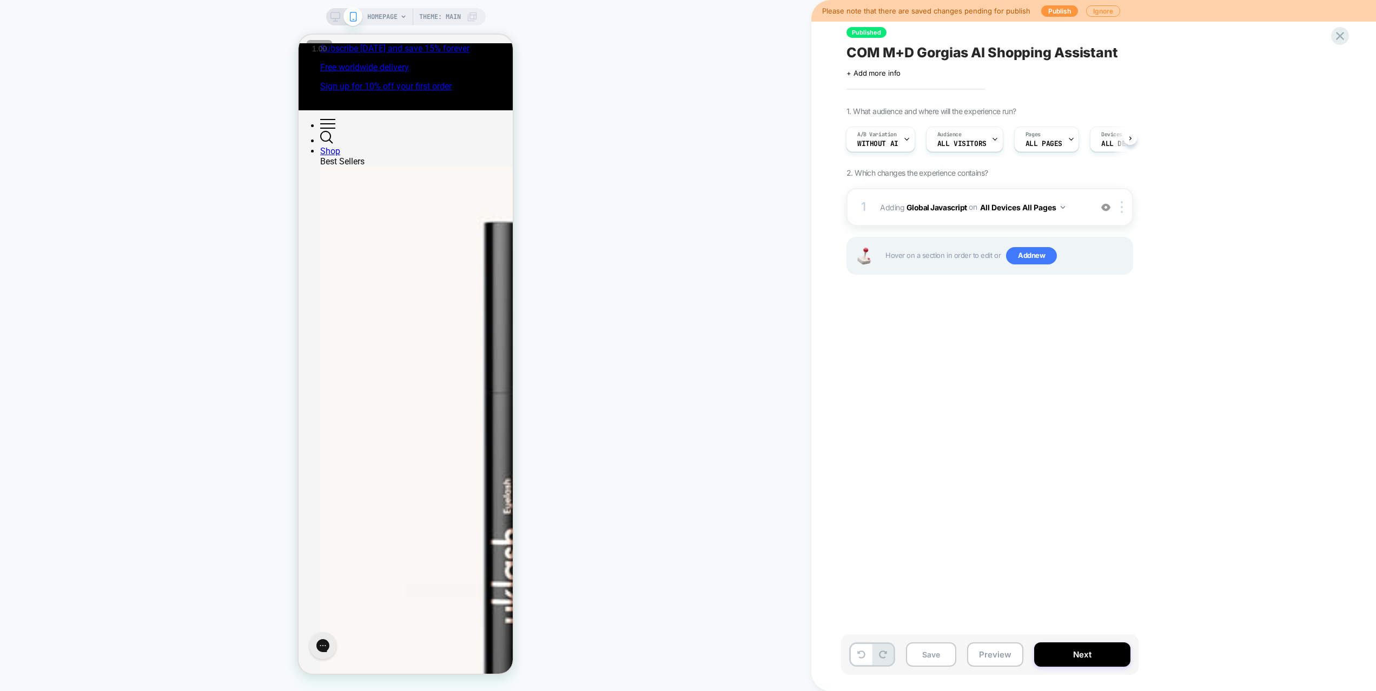
click at [1081, 208] on span "Adding Global Javascript on All Devices All Pages" at bounding box center [983, 208] width 206 height 16
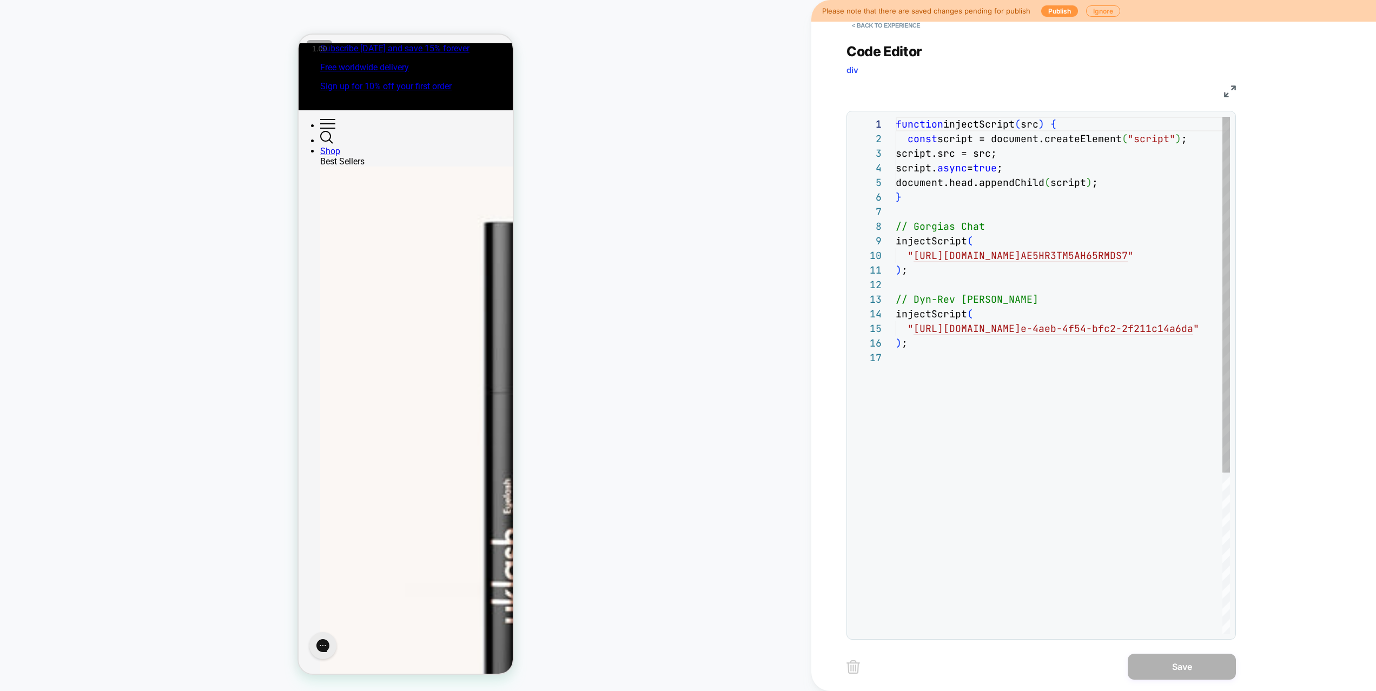
scroll to position [146, 0]
click at [907, 23] on button "< Back to experience" at bounding box center [885, 25] width 79 height 17
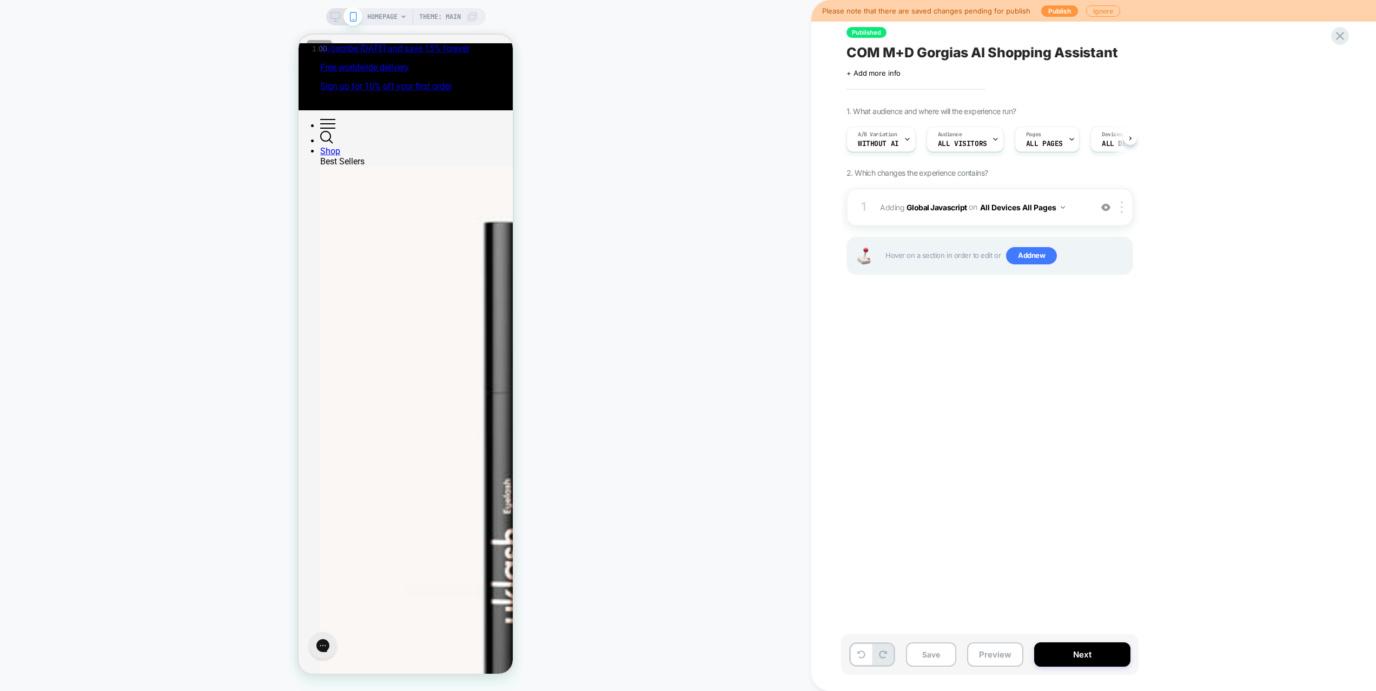
scroll to position [0, 1]
click at [1008, 659] on button "Preview" at bounding box center [995, 654] width 56 height 24
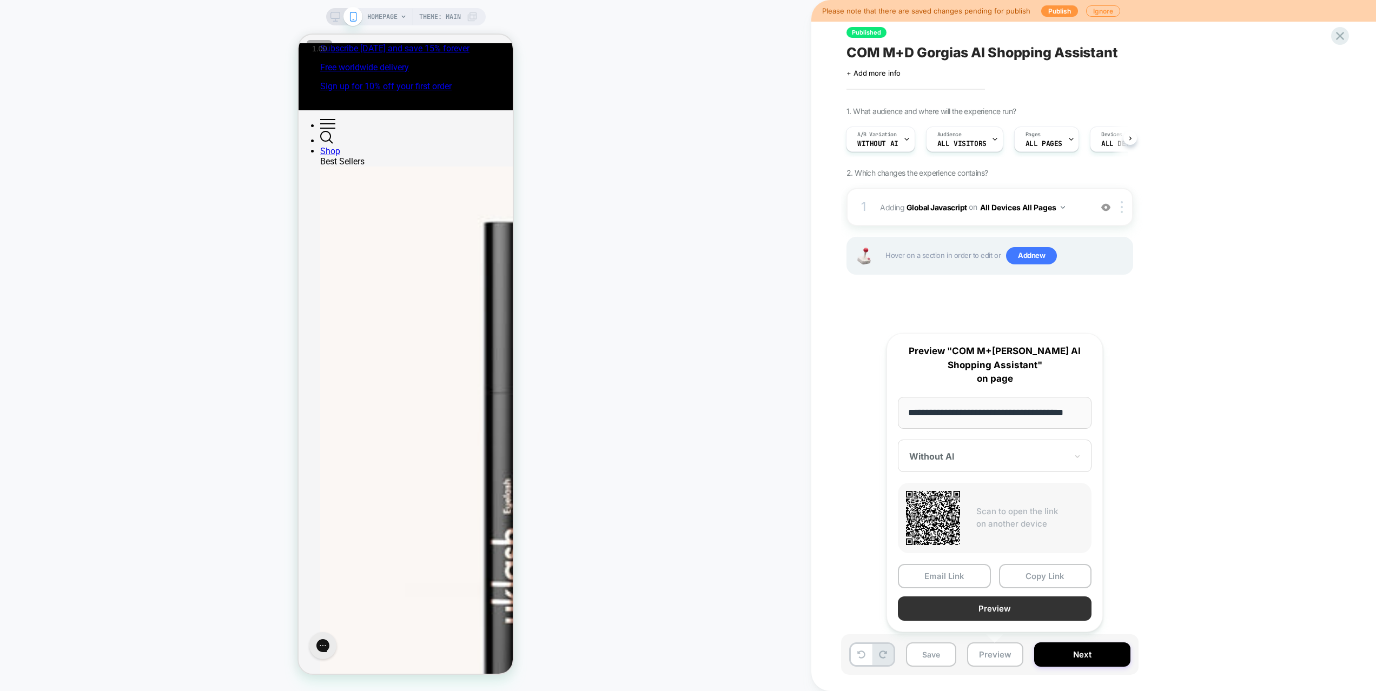
scroll to position [0, 0]
click at [993, 616] on button "Preview" at bounding box center [995, 608] width 194 height 24
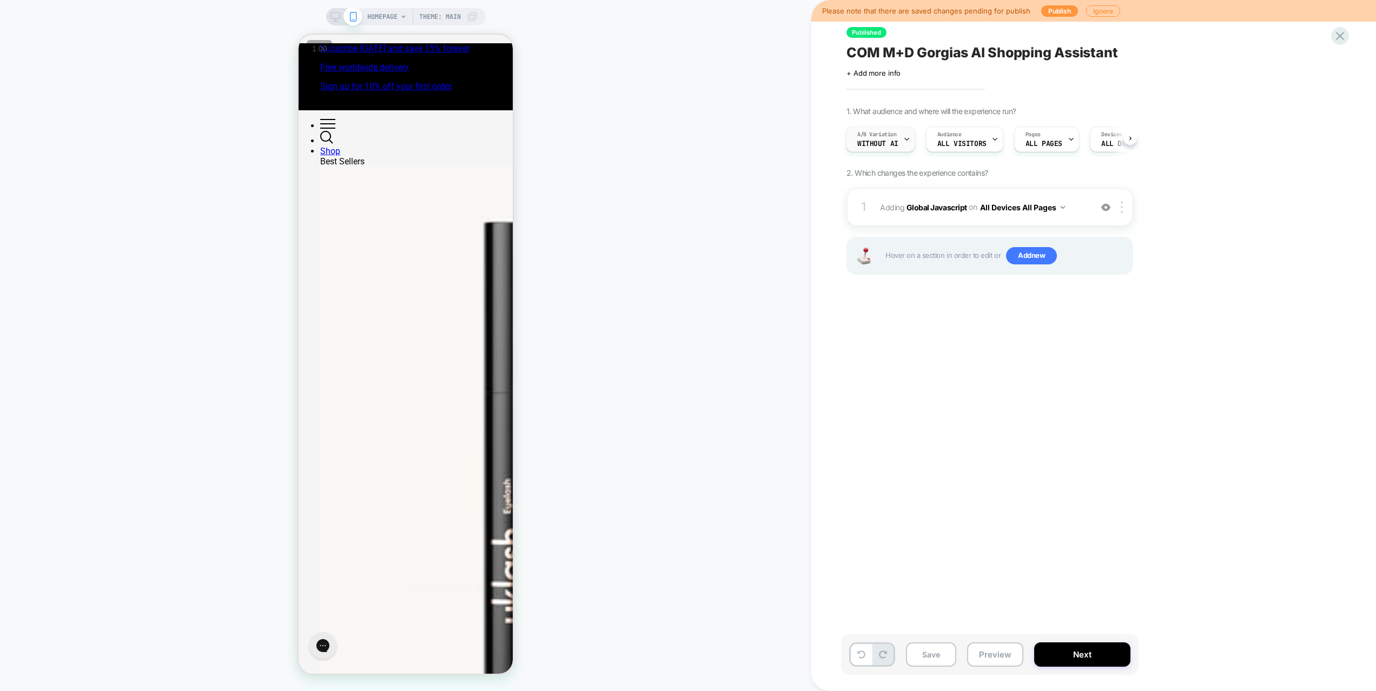
click at [853, 141] on div "A/B Variation Without AI" at bounding box center [877, 139] width 63 height 24
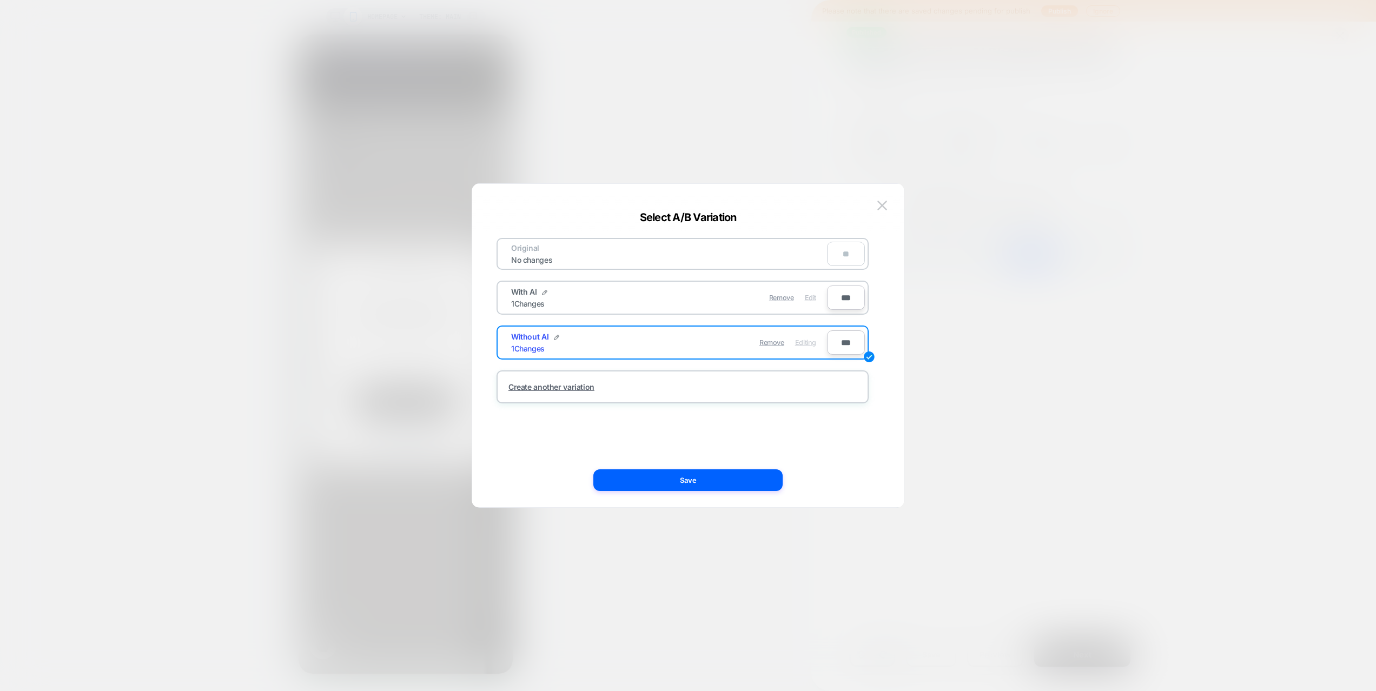
click at [807, 302] on div "Edit" at bounding box center [810, 297] width 11 height 21
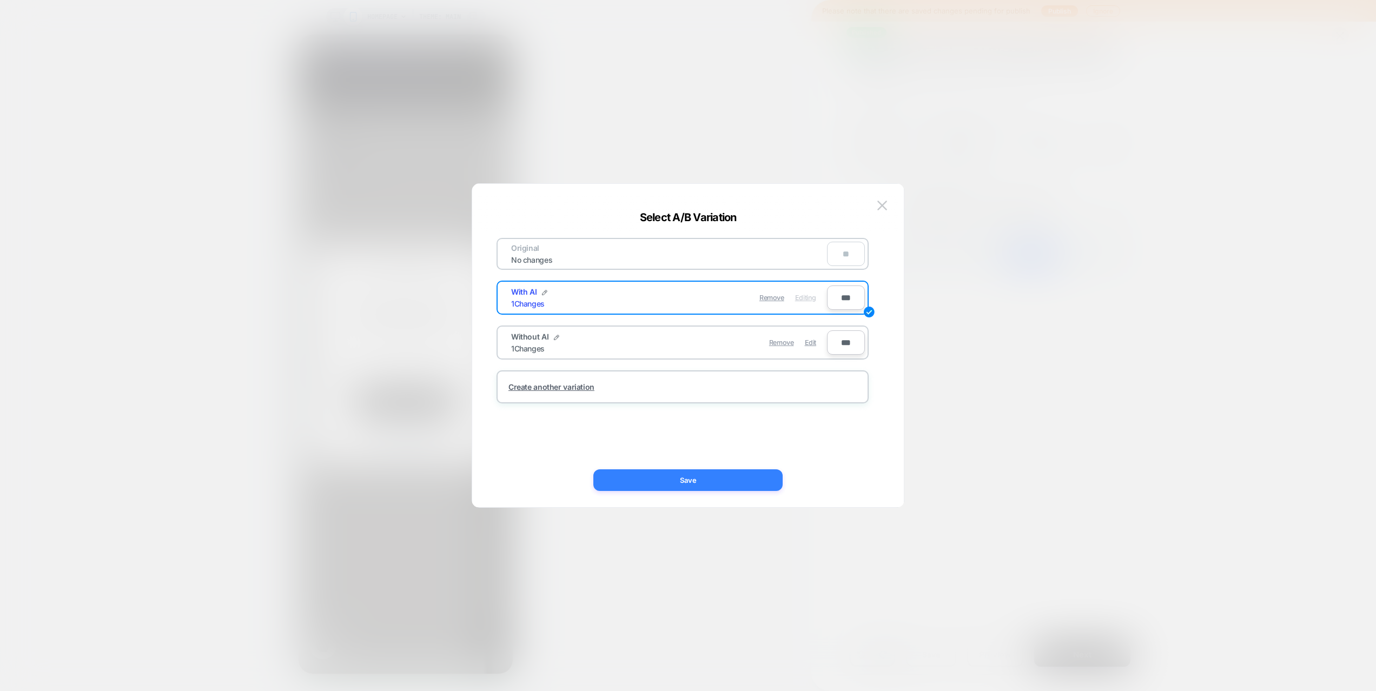
click at [726, 482] on button "Save" at bounding box center [687, 480] width 189 height 22
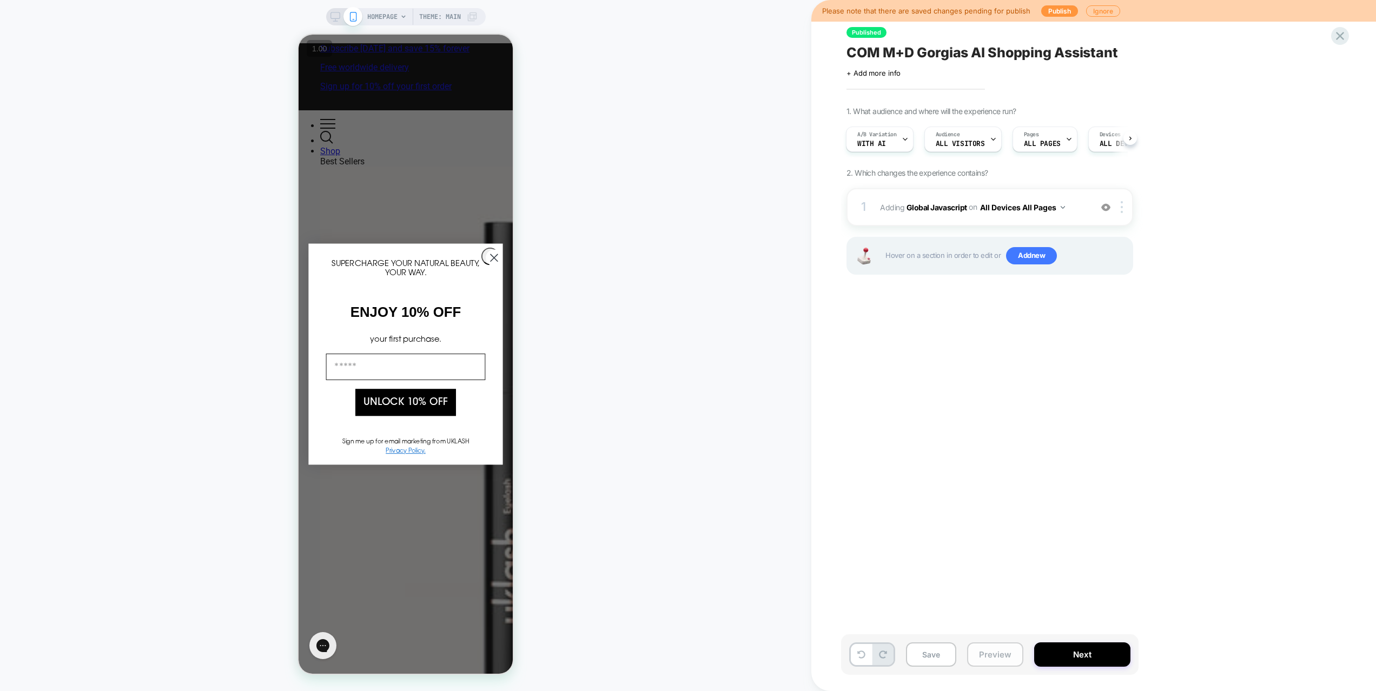
click at [979, 647] on button "Preview" at bounding box center [995, 654] width 56 height 24
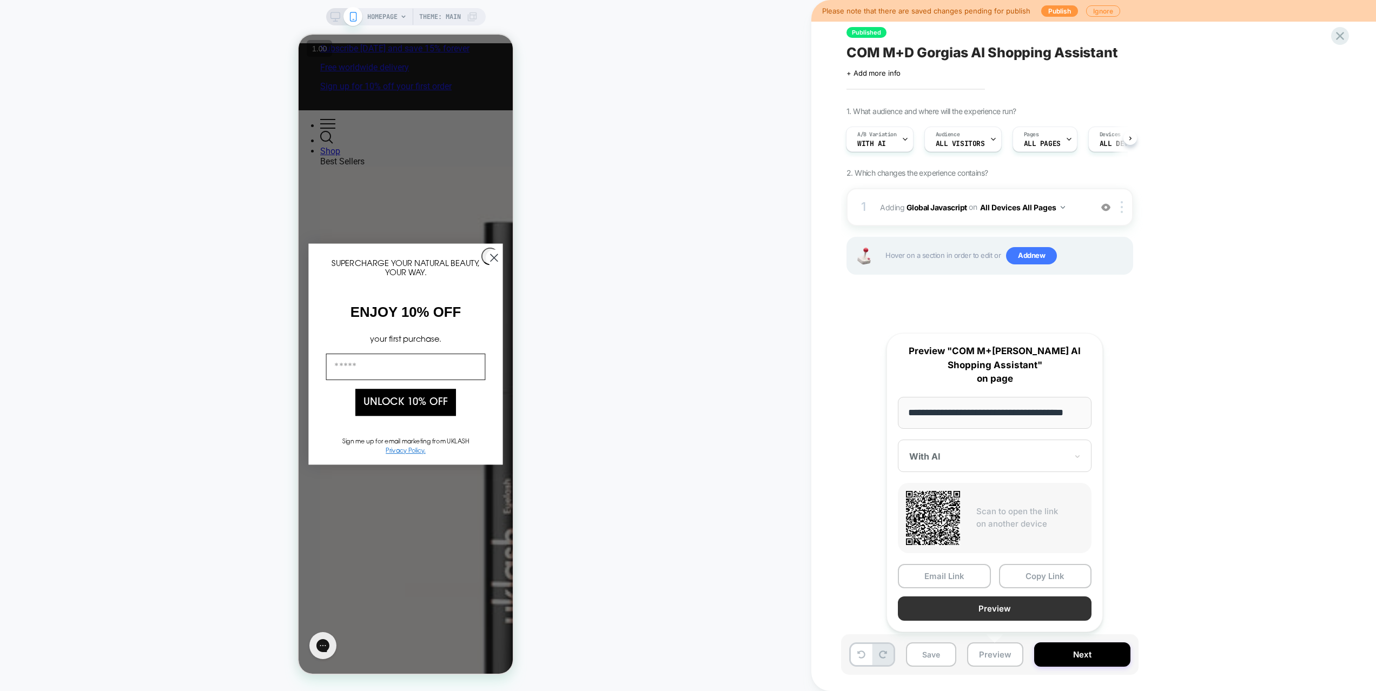
click at [979, 613] on button "Preview" at bounding box center [995, 608] width 194 height 24
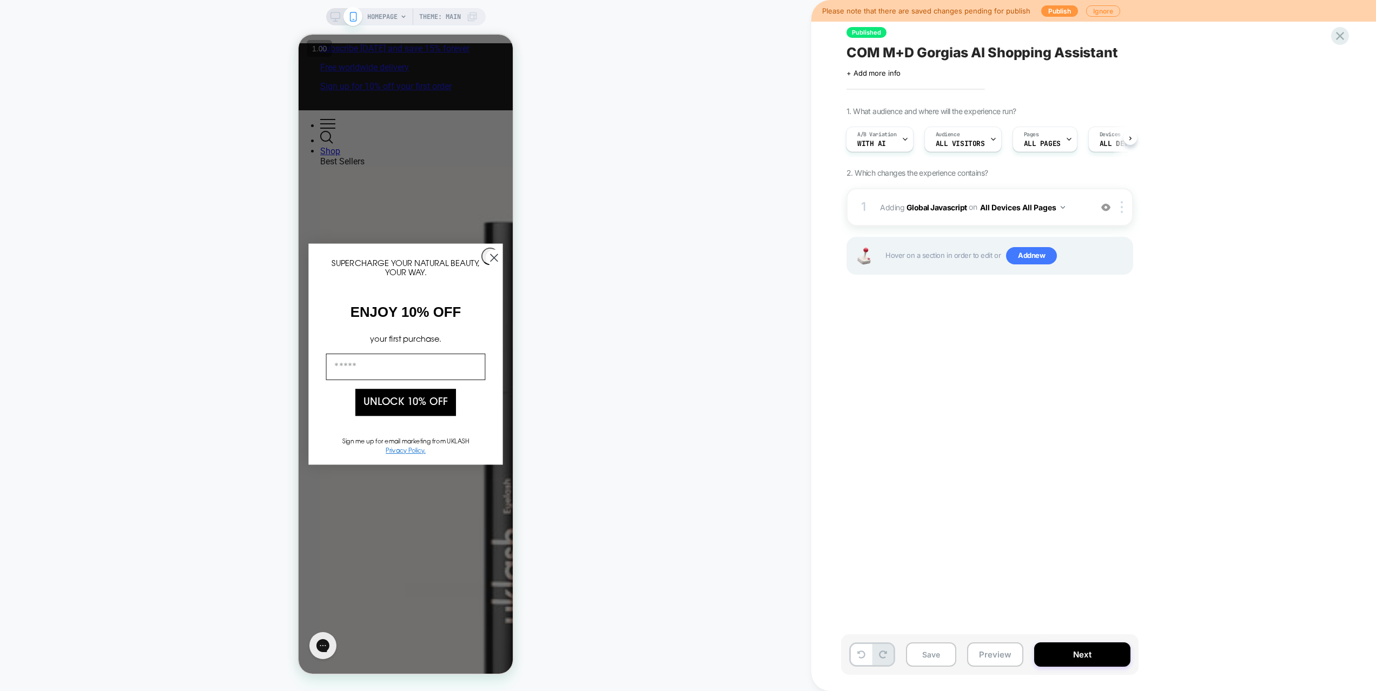
click at [888, 152] on div "A/B Variation With AI Audience All Visitors Pages ALL PAGES Devices ALL DEVICES…" at bounding box center [984, 139] width 287 height 36
click at [887, 144] on div "A/B Variation With AI" at bounding box center [876, 139] width 61 height 24
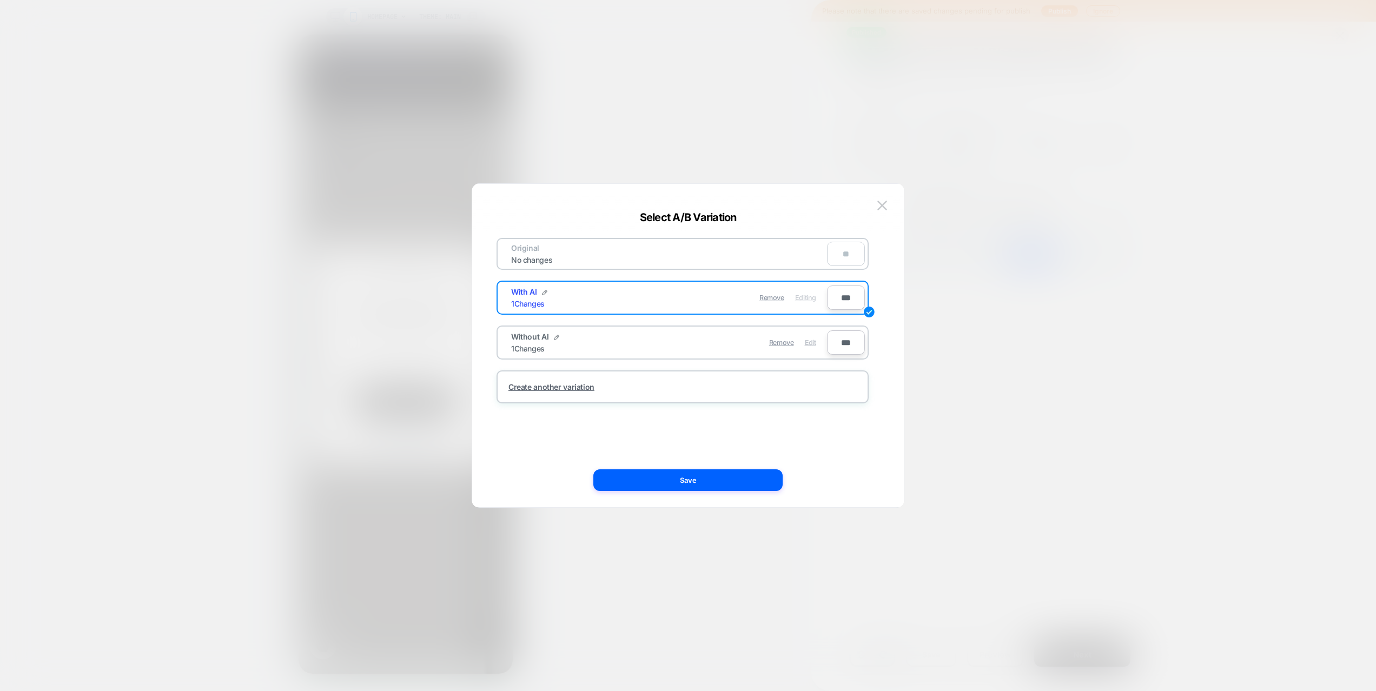
click at [814, 343] on span "Edit" at bounding box center [810, 343] width 11 height 8
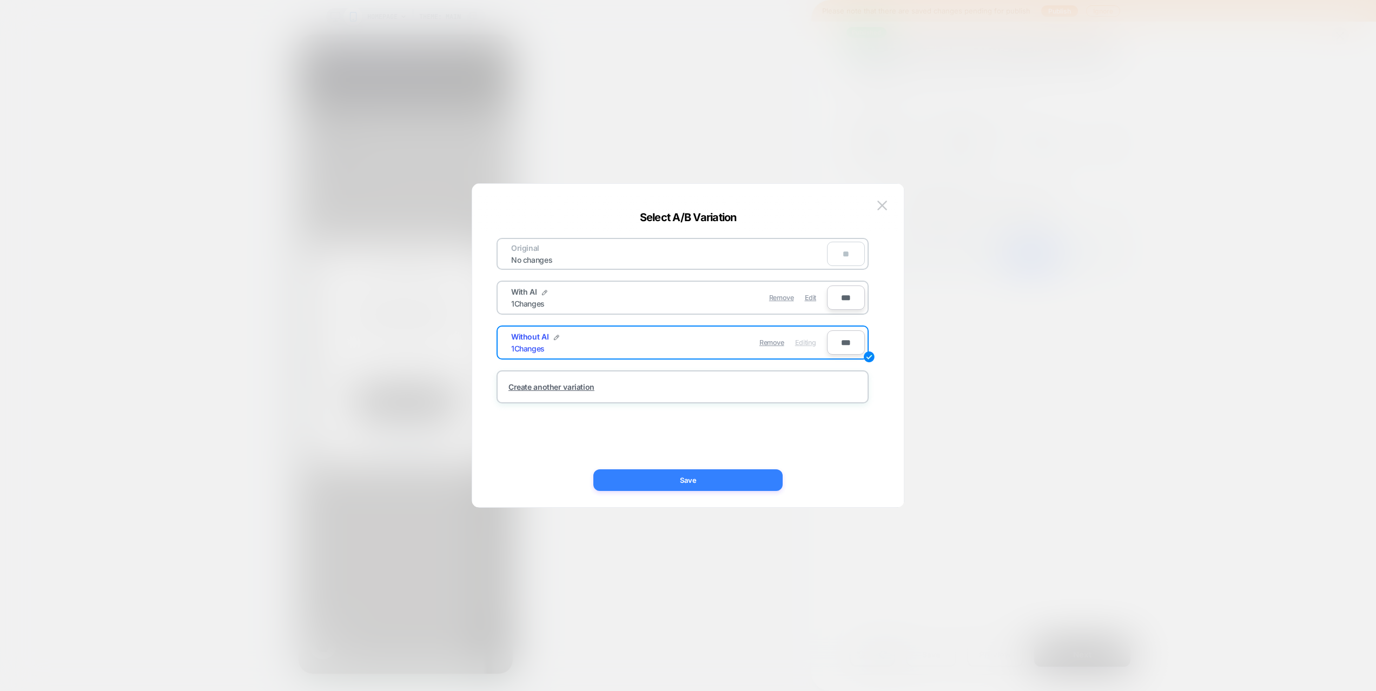
click at [769, 478] on button "Save" at bounding box center [687, 480] width 189 height 22
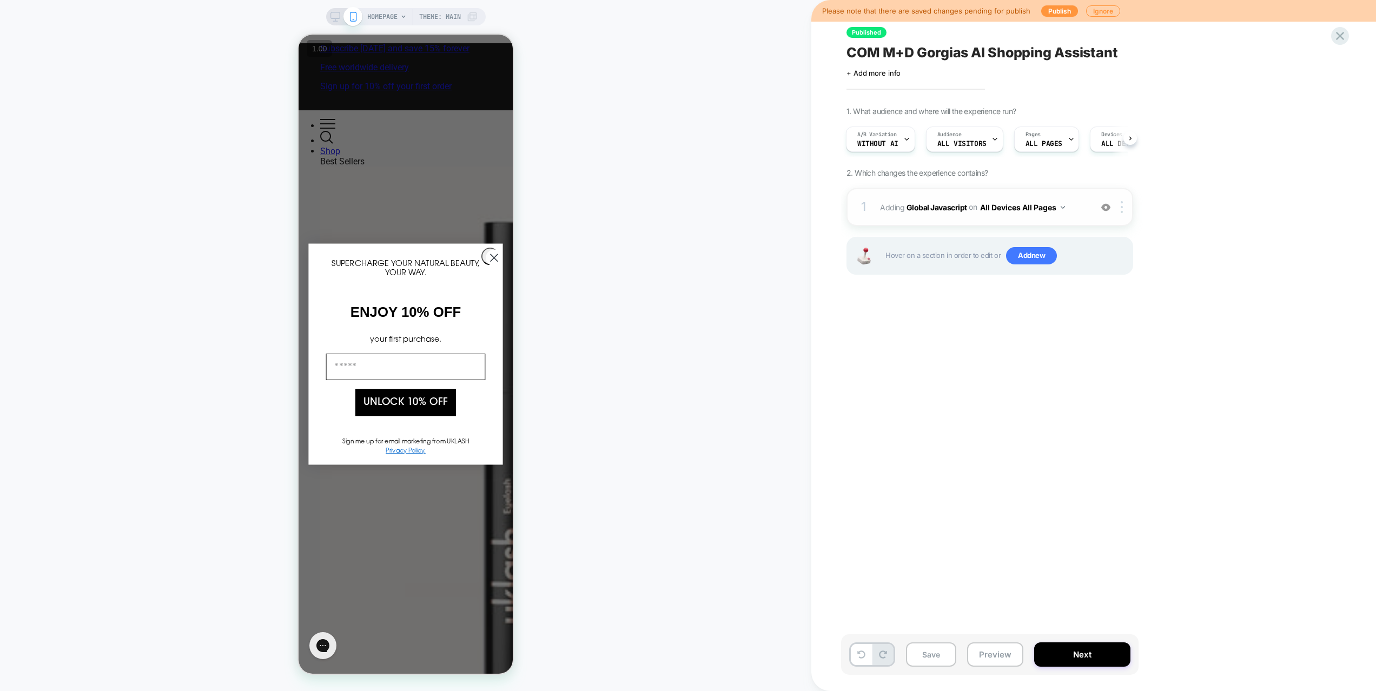
click at [1088, 211] on div "1 Adding Global Javascript on All Devices All Pages Add Before Add After Target…" at bounding box center [989, 207] width 287 height 38
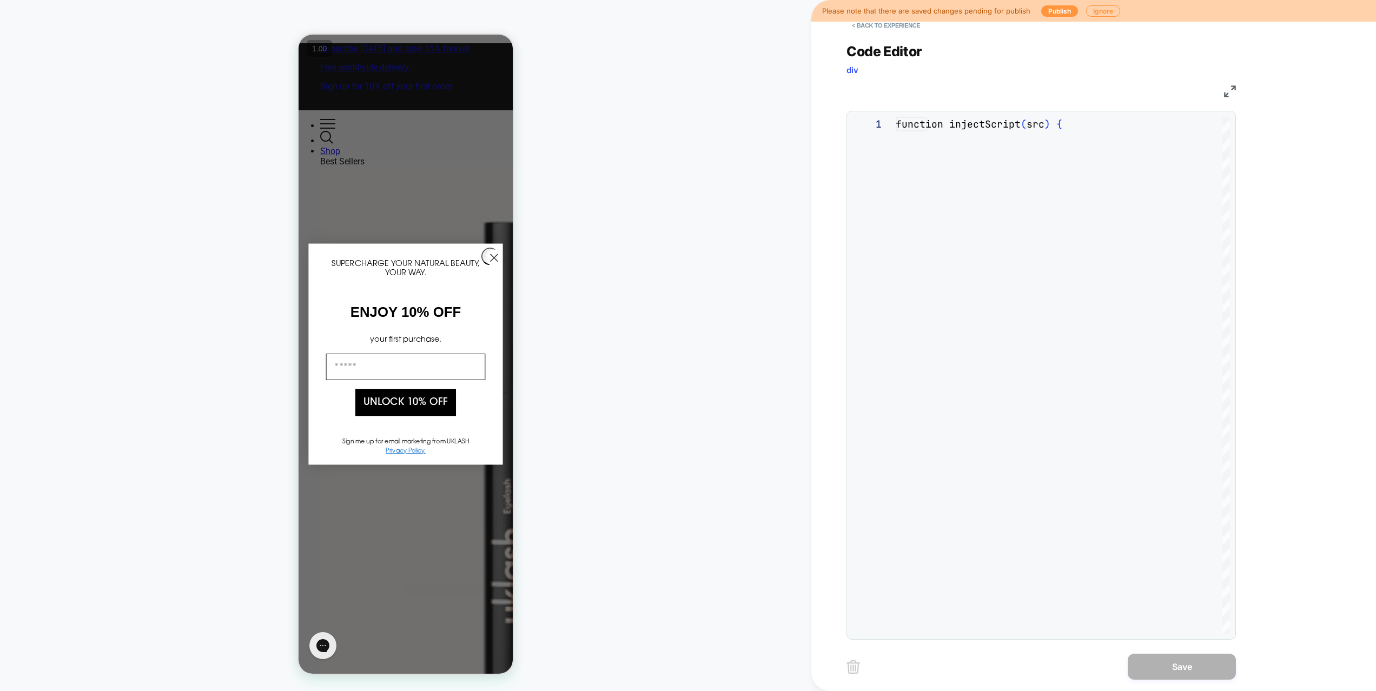
scroll to position [146, 0]
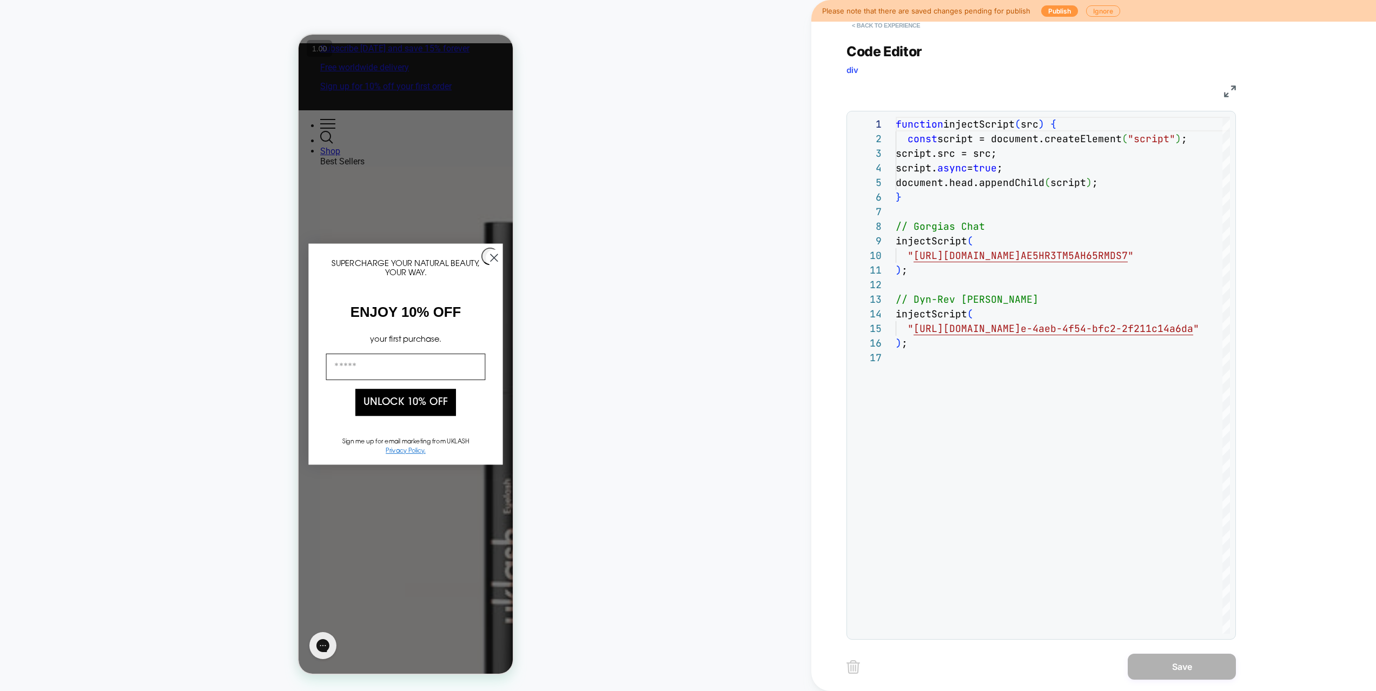
click at [905, 29] on button "< Back to experience" at bounding box center [885, 25] width 79 height 17
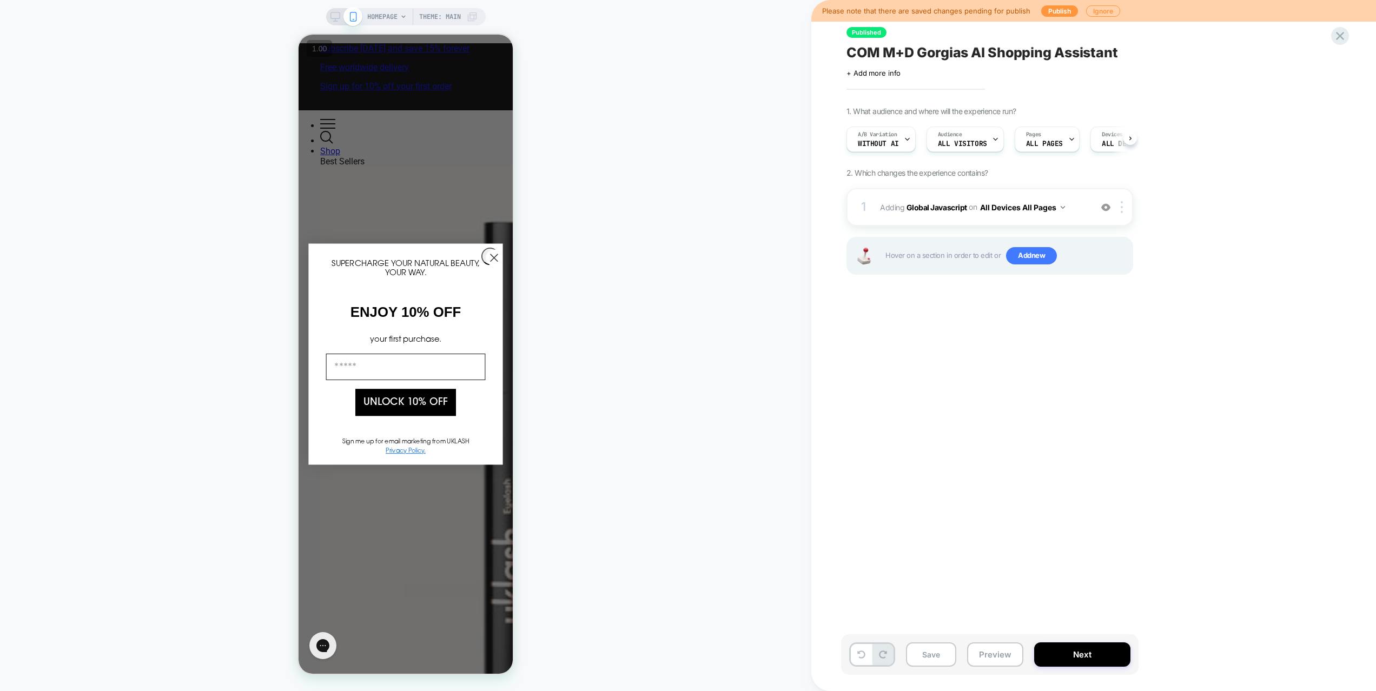
scroll to position [0, 1]
click at [991, 655] on button "Preview" at bounding box center [995, 654] width 56 height 24
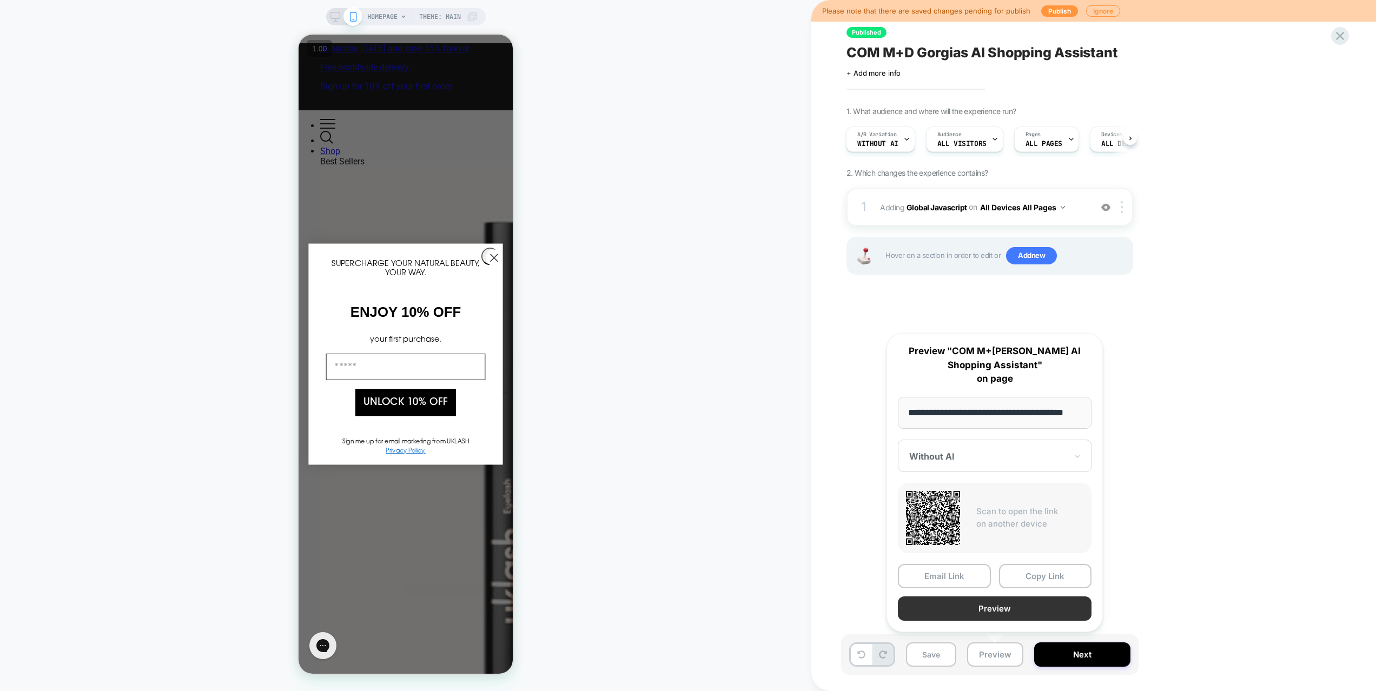
scroll to position [0, 0]
click at [993, 603] on button "Preview" at bounding box center [995, 608] width 194 height 24
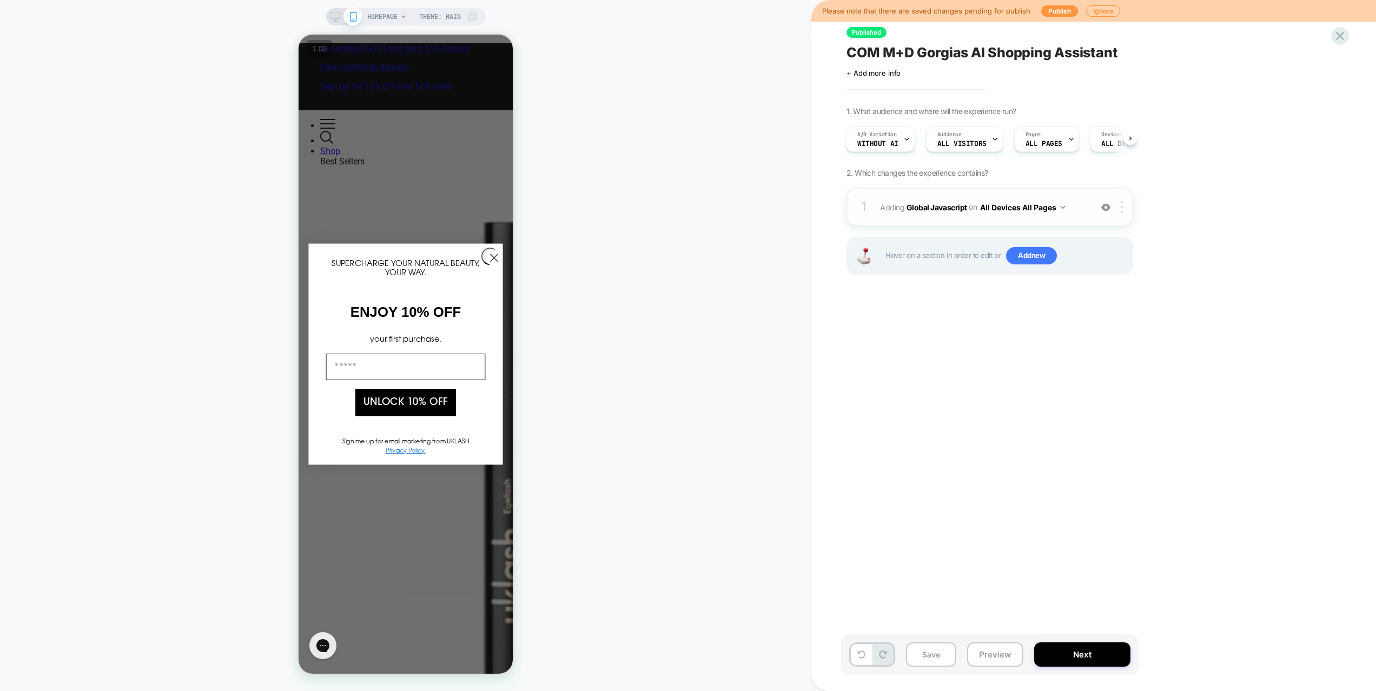
click at [1033, 221] on div "1 Adding Global Javascript on All Devices All Pages Add Before Add After Target…" at bounding box center [989, 207] width 287 height 38
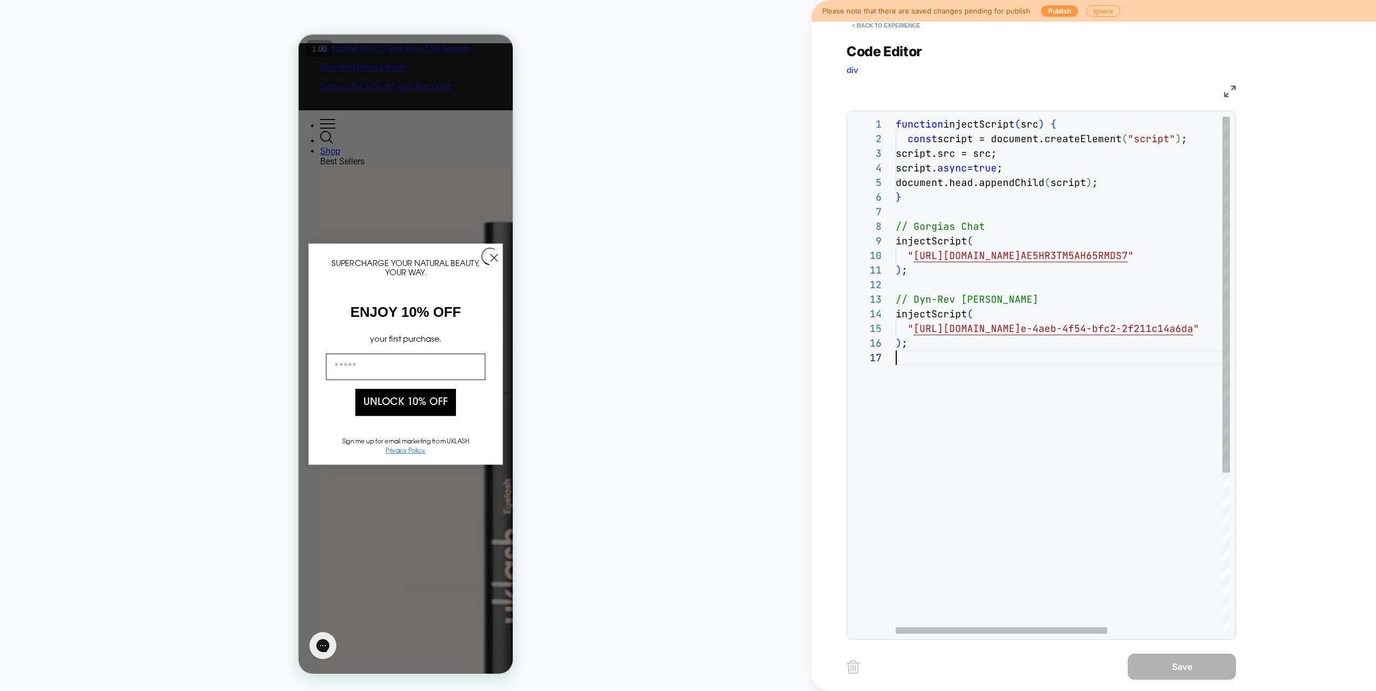
scroll to position [88, 0]
click at [945, 491] on div "function injectScript ( src ) { const script = document.createElement ( "script…" at bounding box center [1152, 492] width 515 height 751
type textarea "**********"
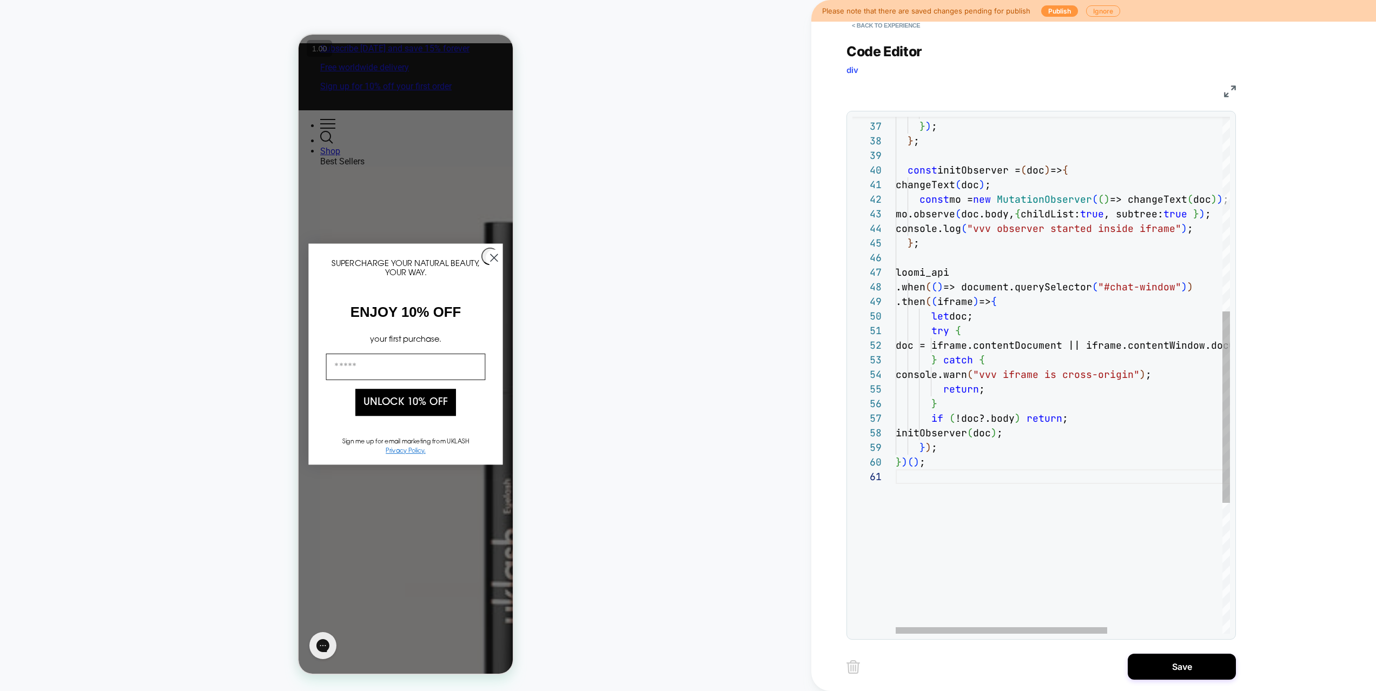
click at [966, 566] on div "const initObserver = ( doc ) => { changeText ( doc ) ; const mo = new MutationO…" at bounding box center [1152, 289] width 515 height 1393
type textarea "*"
type textarea "**********"
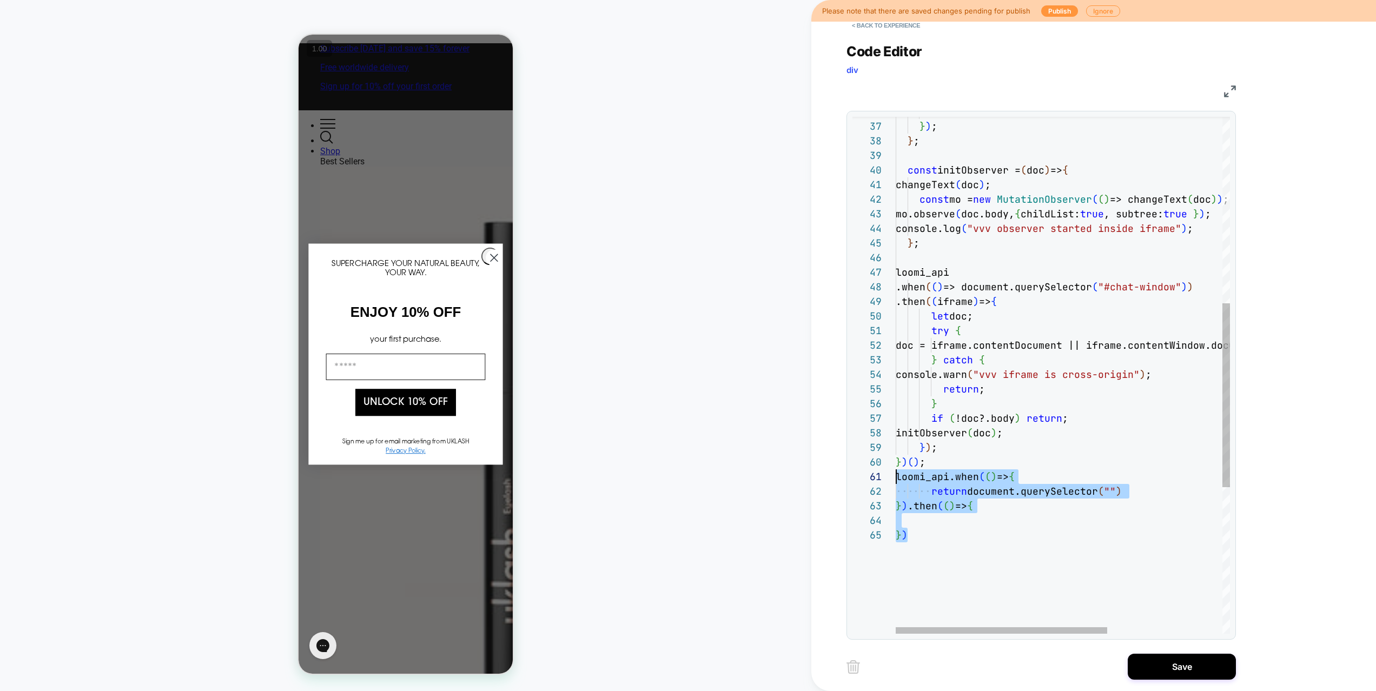
drag, startPoint x: 953, startPoint y: 562, endPoint x: 883, endPoint y: 478, distance: 109.4
click at [895, 478] on div "const initObserver = ( doc ) => { changeText ( doc ) ; const mo = new MutationO…" at bounding box center [1152, 318] width 515 height 1451
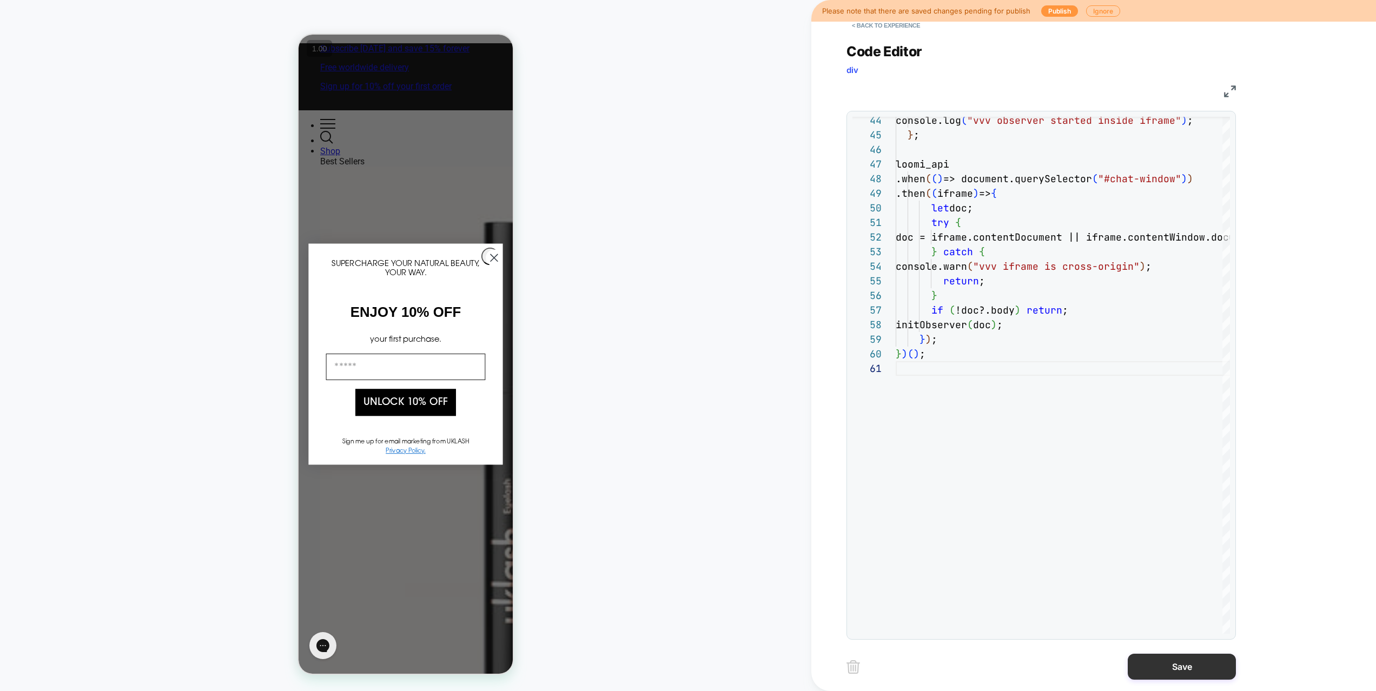
click at [1177, 664] on button "Save" at bounding box center [1181, 667] width 108 height 26
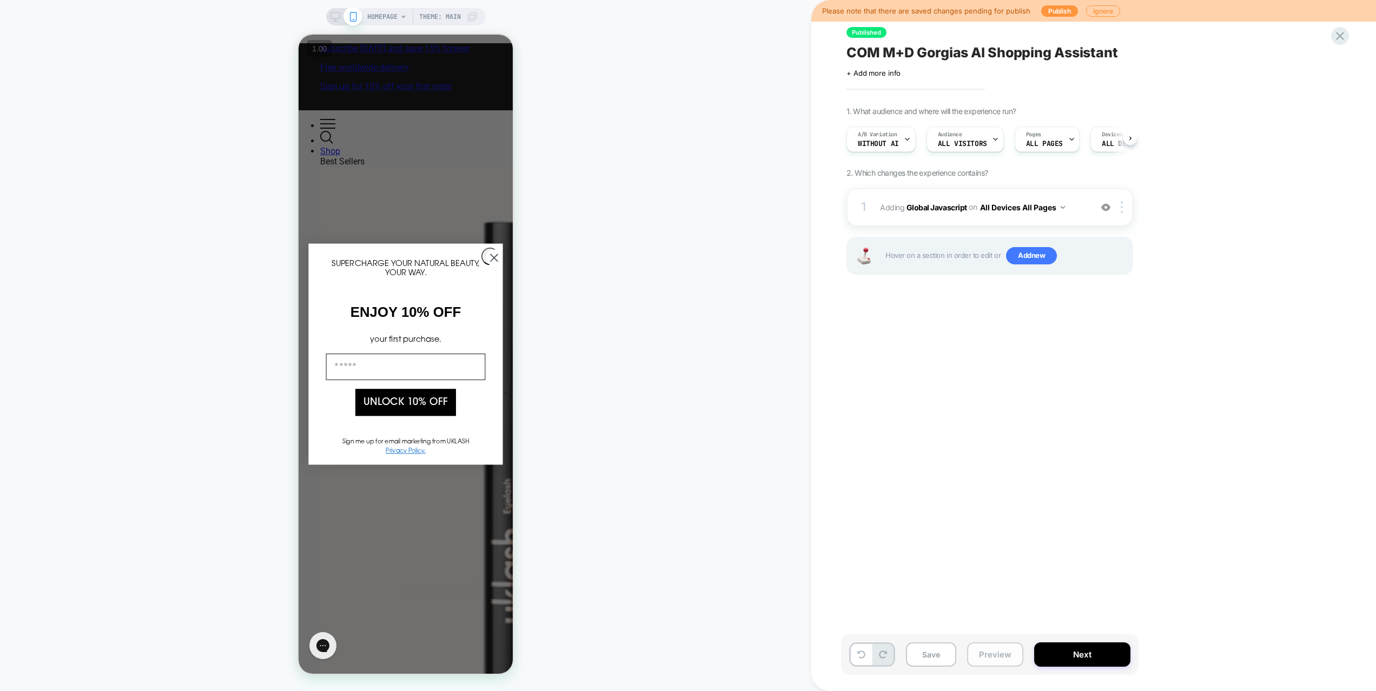
scroll to position [0, 1]
click at [1000, 656] on button "Preview" at bounding box center [995, 654] width 56 height 24
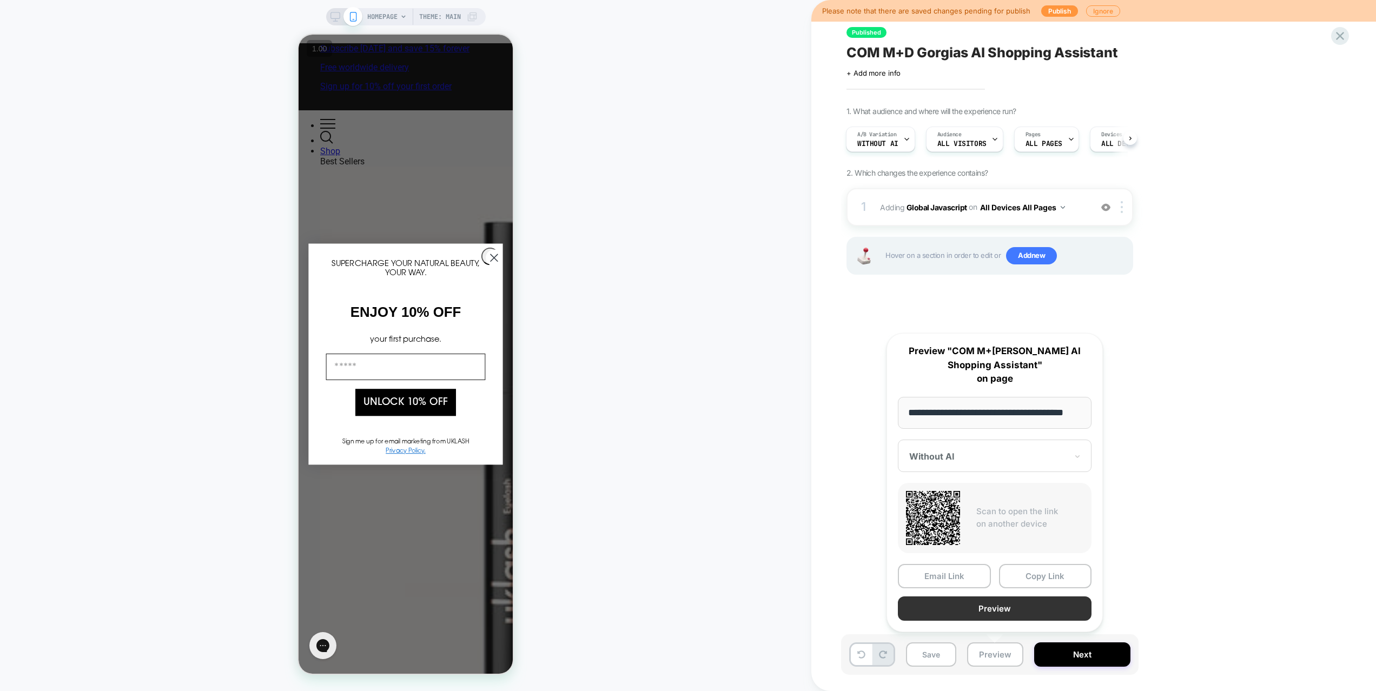
scroll to position [0, 0]
click at [992, 605] on button "Preview" at bounding box center [995, 608] width 194 height 24
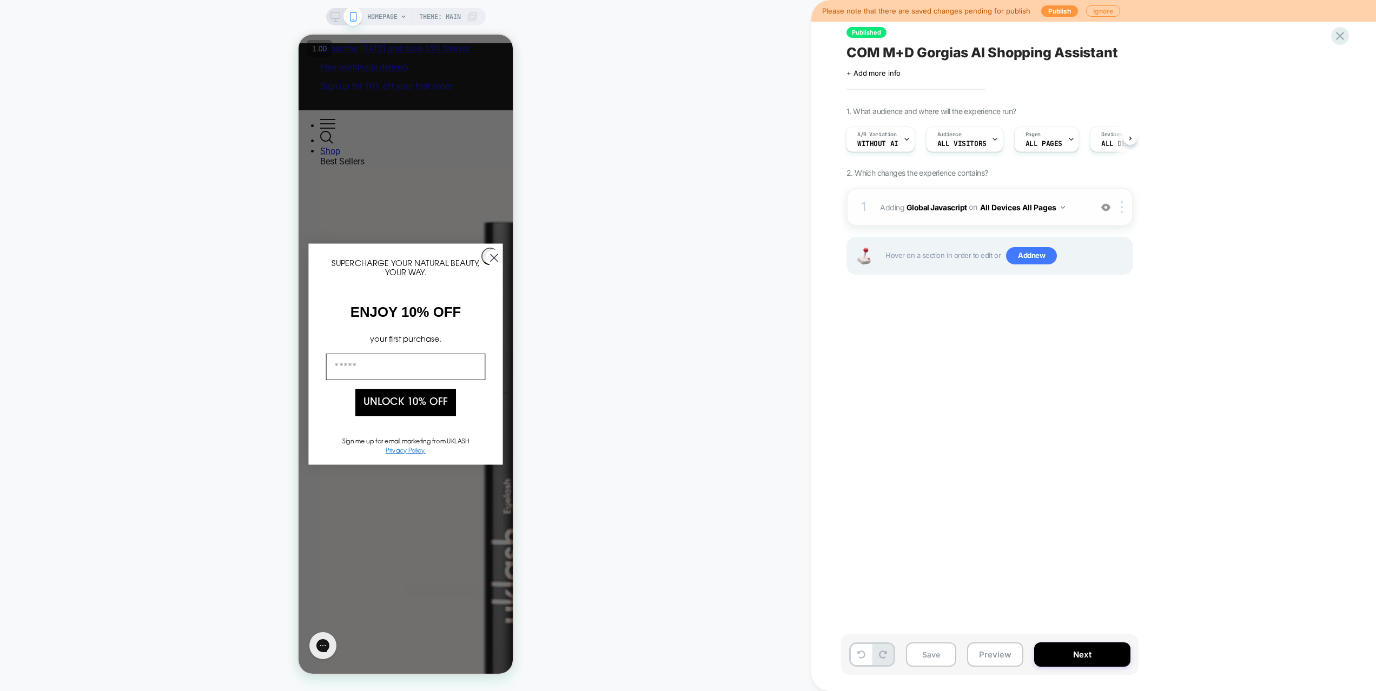
click at [1077, 201] on span "Adding Global Javascript on All Devices All Pages" at bounding box center [983, 208] width 206 height 16
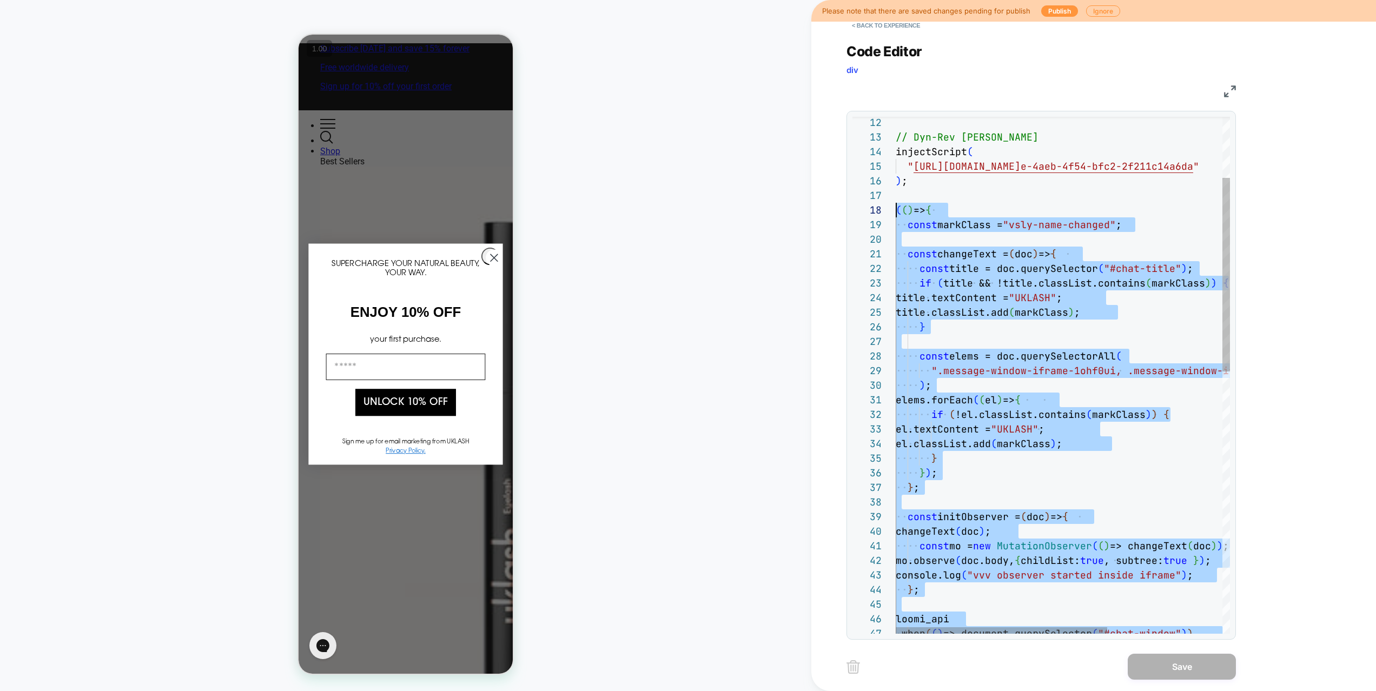
drag, startPoint x: 970, startPoint y: 452, endPoint x: 886, endPoint y: 209, distance: 256.9
click at [895, 209] on div "const initObserver = ( doc ) => { changeText ( doc ) ; const mo = new MutationO…" at bounding box center [1152, 644] width 515 height 1378
type textarea "*** *****"
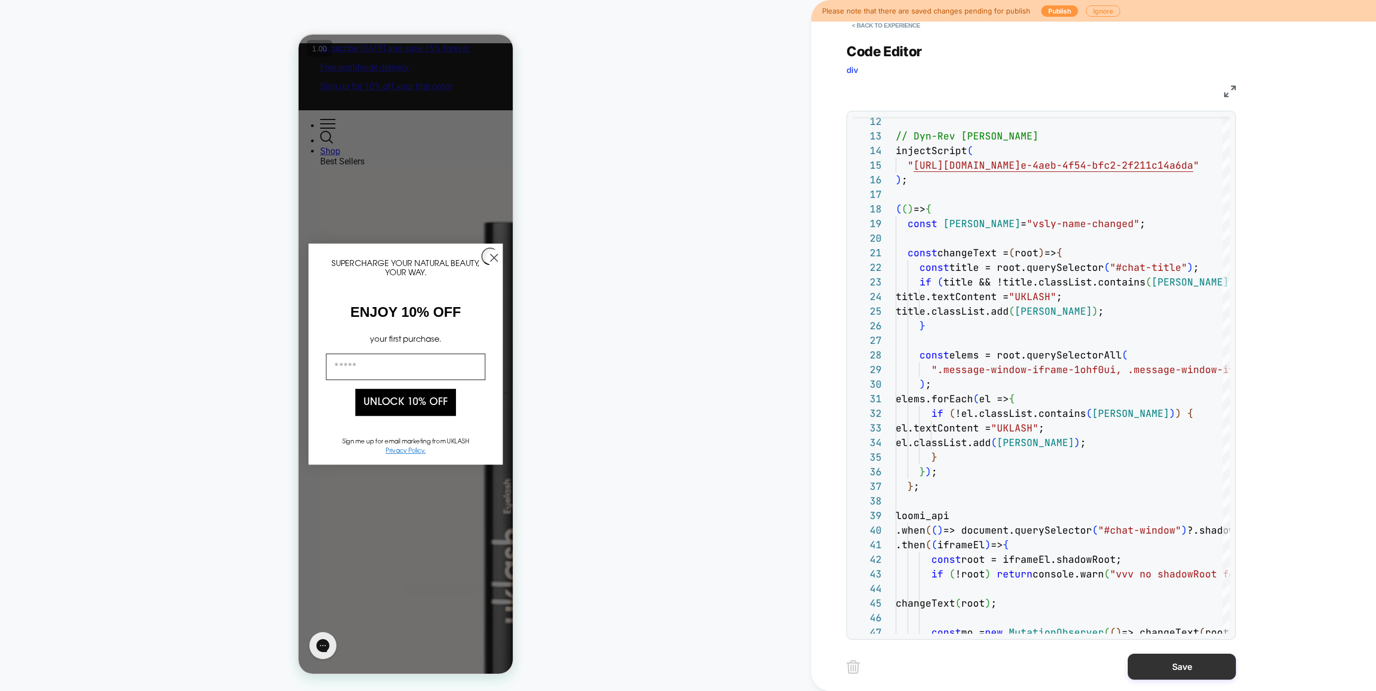
click at [1167, 659] on button "Save" at bounding box center [1181, 667] width 108 height 26
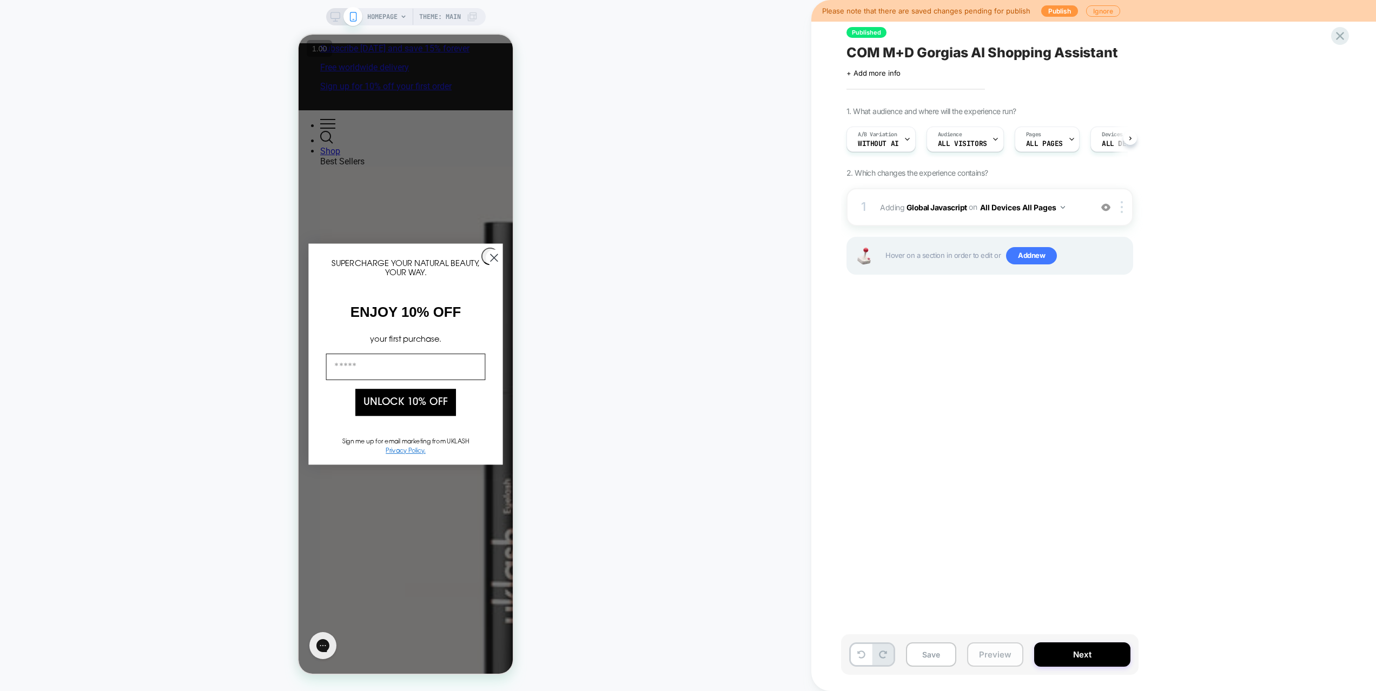
click at [991, 651] on button "Preview" at bounding box center [995, 654] width 56 height 24
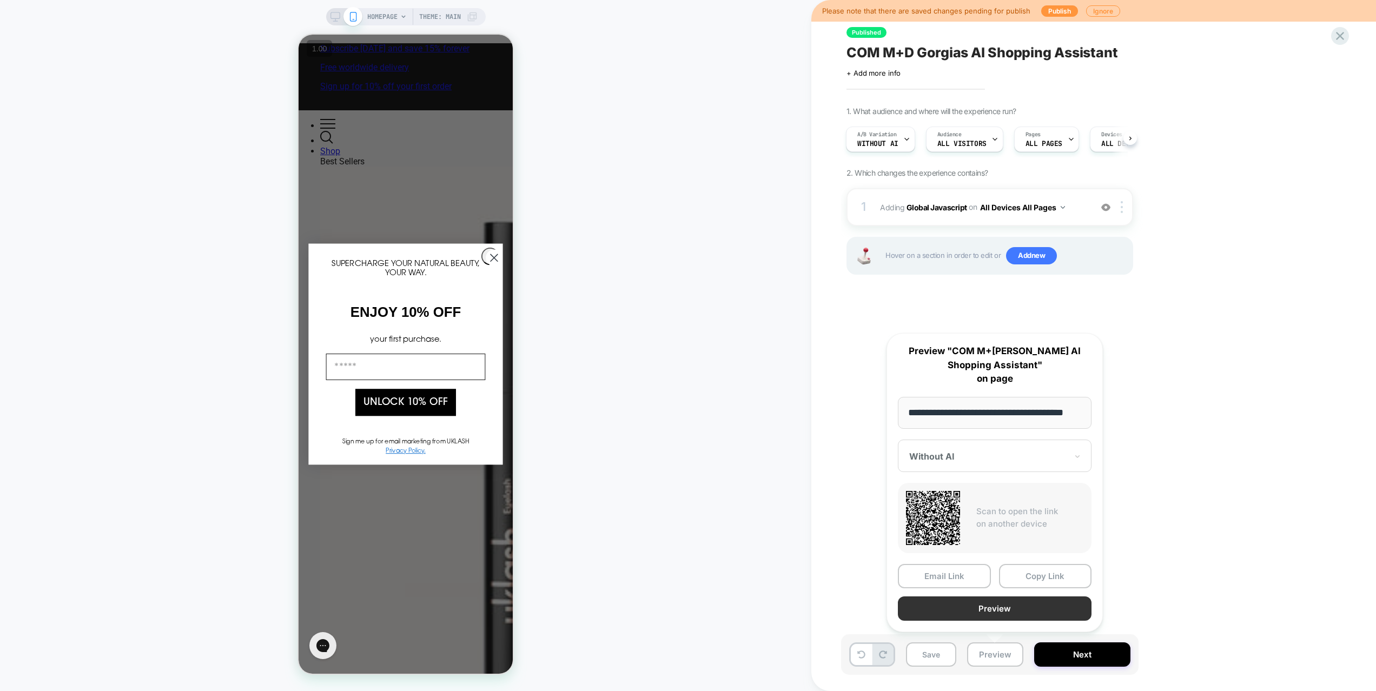
scroll to position [0, 0]
click at [1000, 612] on button "Preview" at bounding box center [995, 608] width 194 height 24
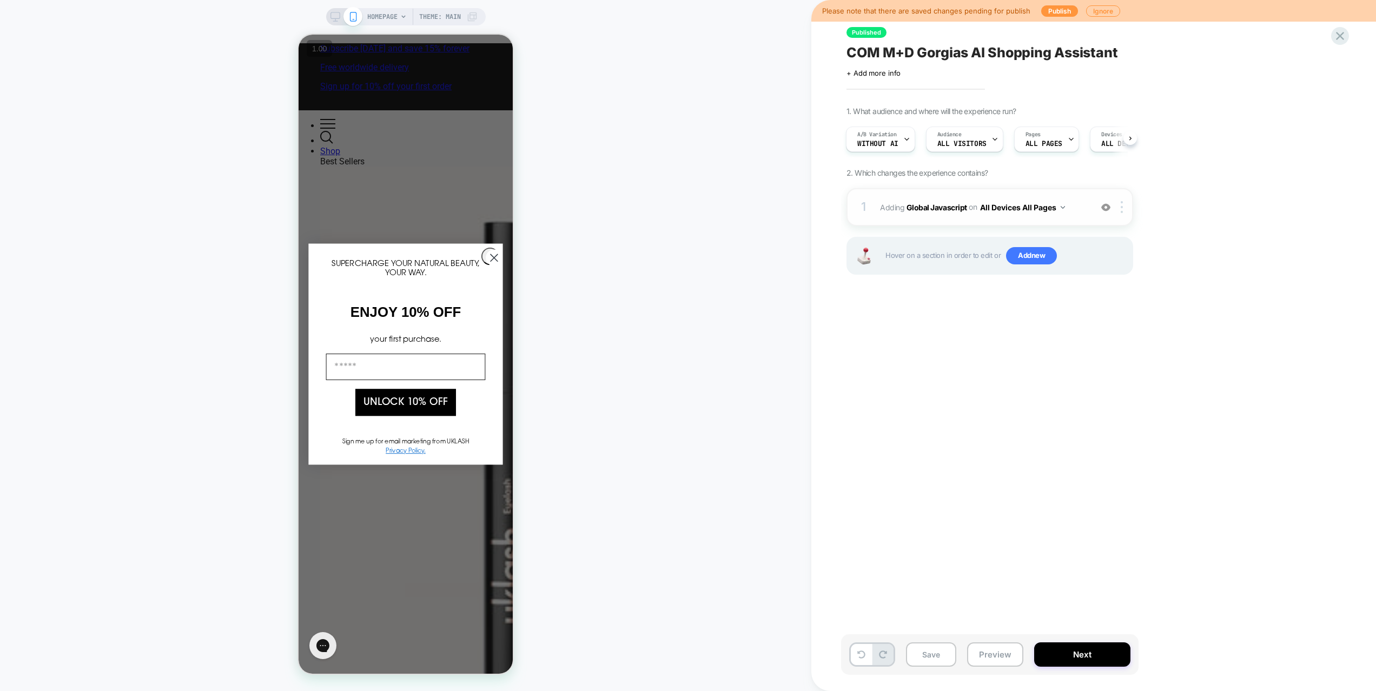
click at [960, 214] on span "Adding Global Javascript on All Devices All Pages" at bounding box center [983, 208] width 206 height 16
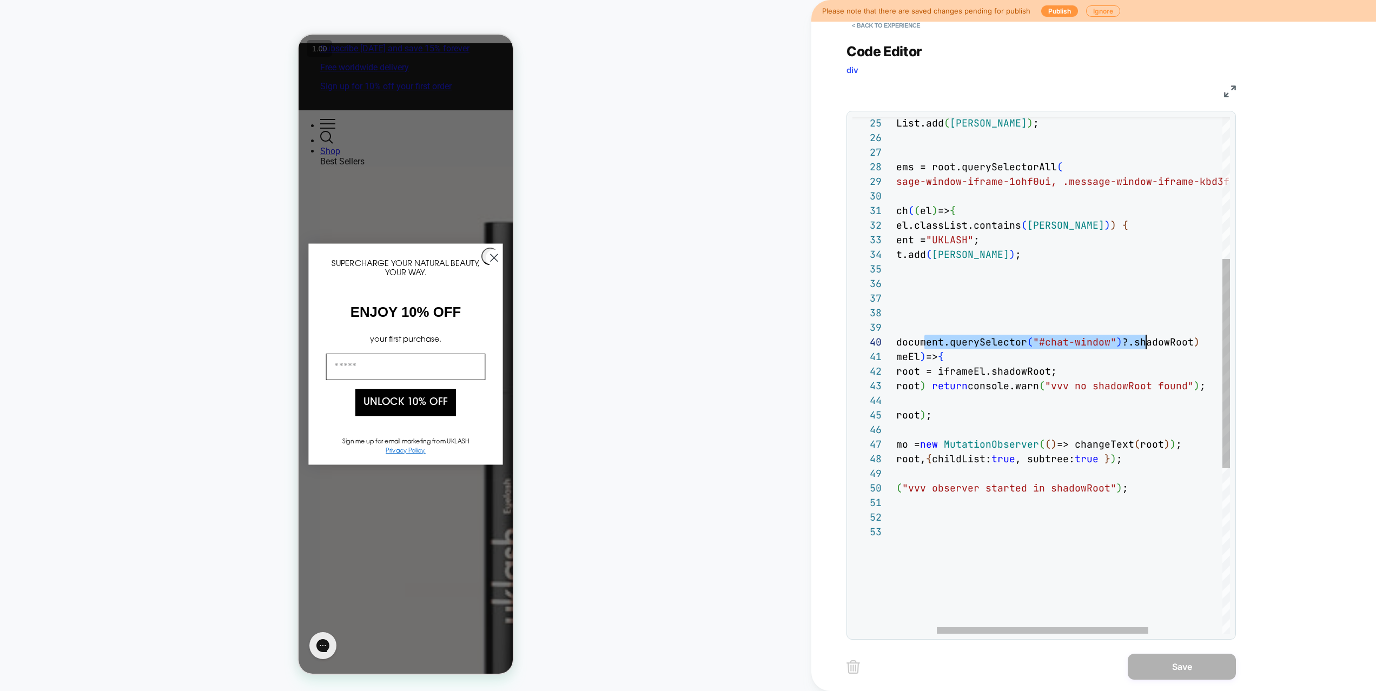
scroll to position [131, 315]
drag, startPoint x: 988, startPoint y: 343, endPoint x: 1145, endPoint y: 341, distance: 156.8
click at [1145, 341] on div "title.classList.add ( MARK ) ; } const elems = root.querySelectorAll ( ".messag…" at bounding box center [1088, 403] width 515 height 1276
click at [1107, 358] on div "title.classList.add ( MARK ) ; } const elems = root.querySelectorAll ( ".messag…" at bounding box center [1088, 403] width 515 height 1276
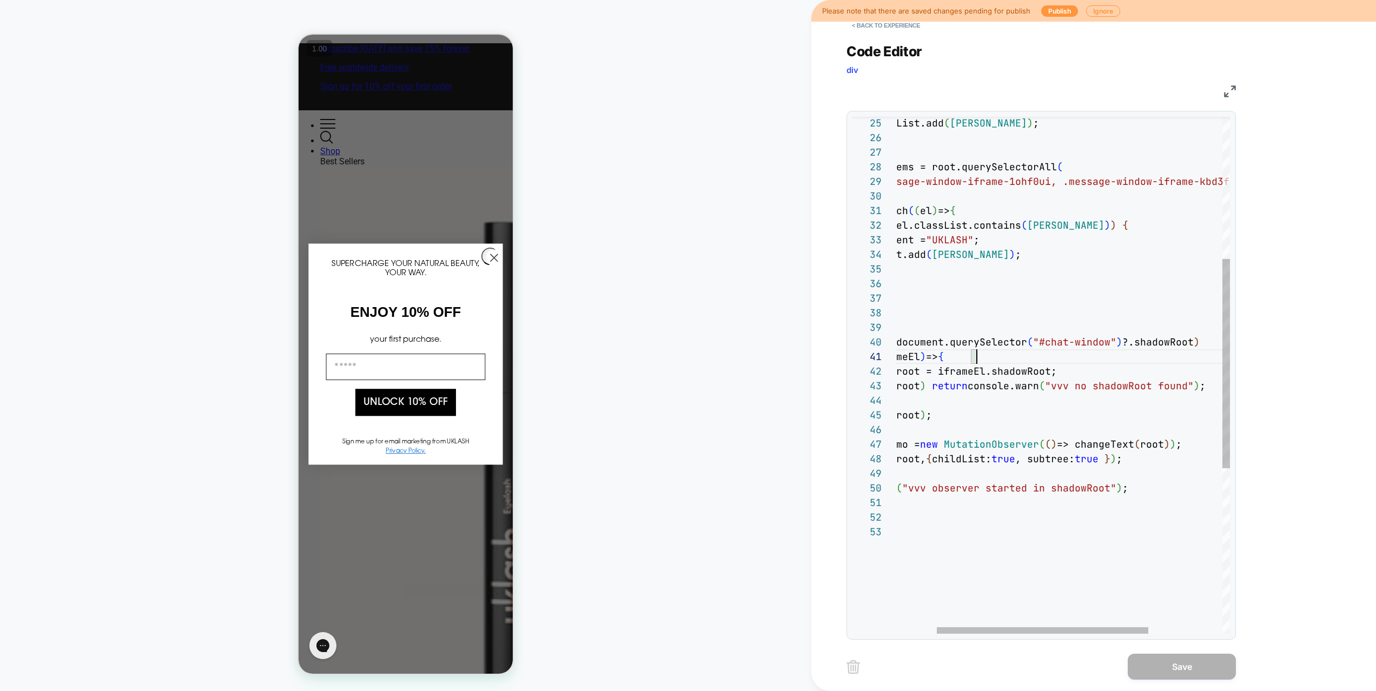
scroll to position [0, 0]
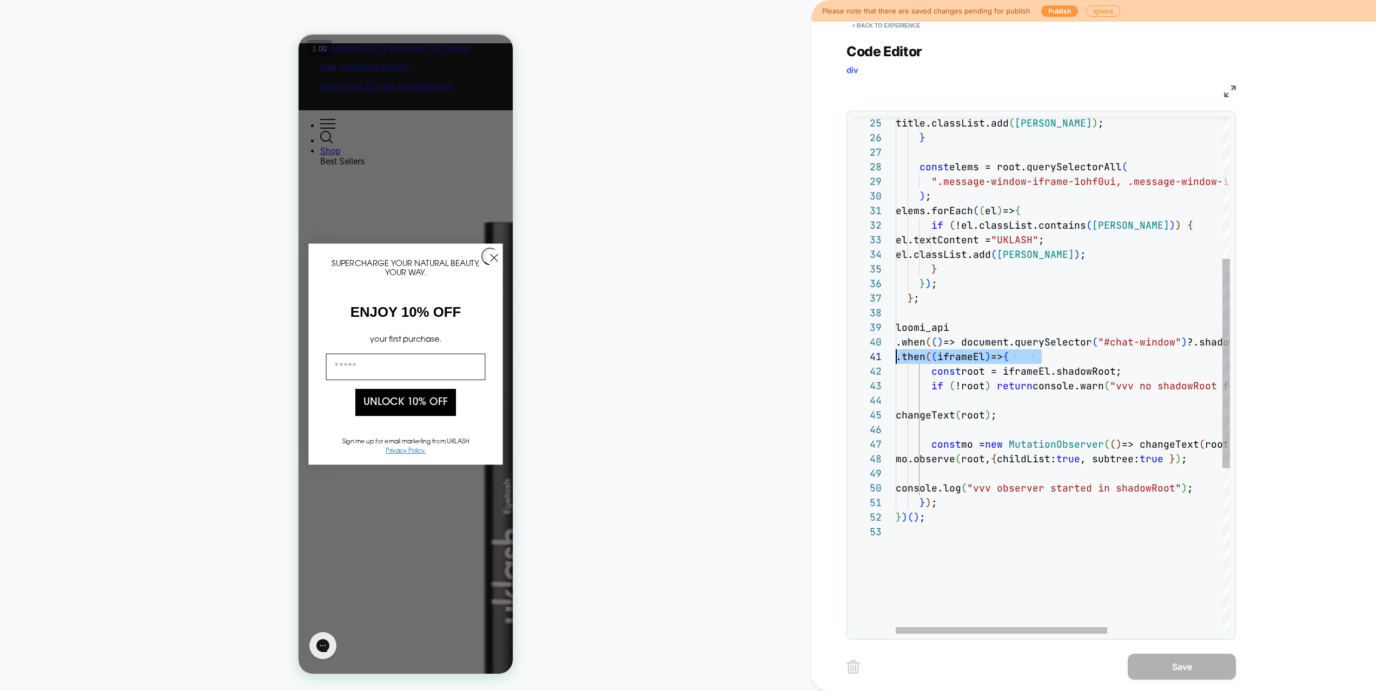
drag, startPoint x: 1089, startPoint y: 358, endPoint x: 865, endPoint y: 356, distance: 223.3
click at [895, 356] on div "title.classList.add ( MARK ) ; } const elems = root.querySelectorAll ( ".messag…" at bounding box center [1152, 403] width 515 height 1276
click at [1059, 360] on div "title.classList.add ( MARK ) ; } const elems = root.querySelectorAll ( ".messag…" at bounding box center [1152, 403] width 515 height 1276
click at [994, 343] on div "title.classList.add ( MARK ) ; } const elems = root.querySelectorAll ( ".messag…" at bounding box center [1152, 403] width 515 height 1276
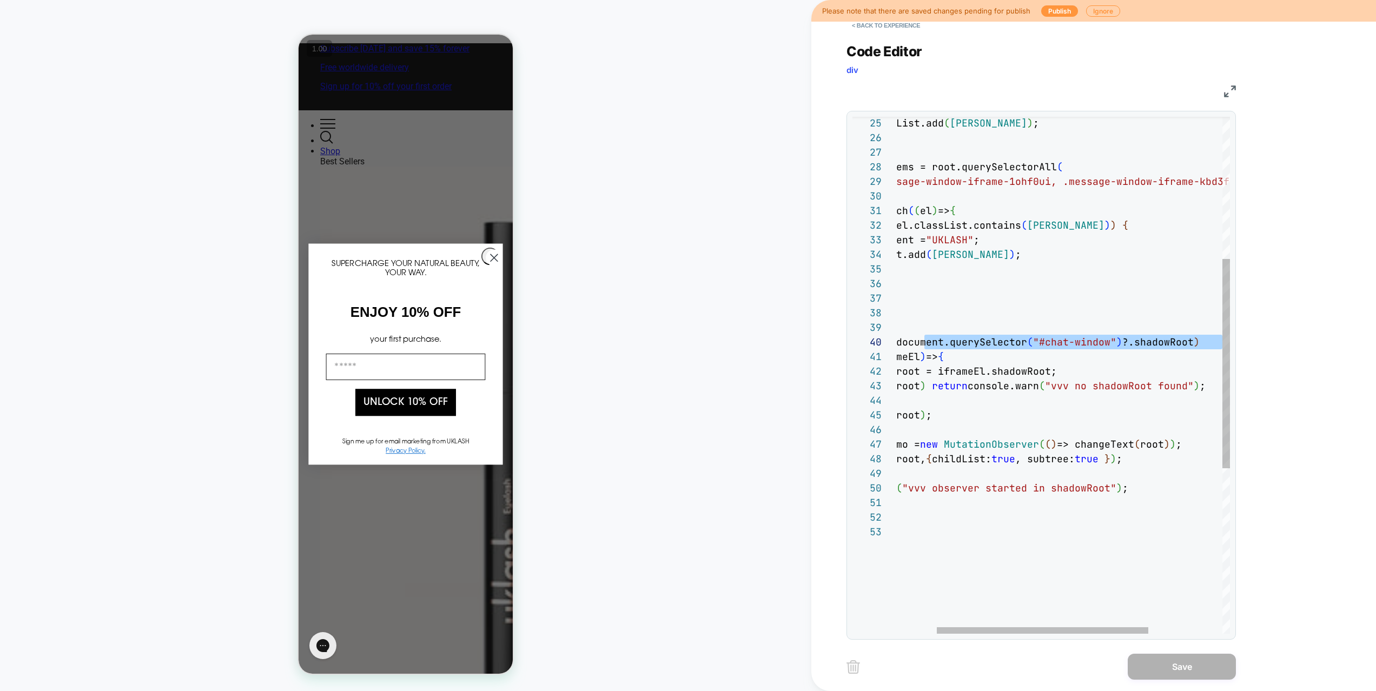
scroll to position [131, 386]
drag, startPoint x: 988, startPoint y: 342, endPoint x: 1216, endPoint y: 343, distance: 227.1
click at [1216, 343] on div "title.classList.add ( MARK ) ; } const elems = root.querySelectorAll ( ".messag…" at bounding box center [1088, 403] width 515 height 1276
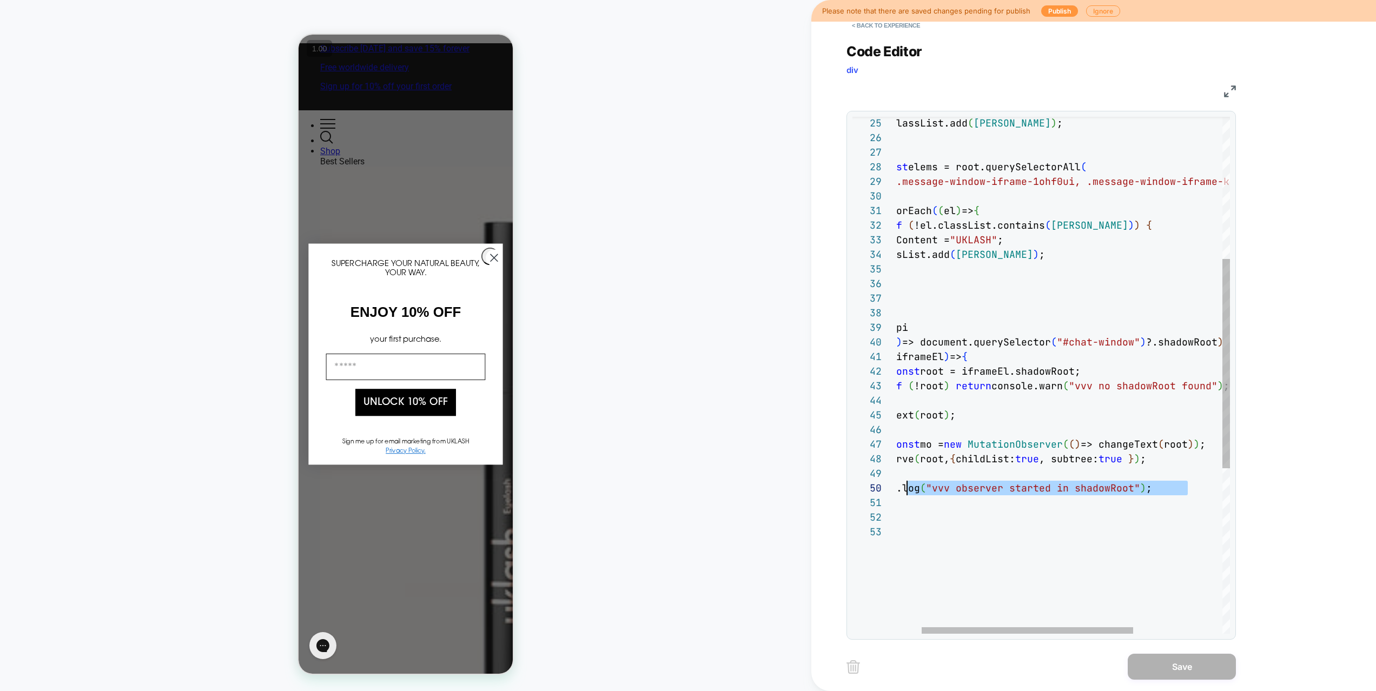
scroll to position [131, 52]
drag, startPoint x: 984, startPoint y: 494, endPoint x: 908, endPoint y: 485, distance: 76.8
click at [908, 485] on div "title.classList.add ( MARK ) ; } const elems = root.querySelectorAll ( ".messag…" at bounding box center [1111, 403] width 515 height 1276
click at [977, 536] on div "title.classList.add ( MARK ) ; } const elems = root.querySelectorAll ( ".messag…" at bounding box center [1111, 403] width 515 height 1276
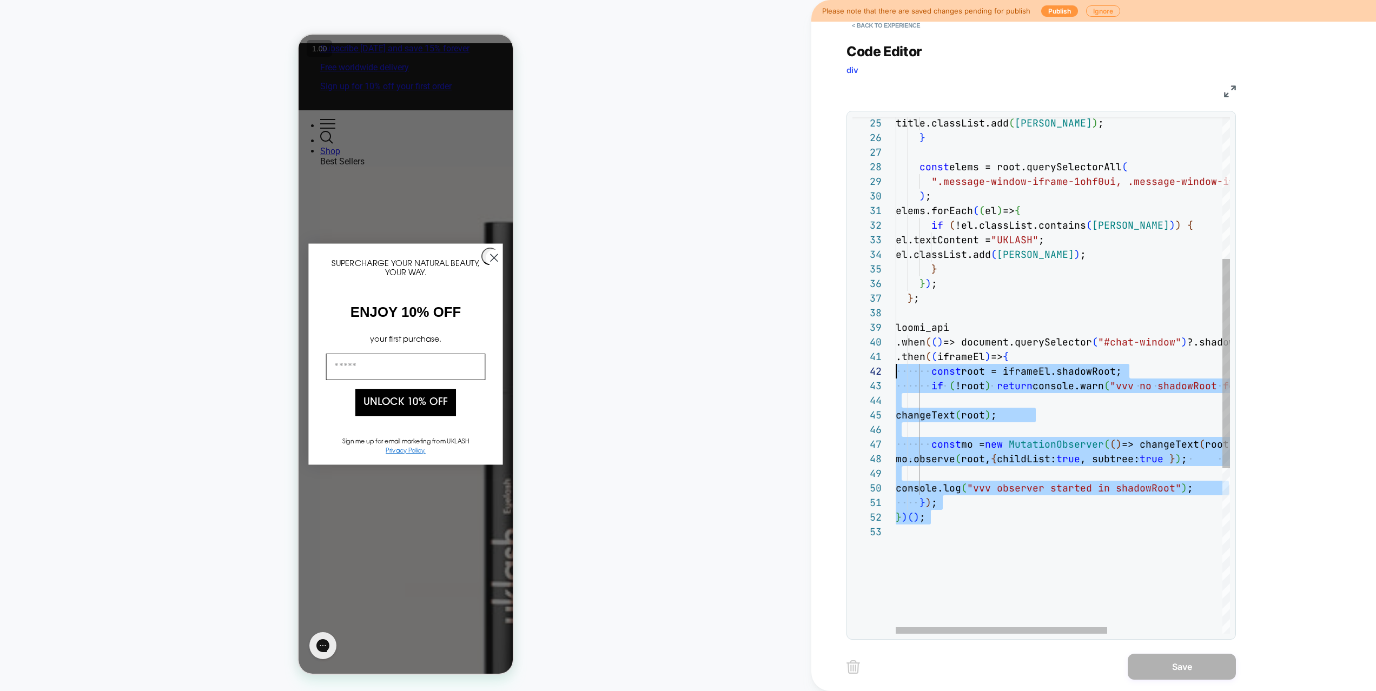
drag, startPoint x: 986, startPoint y: 546, endPoint x: 865, endPoint y: 373, distance: 211.4
click at [895, 373] on div "title.classList.add ( MARK ) ; } const elems = root.querySelectorAll ( ".messag…" at bounding box center [1152, 403] width 515 height 1276
click at [985, 560] on div "title.classList.add ( MARK ) ; } const elems = root.querySelectorAll ( ".messag…" at bounding box center [1152, 403] width 515 height 1276
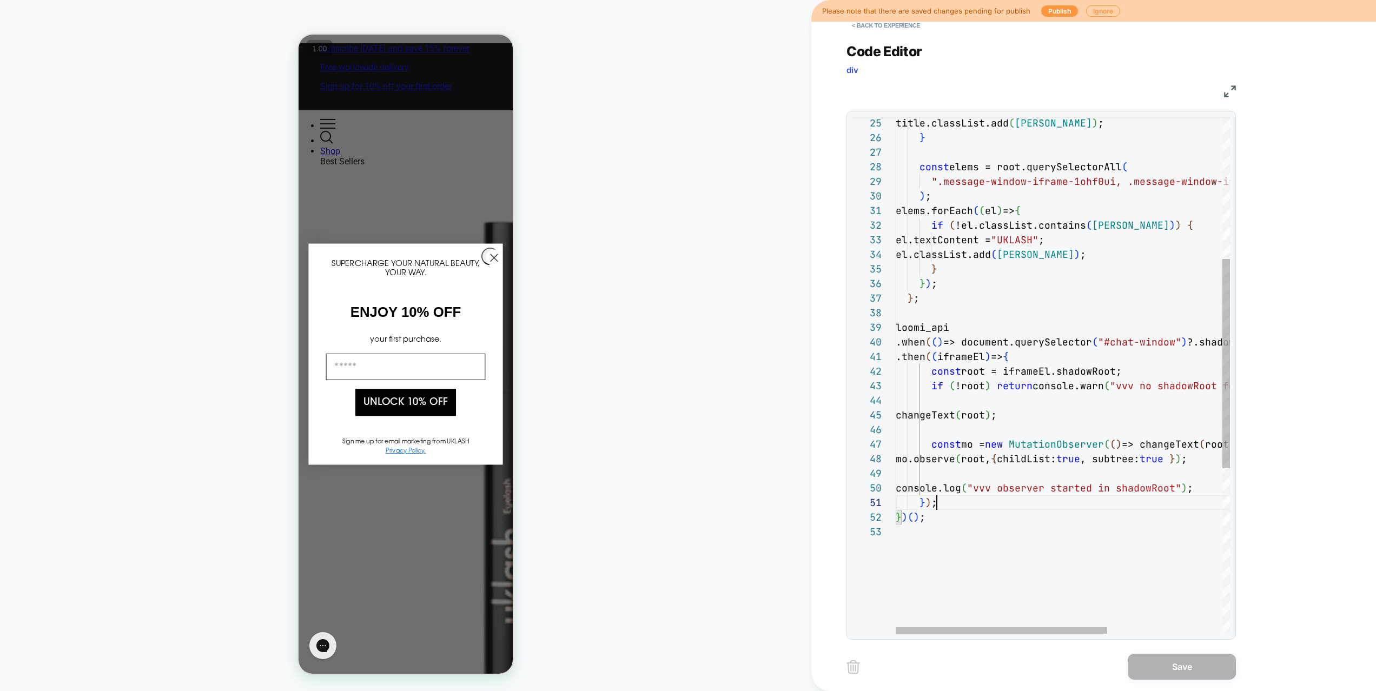
scroll to position [0, 0]
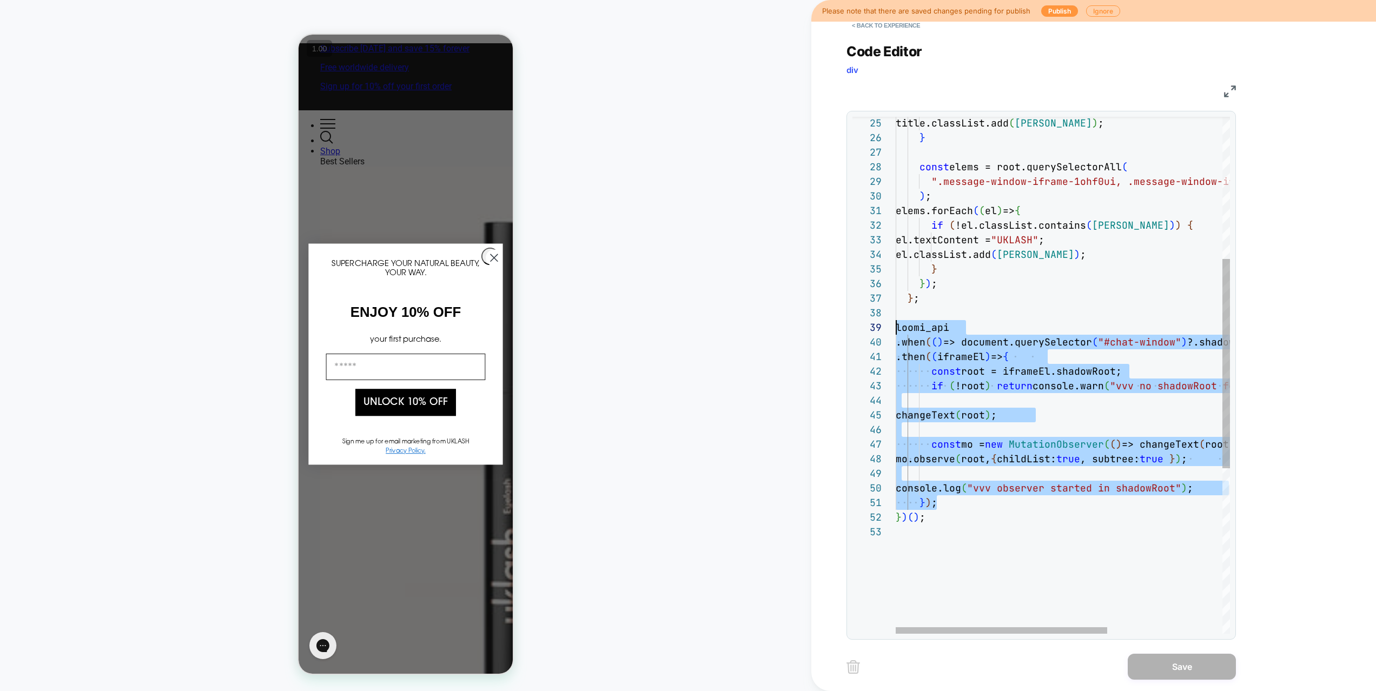
drag, startPoint x: 954, startPoint y: 504, endPoint x: 837, endPoint y: 324, distance: 215.2
click at [895, 324] on div "title.classList.add ( MARK ) ; } const elems = root.querySelectorAll ( ".messag…" at bounding box center [1152, 403] width 515 height 1276
type textarea "**********"
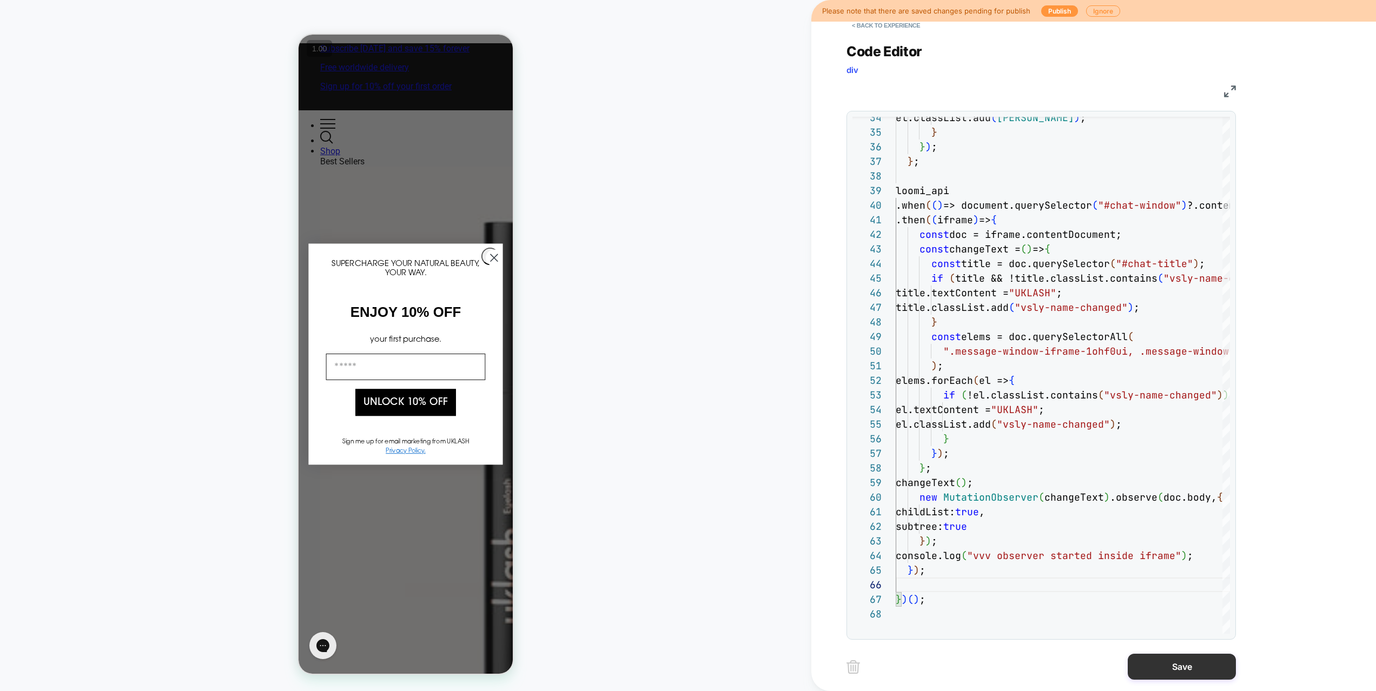
click at [1157, 666] on button "Save" at bounding box center [1181, 667] width 108 height 26
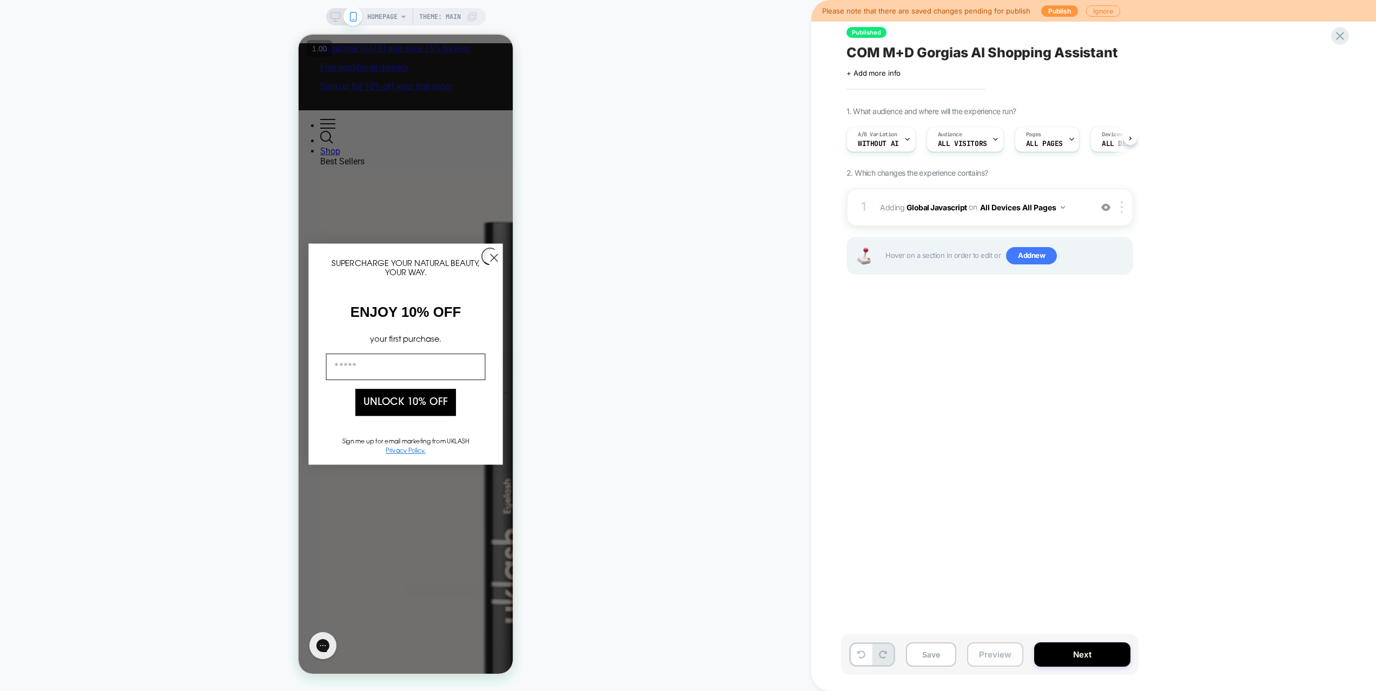
click at [988, 649] on button "Preview" at bounding box center [995, 654] width 56 height 24
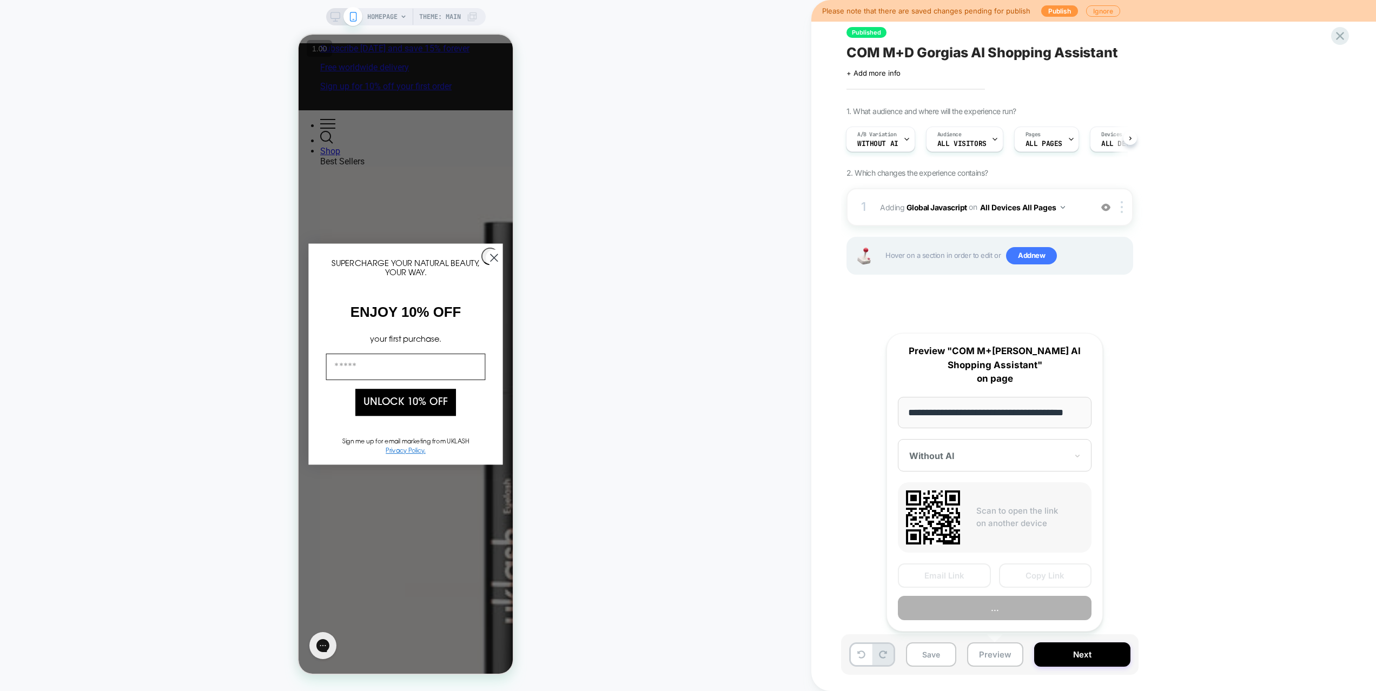
scroll to position [0, 22]
click at [981, 611] on button "Preview" at bounding box center [995, 608] width 194 height 24
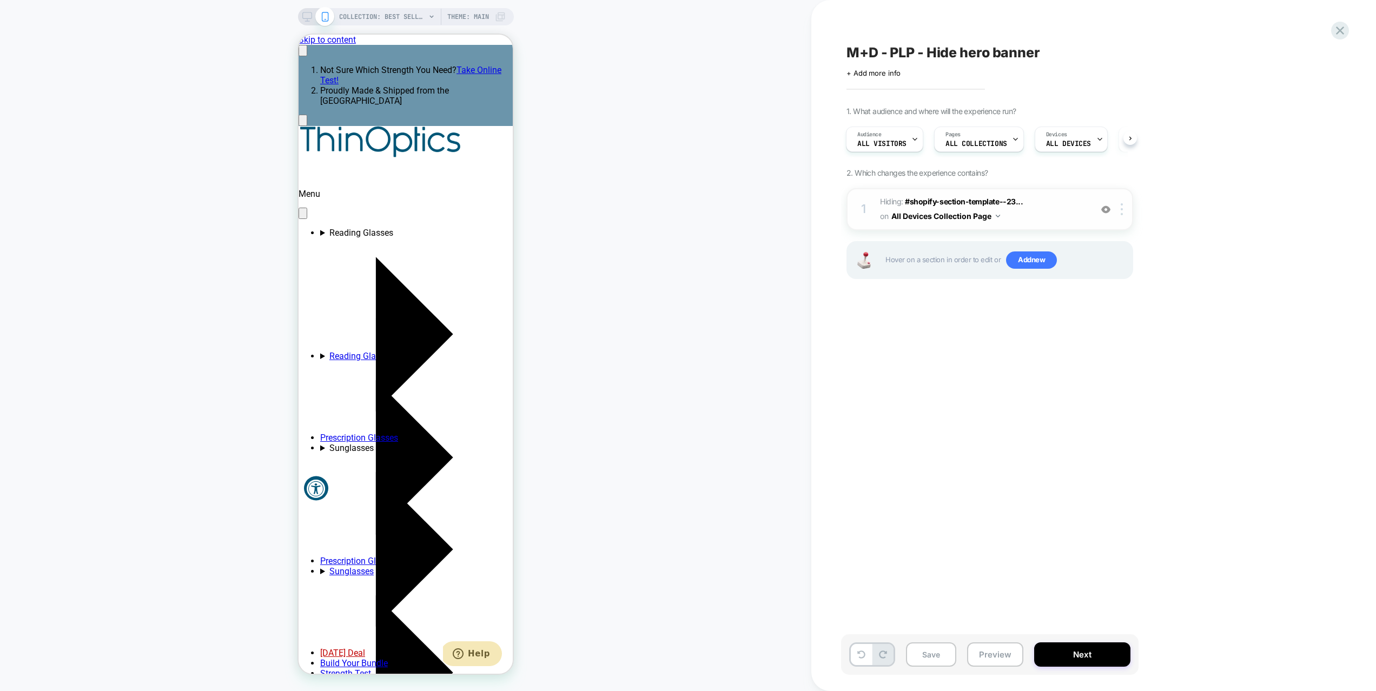
click at [1101, 210] on img at bounding box center [1105, 209] width 9 height 9
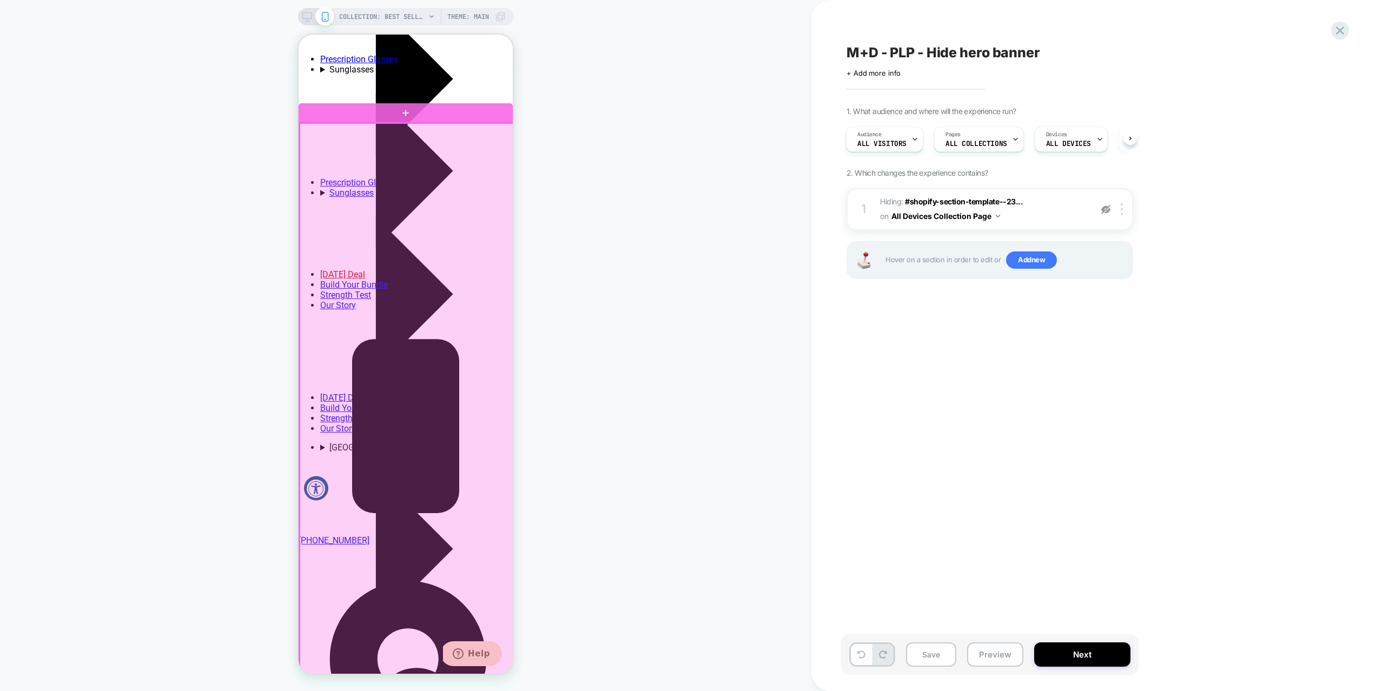
scroll to position [378, 0]
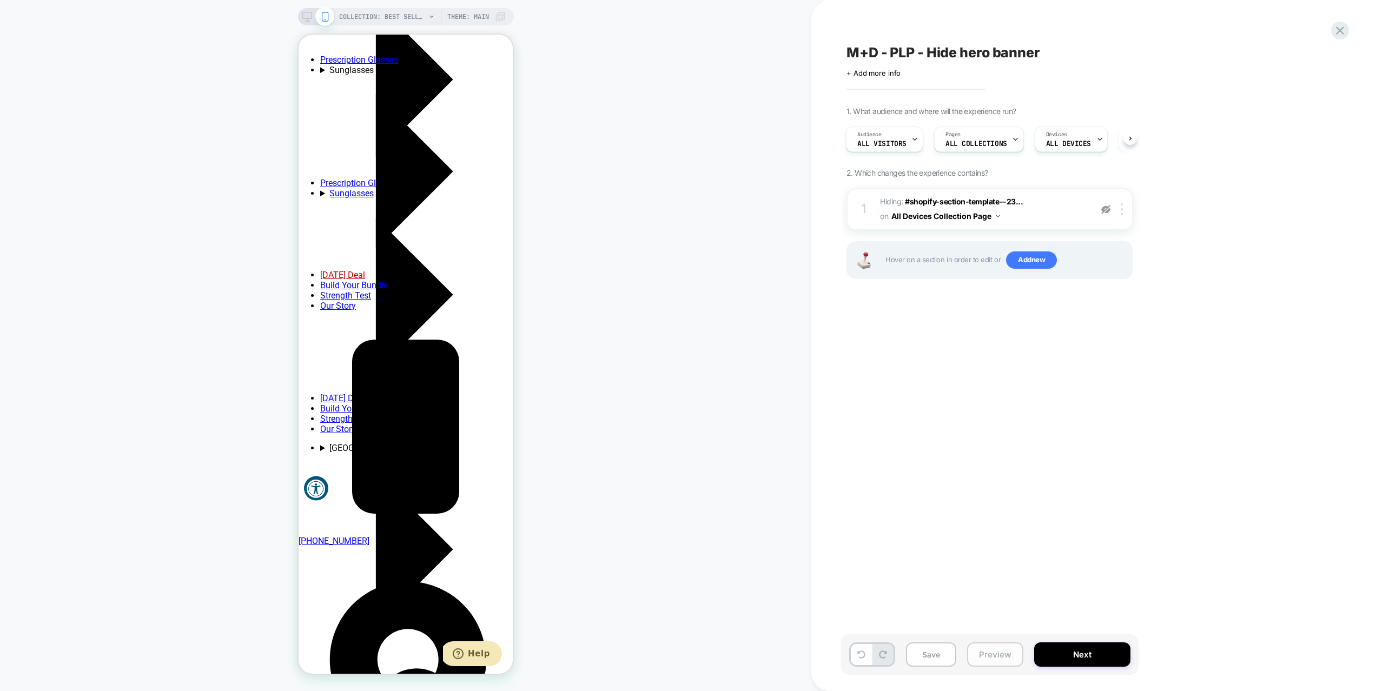
click at [990, 645] on button "Preview" at bounding box center [995, 654] width 56 height 24
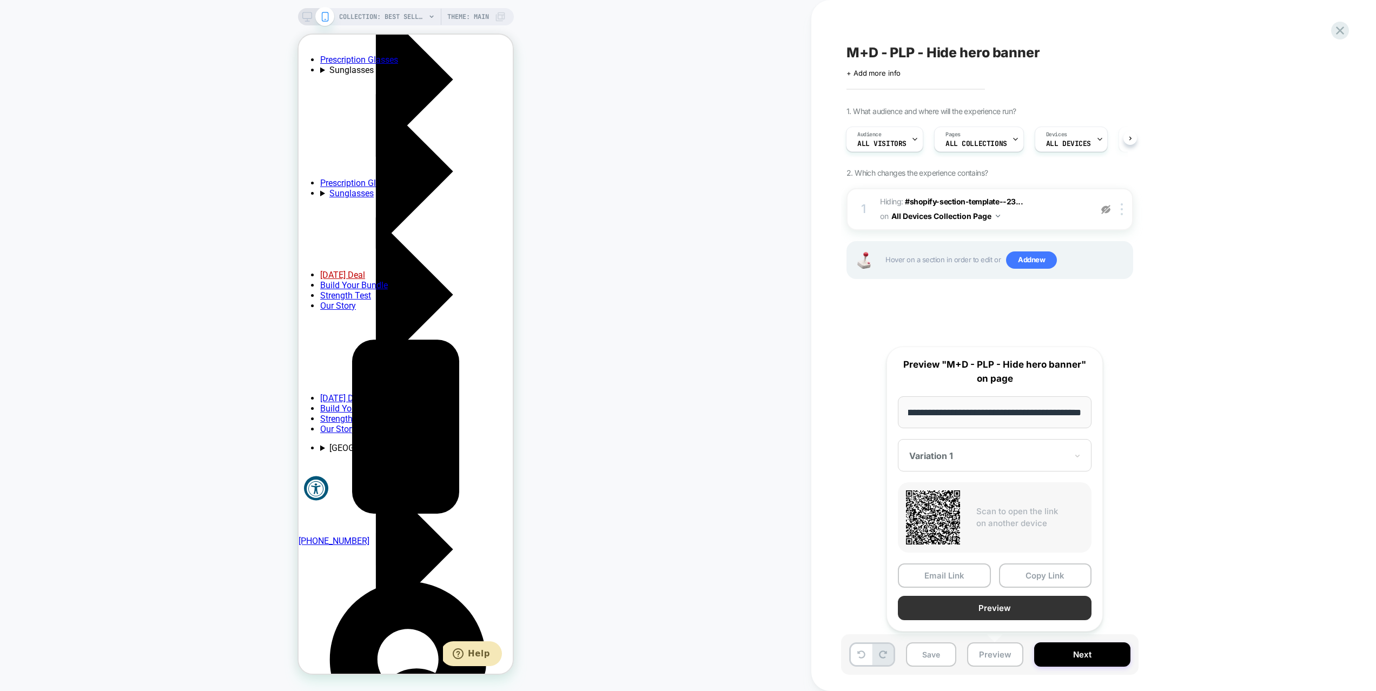
scroll to position [0, 0]
click at [987, 605] on button "Preview" at bounding box center [995, 608] width 194 height 24
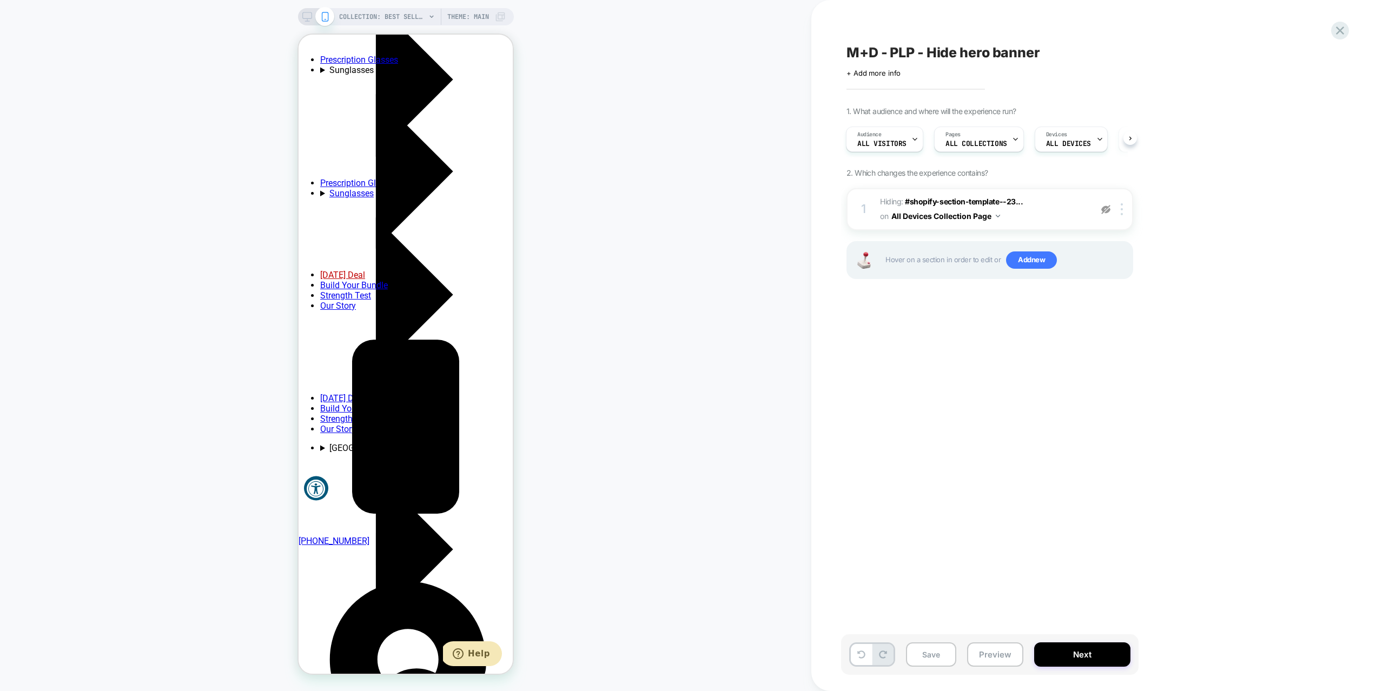
click at [1106, 210] on img at bounding box center [1105, 209] width 9 height 9
click at [1006, 201] on span "#shopify-section-template--23..." at bounding box center [964, 201] width 118 height 9
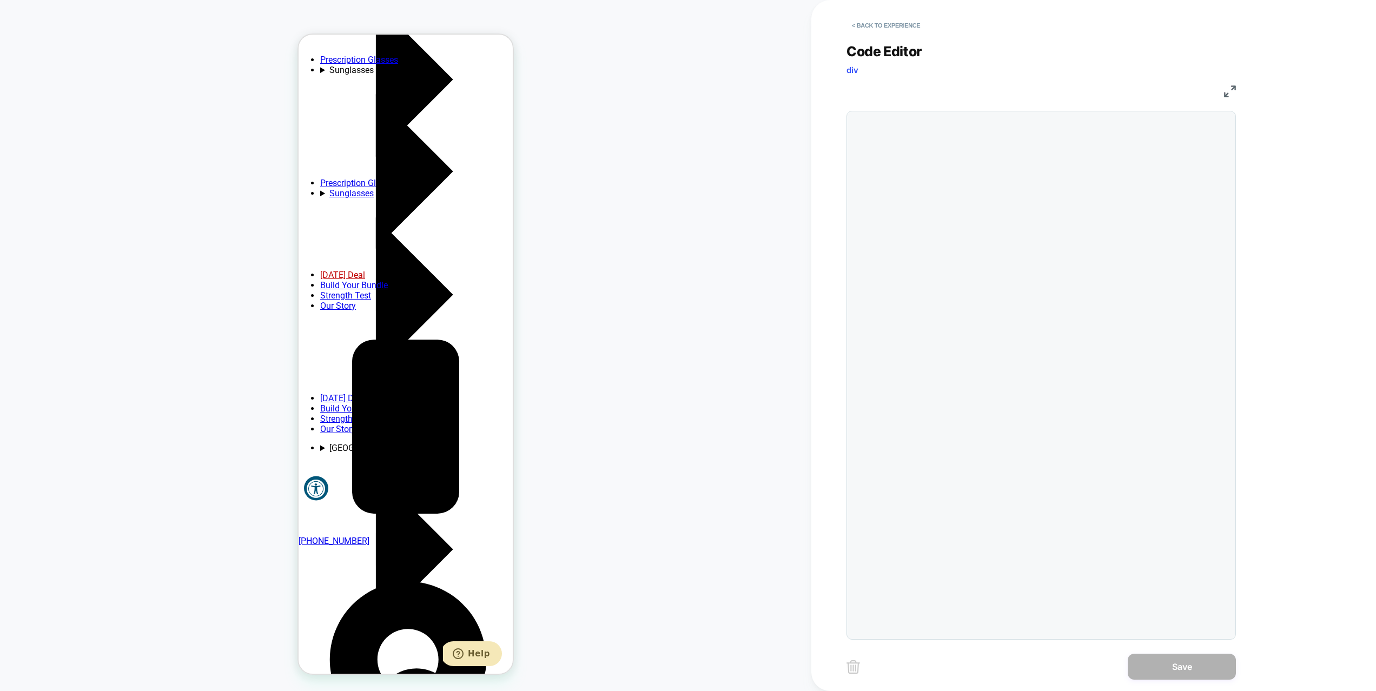
scroll to position [44, 0]
click at [880, 21] on button "< Back to experience" at bounding box center [885, 25] width 79 height 17
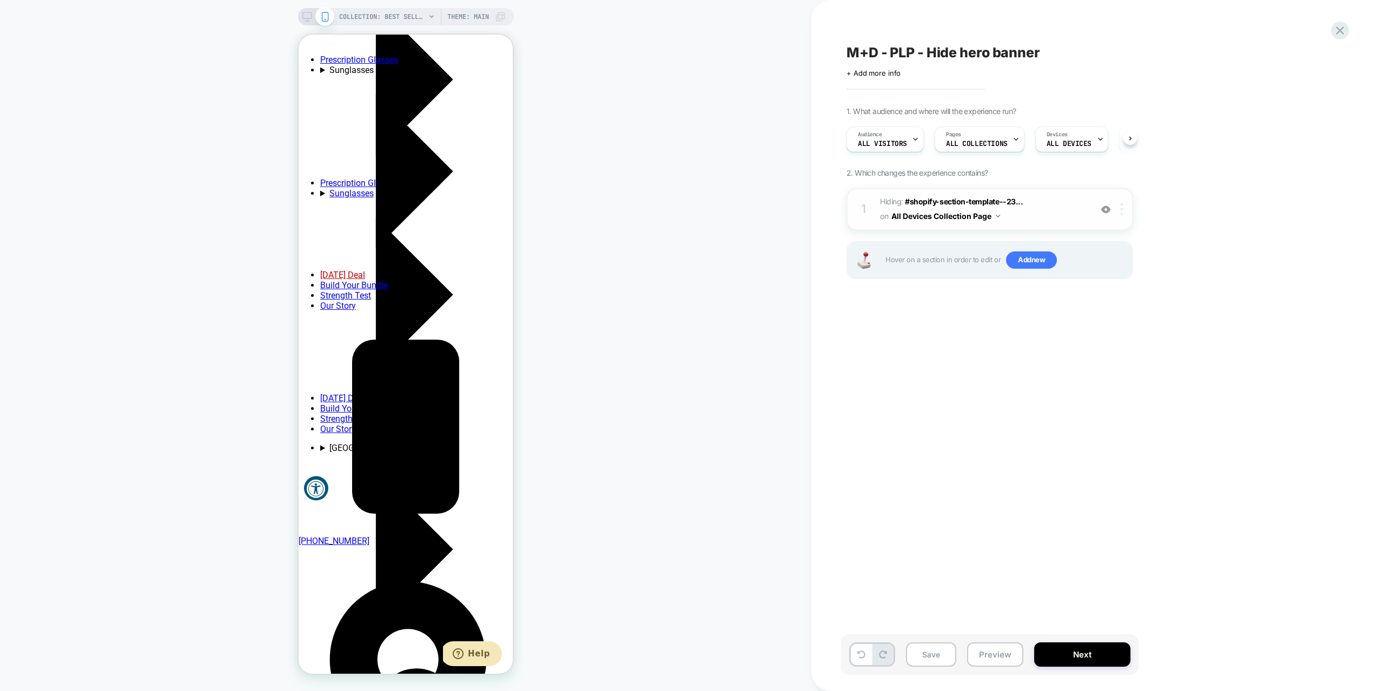
scroll to position [0, 1]
click at [1123, 209] on div at bounding box center [1123, 209] width 18 height 12
click at [1124, 211] on div at bounding box center [1123, 209] width 18 height 12
click at [1056, 223] on span "Hiding : #shopify-section-template--23... #shopify-section-template--2371267005…" at bounding box center [983, 209] width 206 height 29
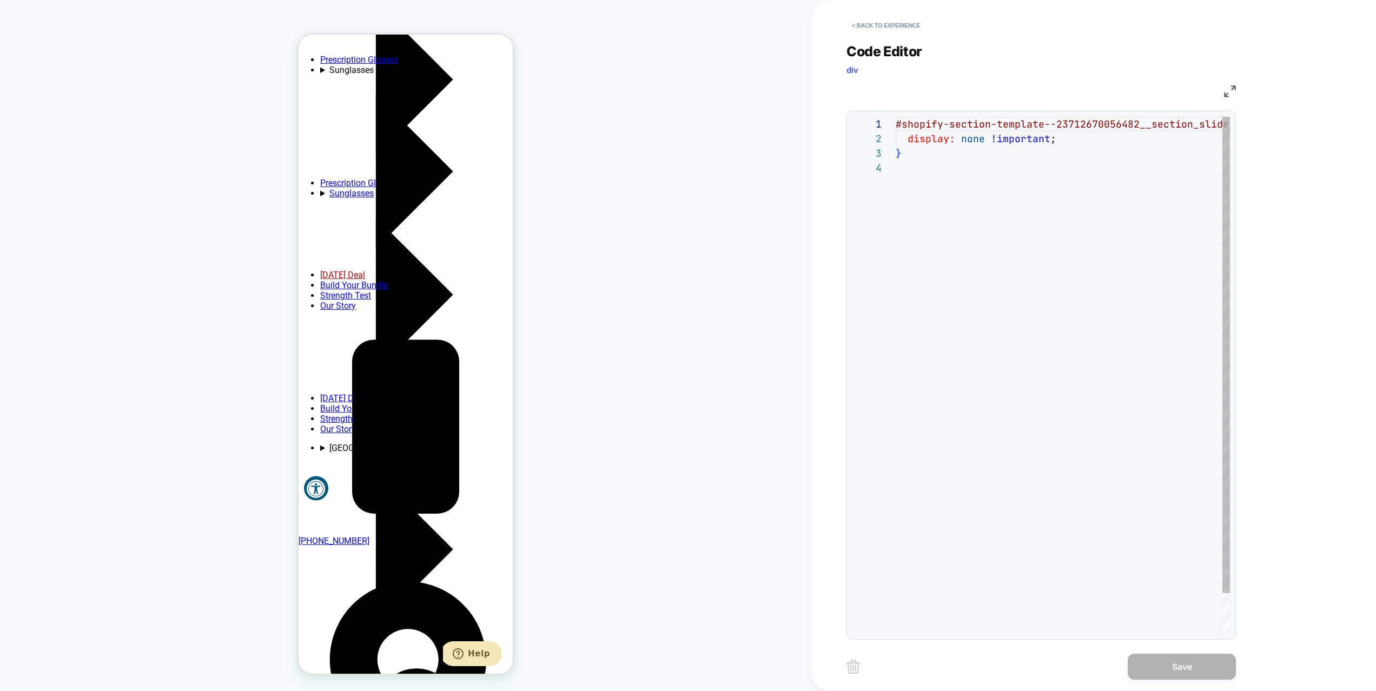
scroll to position [44, 0]
drag, startPoint x: 896, startPoint y: 123, endPoint x: 1212, endPoint y: 124, distance: 315.8
click at [1212, 124] on div "#shopify-section-template--23712670056482__section _slideshow_aAjaGh { display:…" at bounding box center [1036, 397] width 434 height 561
drag, startPoint x: 905, startPoint y: 126, endPoint x: 894, endPoint y: 125, distance: 10.8
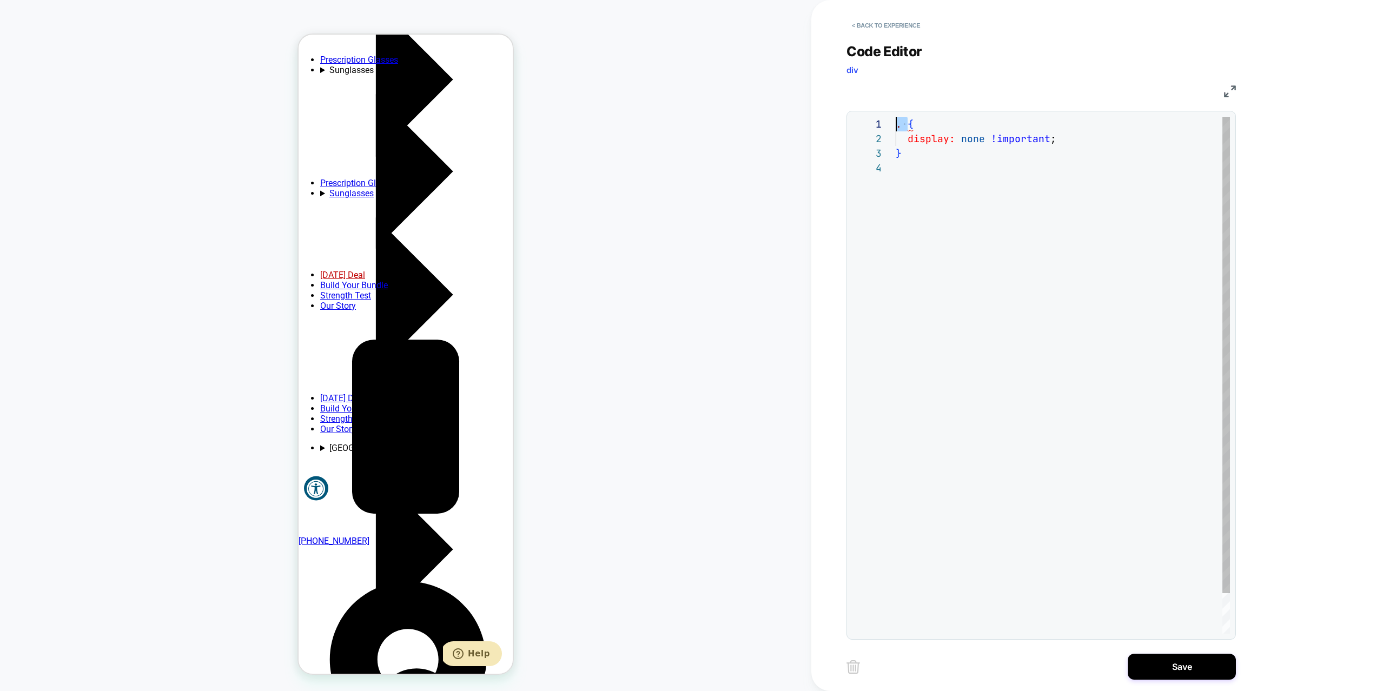
click at [895, 125] on div ". { display: none !important ; }" at bounding box center [1062, 397] width 334 height 561
type textarea "**********"
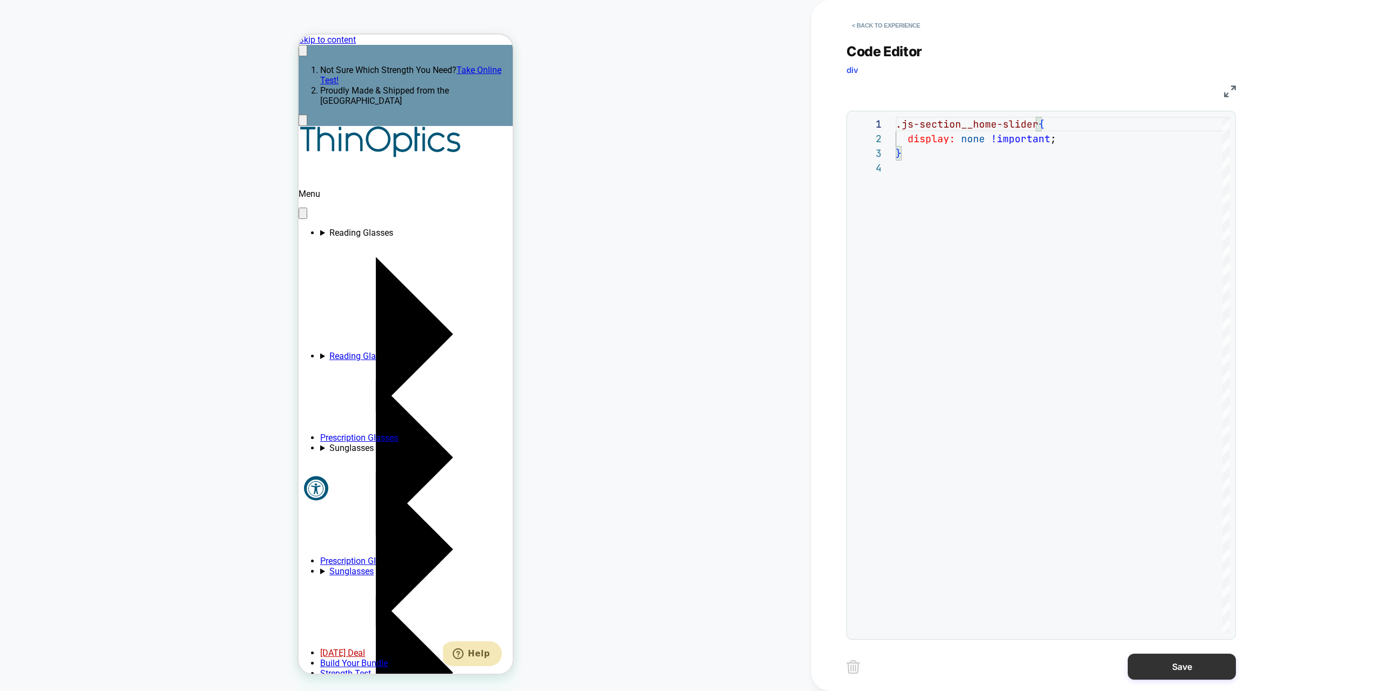
click at [1166, 669] on button "Save" at bounding box center [1181, 667] width 108 height 26
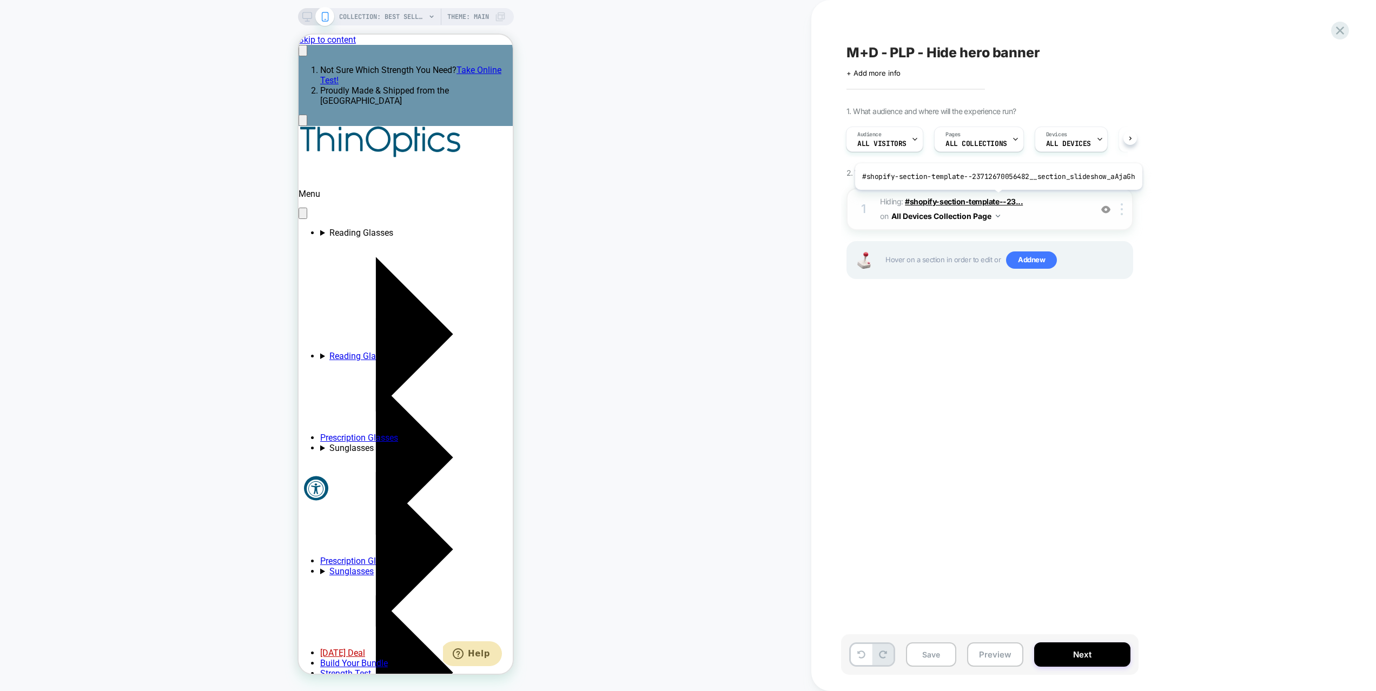
scroll to position [0, 167]
click at [1122, 209] on img at bounding box center [1121, 209] width 2 height 12
click at [1120, 203] on img at bounding box center [1121, 209] width 2 height 12
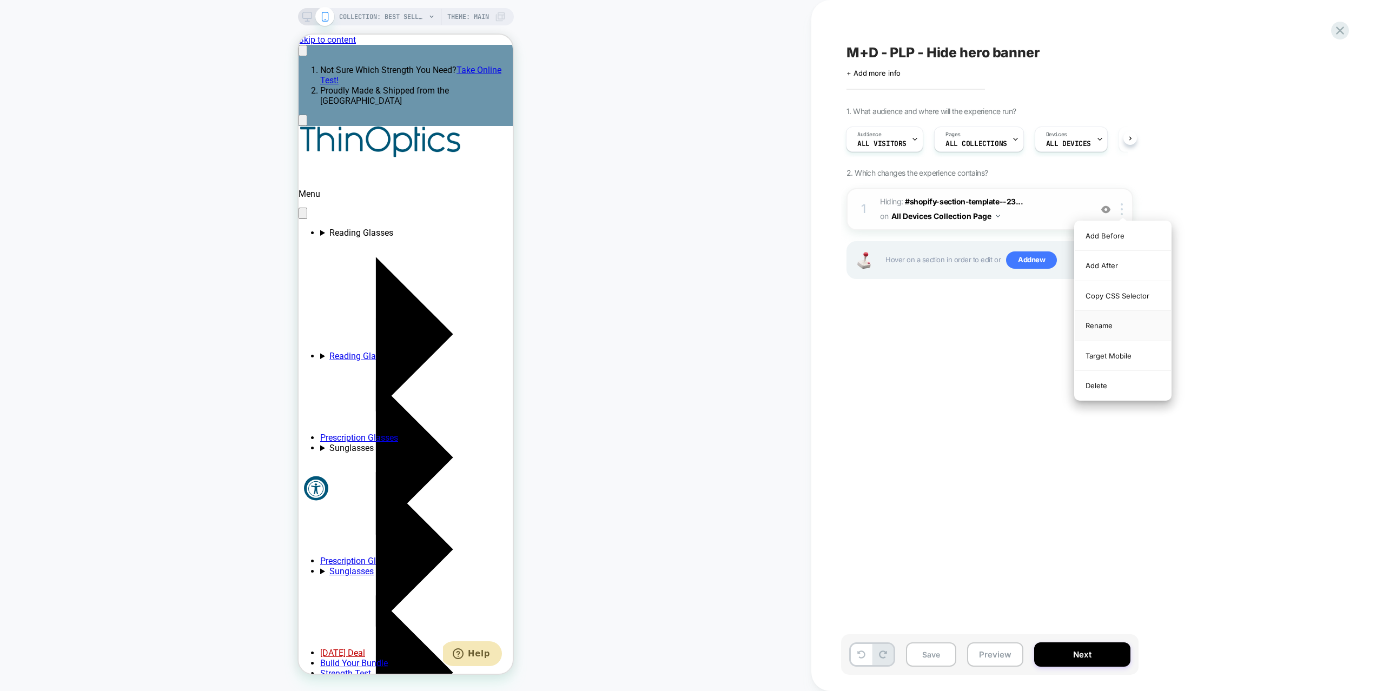
click at [1116, 327] on div "Rename" at bounding box center [1122, 326] width 96 height 30
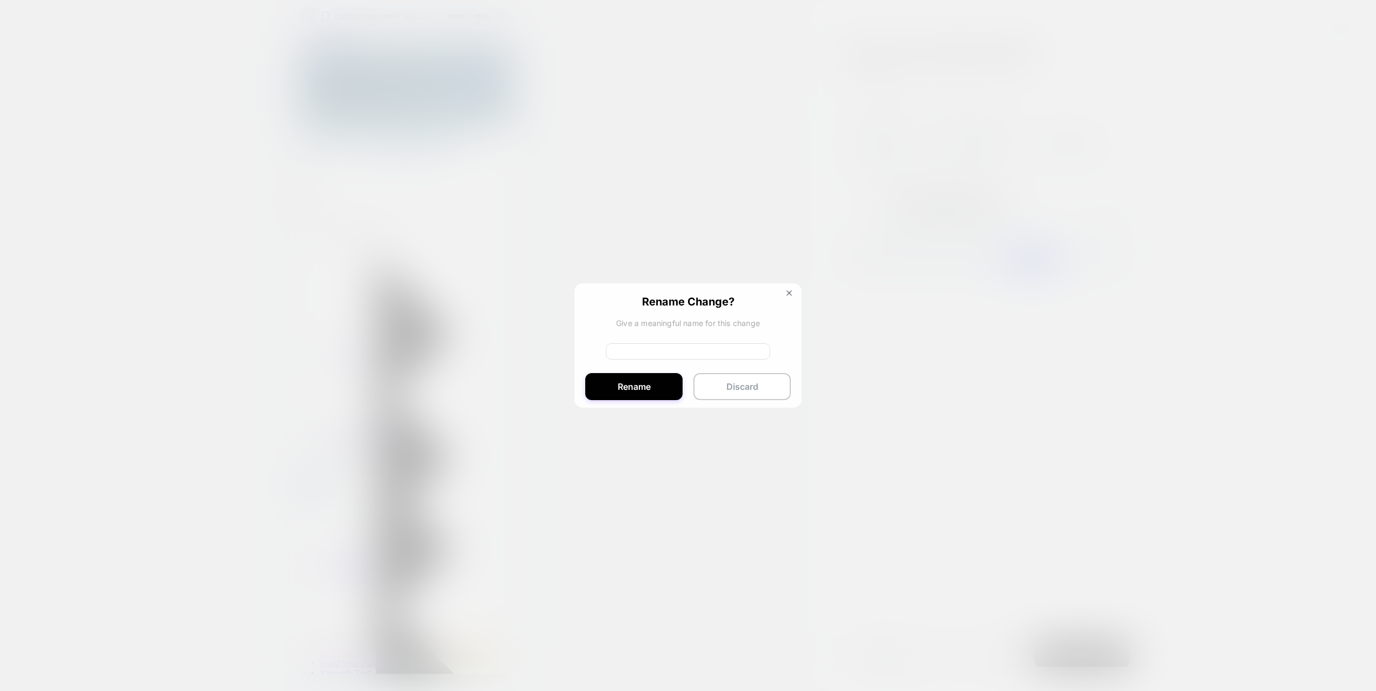
scroll to position [0, 0]
click at [689, 351] on input at bounding box center [688, 354] width 164 height 16
type input "*********"
type input "******"
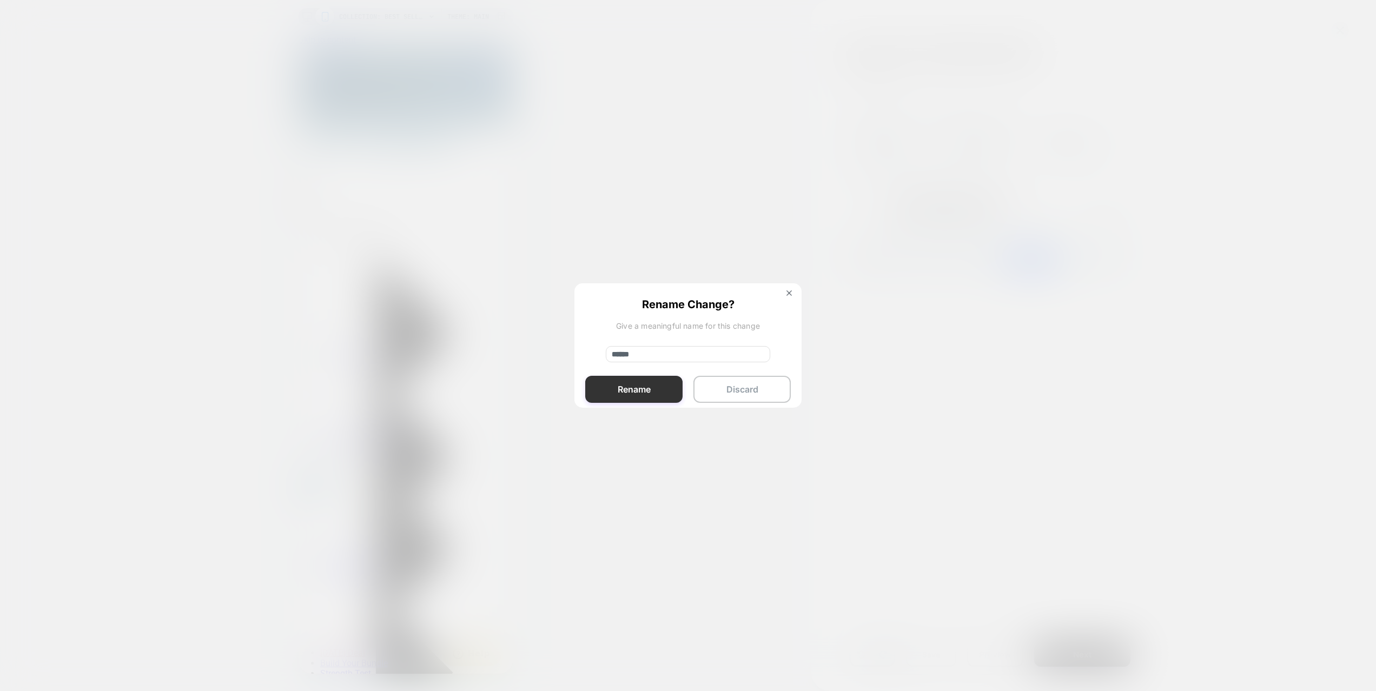
scroll to position [0, 0]
type input "******"
click at [651, 397] on button "Rename" at bounding box center [633, 389] width 97 height 27
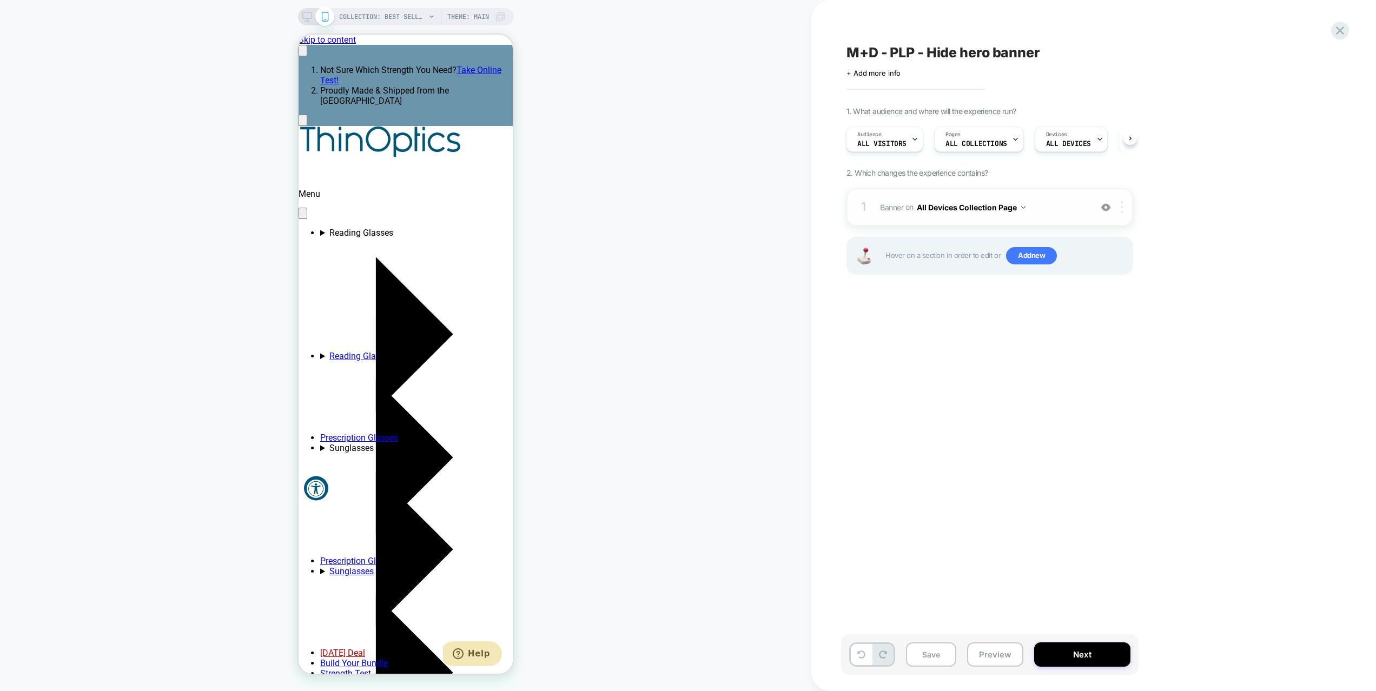
click at [1122, 209] on img at bounding box center [1121, 207] width 2 height 12
click at [1118, 318] on div "Rename" at bounding box center [1122, 324] width 96 height 30
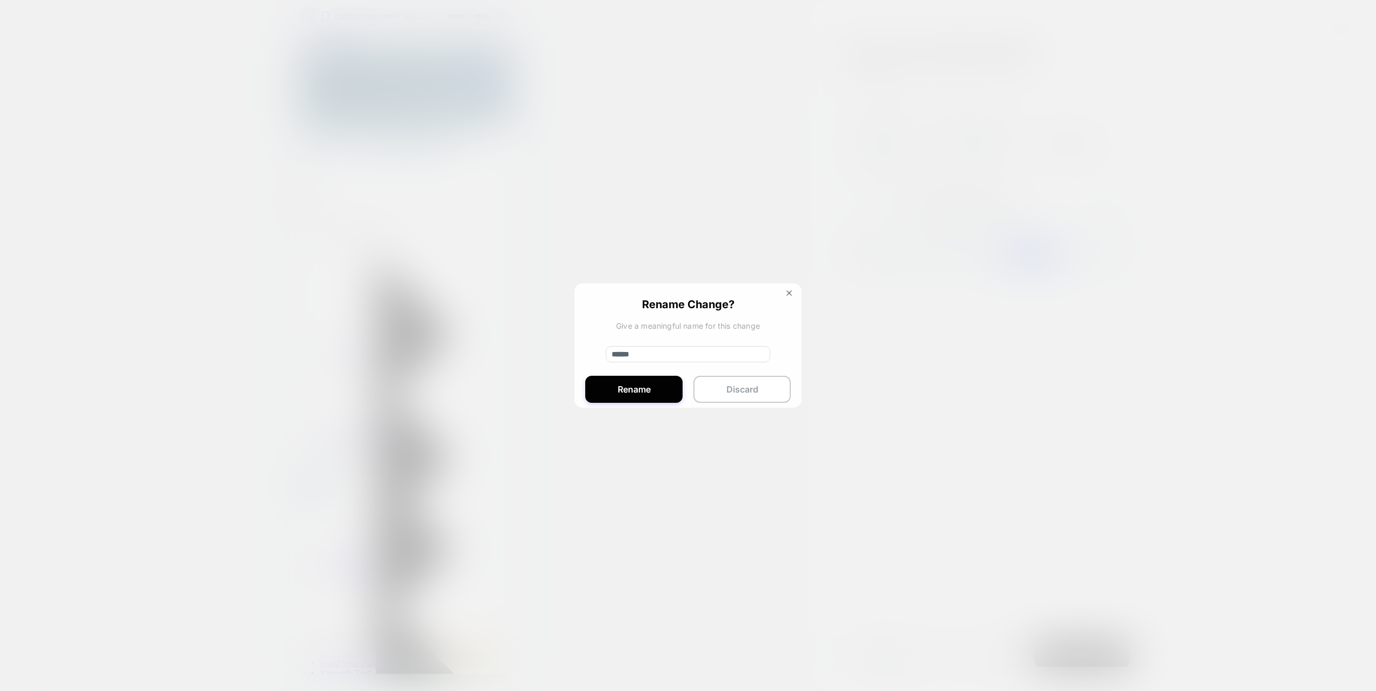
drag, startPoint x: 689, startPoint y: 351, endPoint x: 612, endPoint y: 344, distance: 78.2
click at [620, 347] on input "******" at bounding box center [688, 354] width 164 height 16
type input "**********"
click at [643, 381] on button "Rename" at bounding box center [633, 389] width 97 height 27
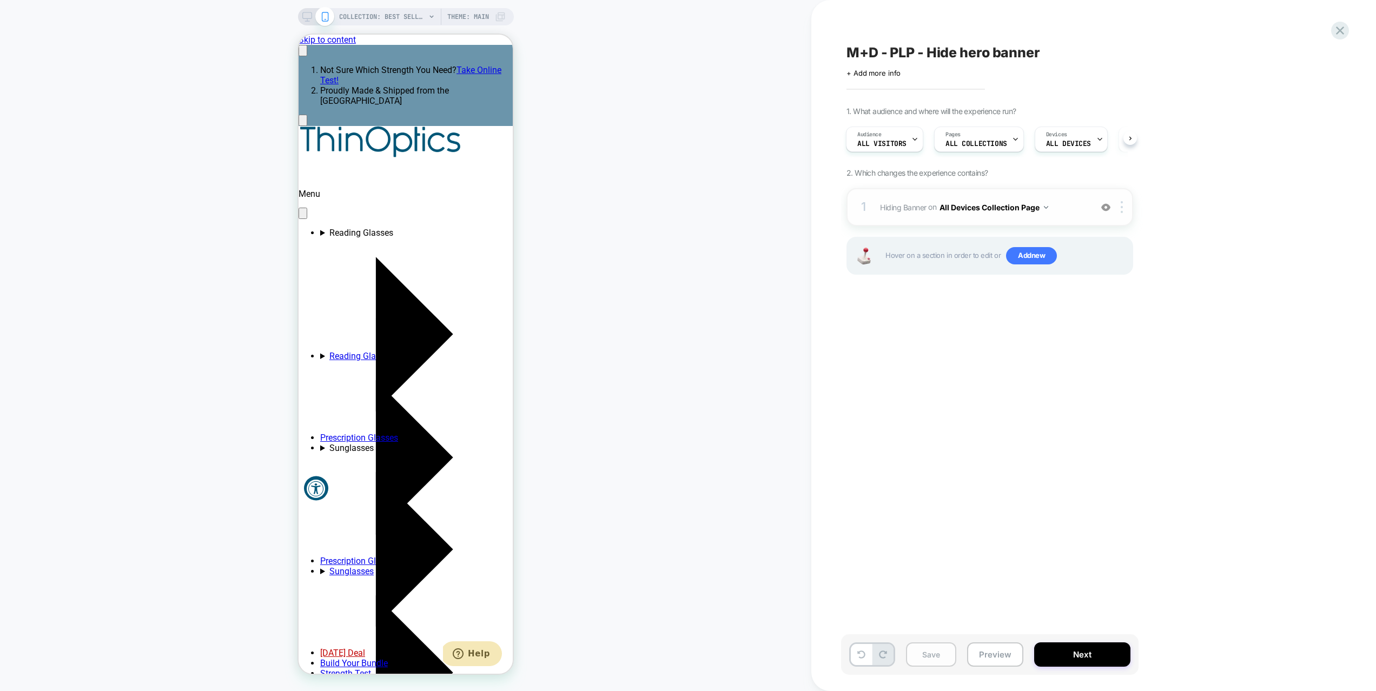
click at [927, 645] on button "Save" at bounding box center [931, 654] width 50 height 24
click at [1010, 660] on button "Preview" at bounding box center [995, 654] width 56 height 24
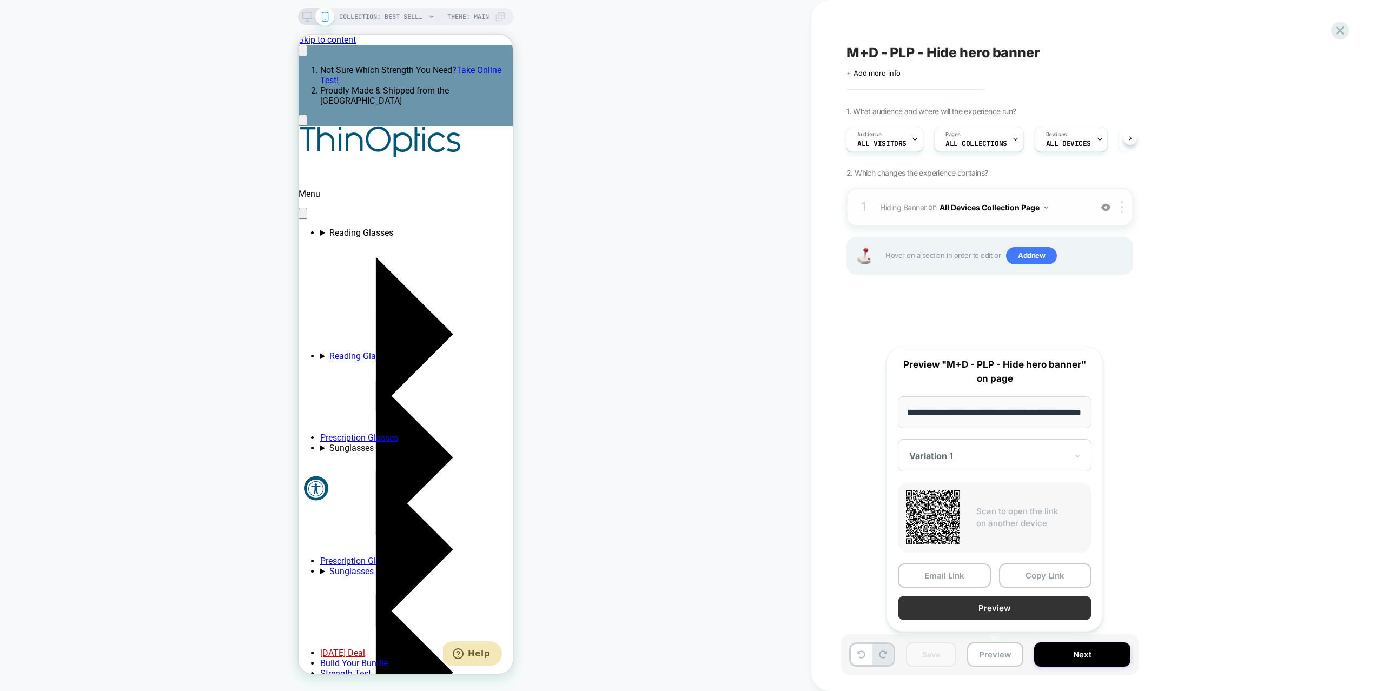
scroll to position [0, 0]
click at [993, 609] on button "Preview" at bounding box center [995, 608] width 194 height 24
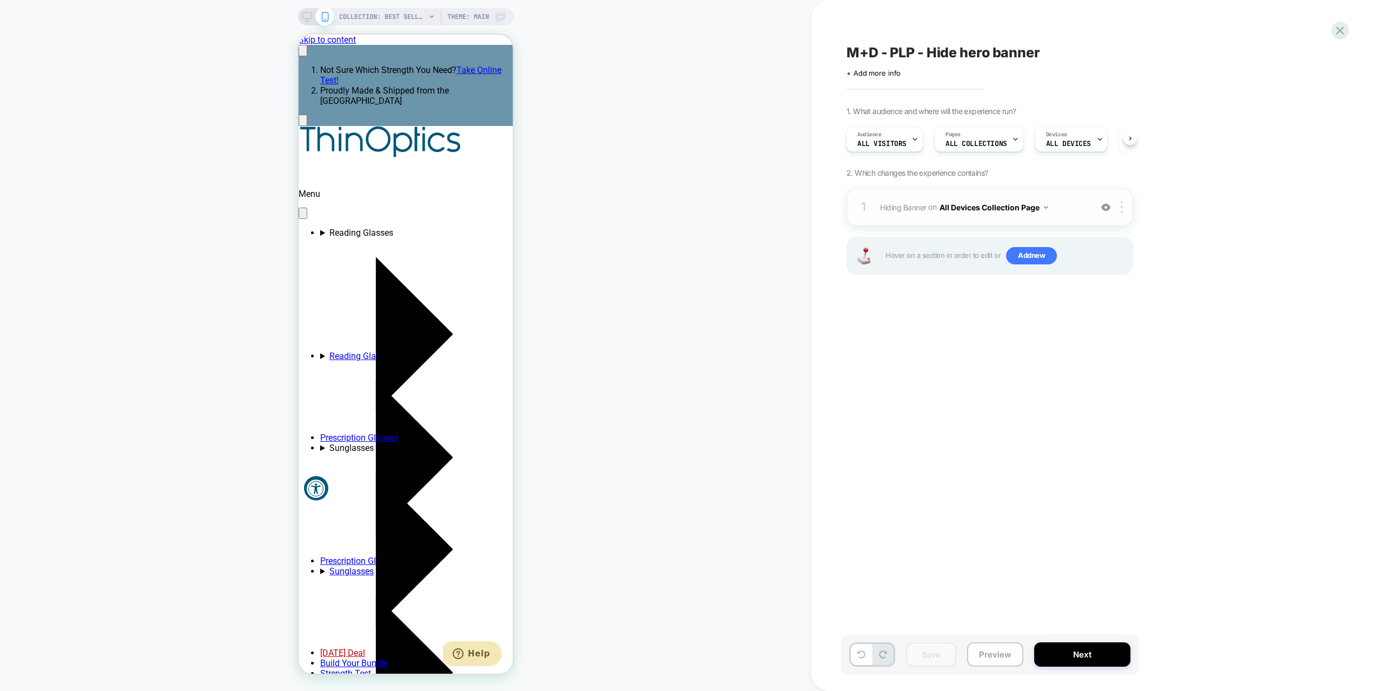
scroll to position [0, 167]
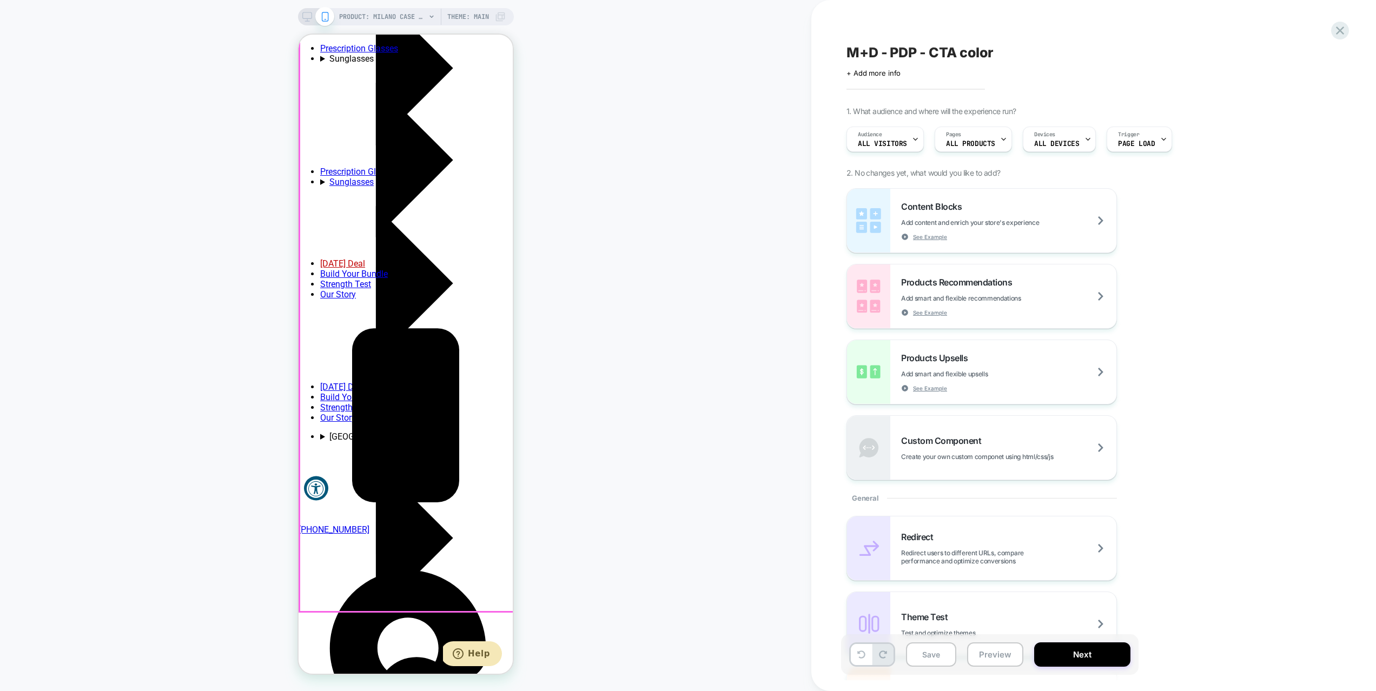
scroll to position [0, 167]
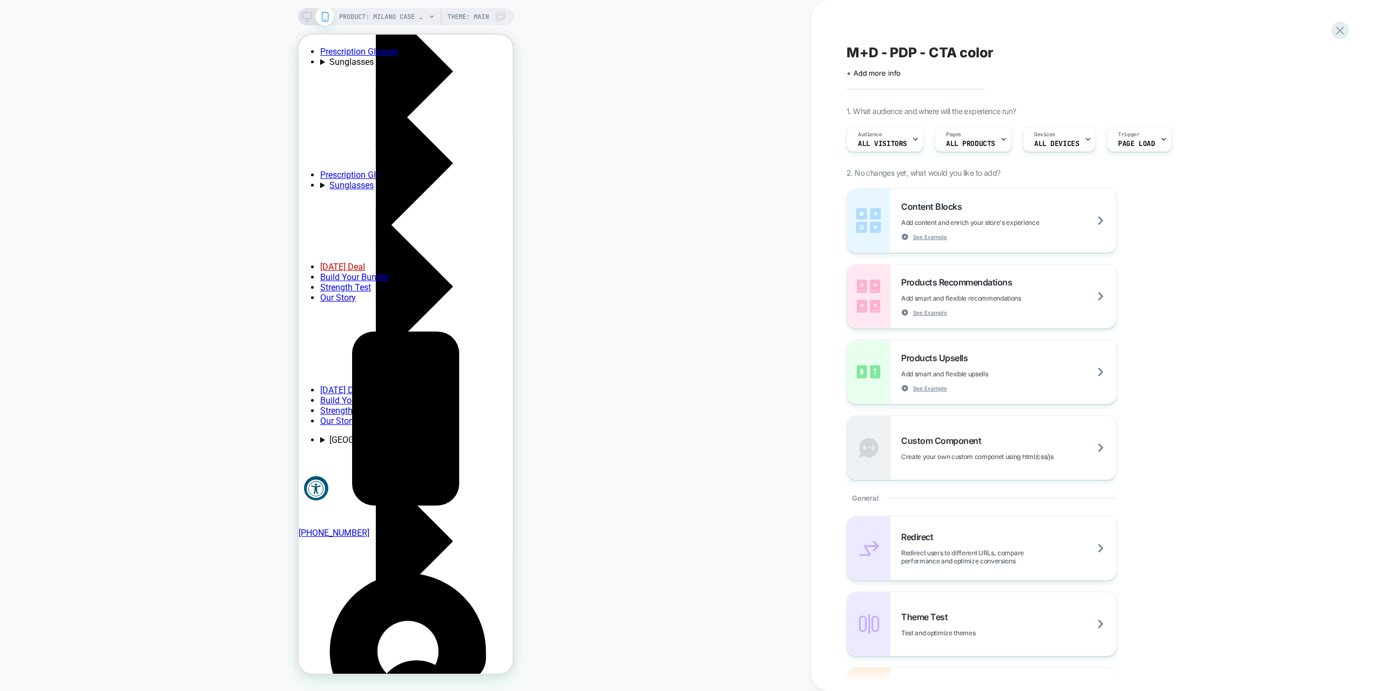
scroll to position [362, 0]
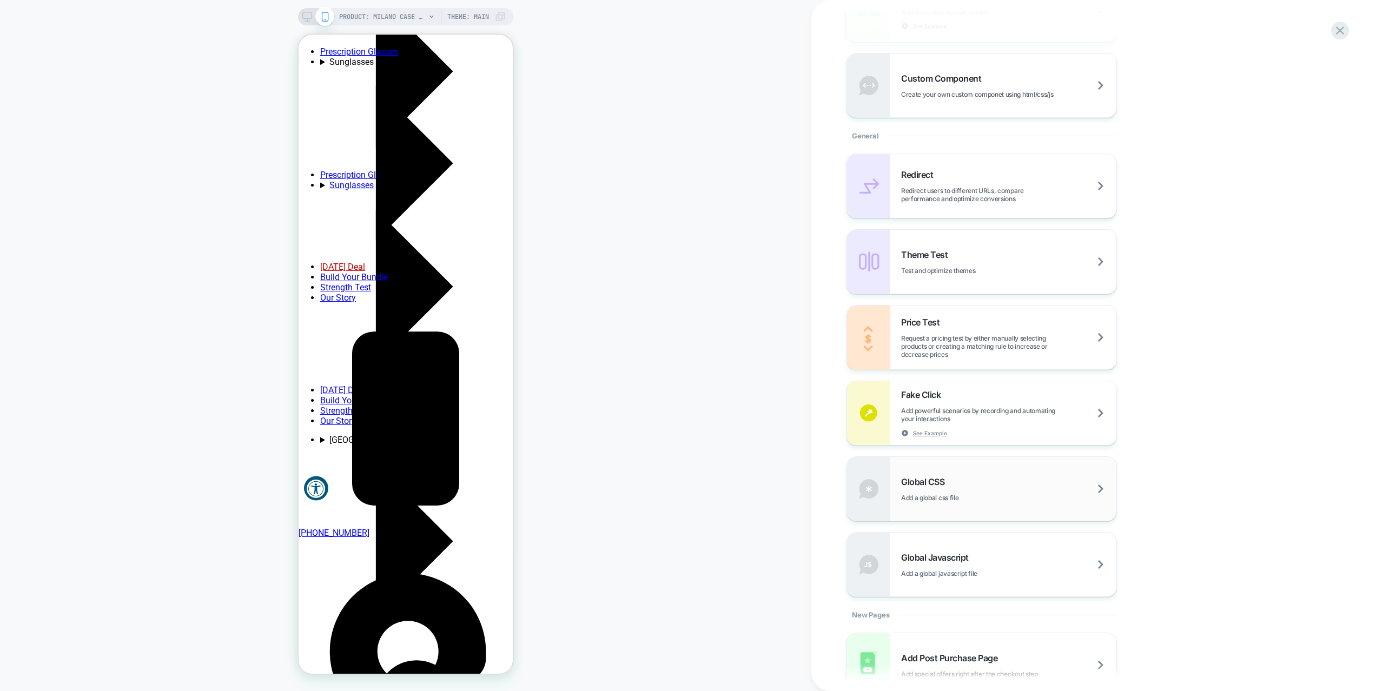
click at [973, 490] on div "Global CSS Add a global css file" at bounding box center [1008, 488] width 215 height 25
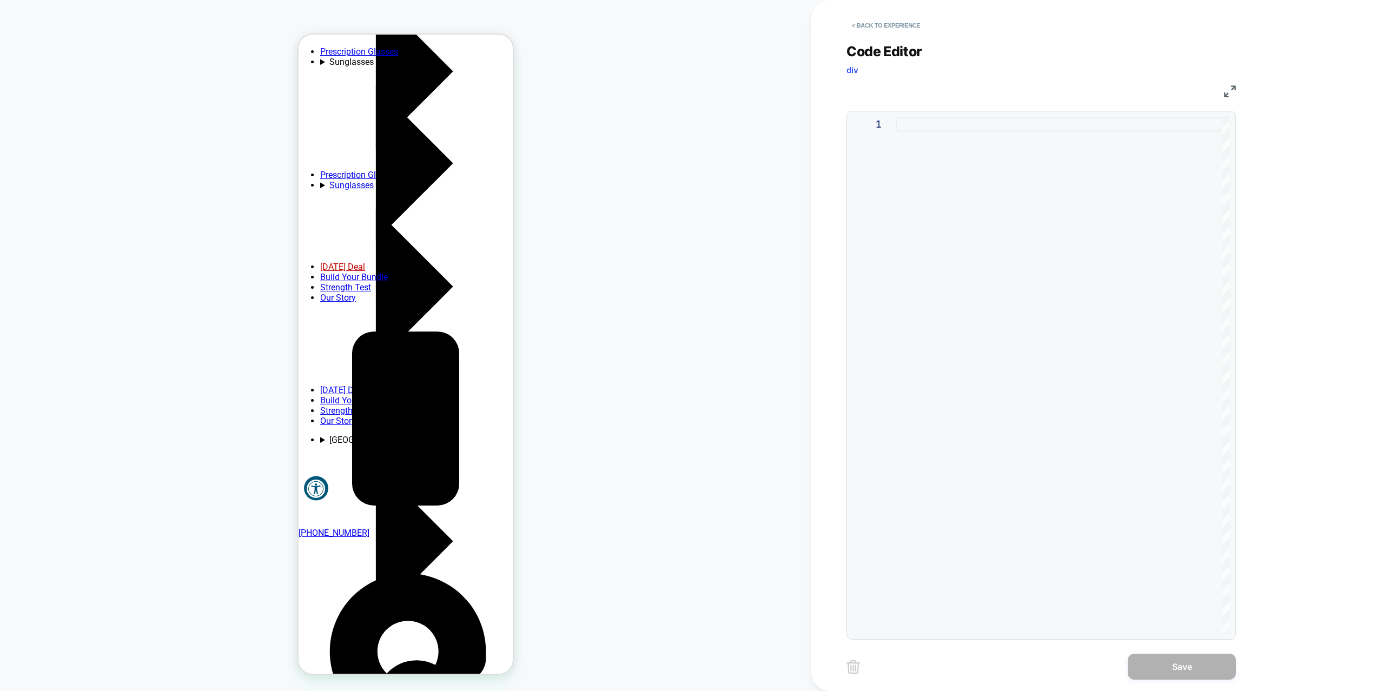
drag, startPoint x: 970, startPoint y: 383, endPoint x: 886, endPoint y: 230, distance: 175.0
click at [970, 383] on div at bounding box center [1062, 375] width 334 height 517
drag, startPoint x: 875, startPoint y: 29, endPoint x: 785, endPoint y: 287, distance: 273.5
click at [789, 284] on div "PRODUCT: Milano Case [1] PRODUCT: Milano Case [1] Theme: MAIN < Back to experie…" at bounding box center [688, 345] width 1376 height 691
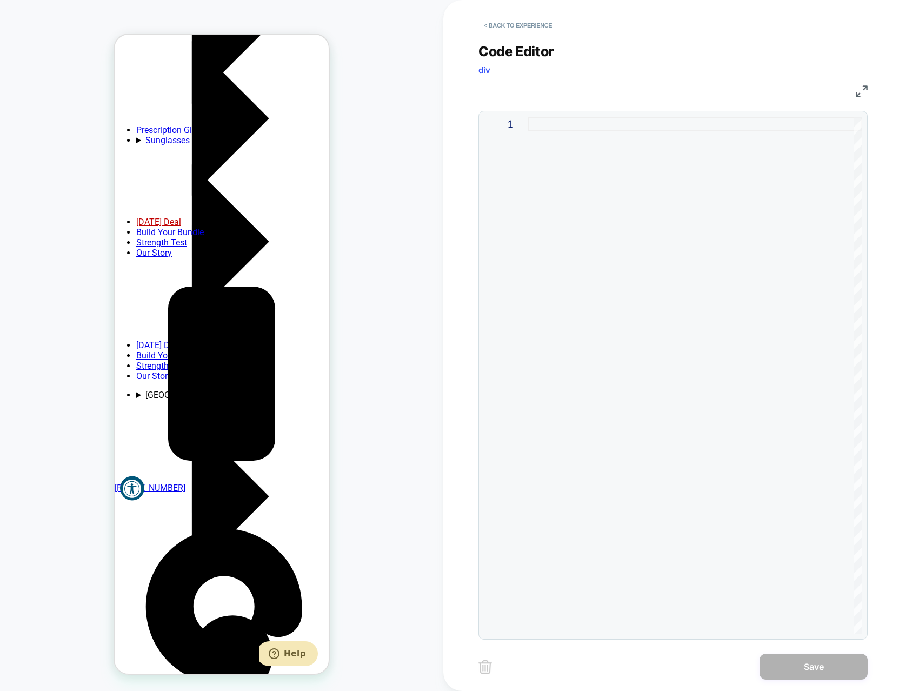
scroll to position [0, 0]
drag, startPoint x: 648, startPoint y: 224, endPoint x: 640, endPoint y: 227, distance: 9.2
click at [646, 225] on div at bounding box center [695, 375] width 334 height 517
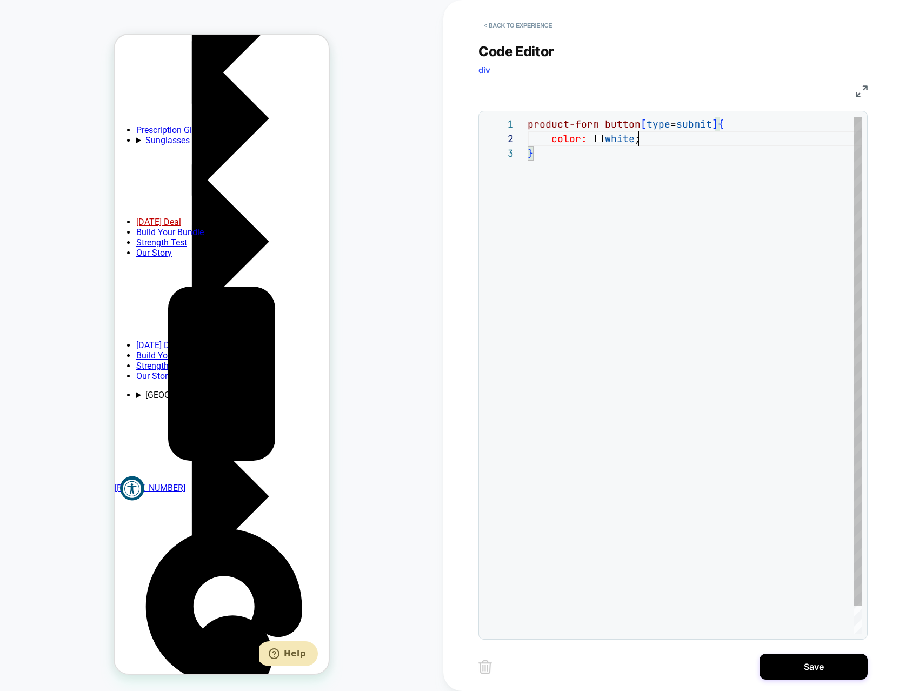
scroll to position [15, 111]
click at [639, 136] on div "product-form button [ type = submit ] { color: white ; }" at bounding box center [695, 390] width 334 height 546
click at [662, 157] on div "product-form button [ type = submit ] { color: white ; font-size: 16px ; }" at bounding box center [695, 397] width 334 height 561
click at [623, 157] on div "product-form button [ type = submit ] { color: white ; font-size: 16px ; }" at bounding box center [695, 397] width 334 height 561
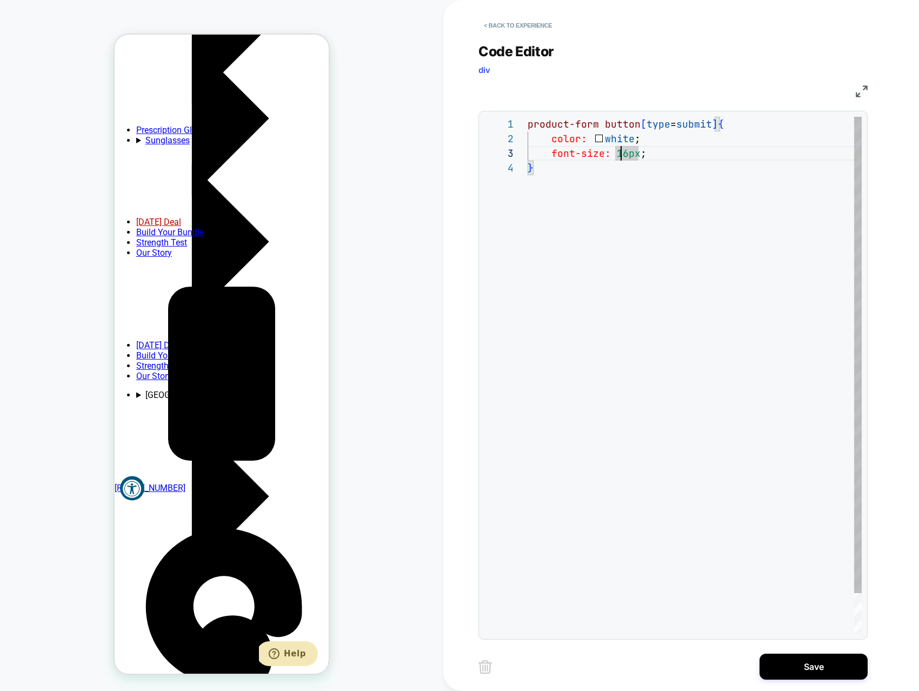
scroll to position [29, 117]
click at [666, 154] on div "product-form button [ type = submit ] { color: white ; font-size: 16px ; }" at bounding box center [695, 397] width 334 height 561
click at [529, 228] on div "product-form button [ type = submit ] { color: white ; font-size: 16px ; font-w…" at bounding box center [695, 404] width 334 height 575
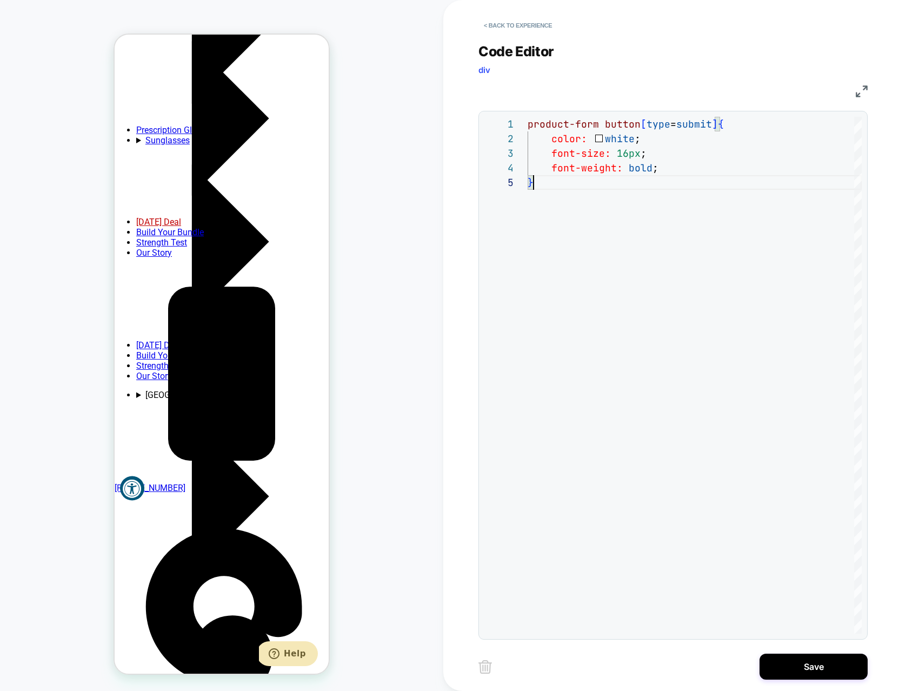
scroll to position [0, 0]
click at [627, 150] on div "product-form button [ type = submit ] { color: white ; font-size: 16px ; font-w…" at bounding box center [695, 404] width 334 height 575
click at [687, 163] on div "product-form button [ type = submit ] { color: white ; font-size: 17px ; font-w…" at bounding box center [695, 404] width 334 height 575
click at [675, 165] on div "product-form button [ type = submit ] { color: white ; font-size: 17px ; font-w…" at bounding box center [695, 404] width 334 height 575
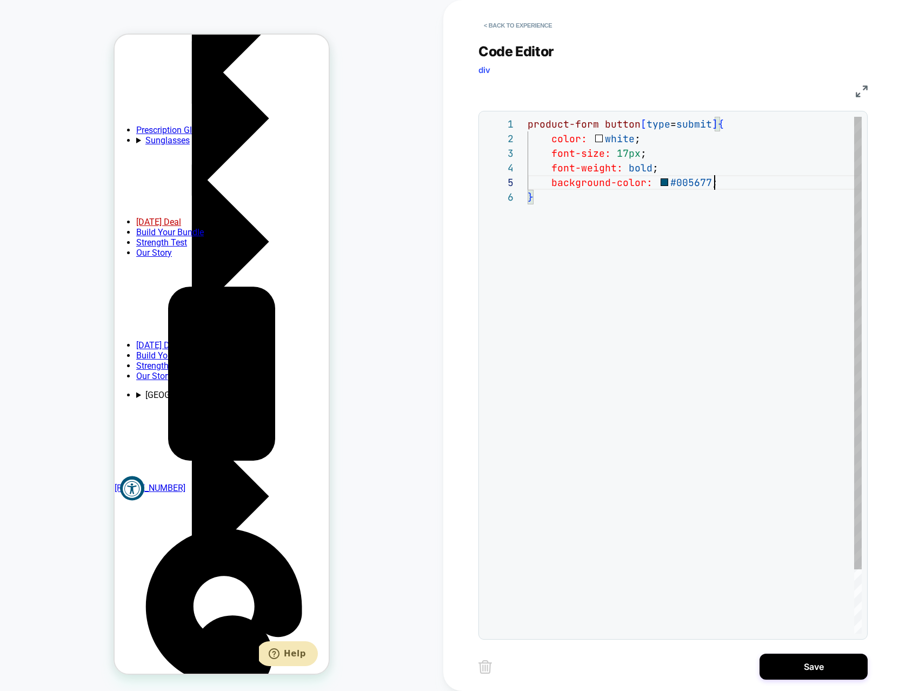
scroll to position [58, 187]
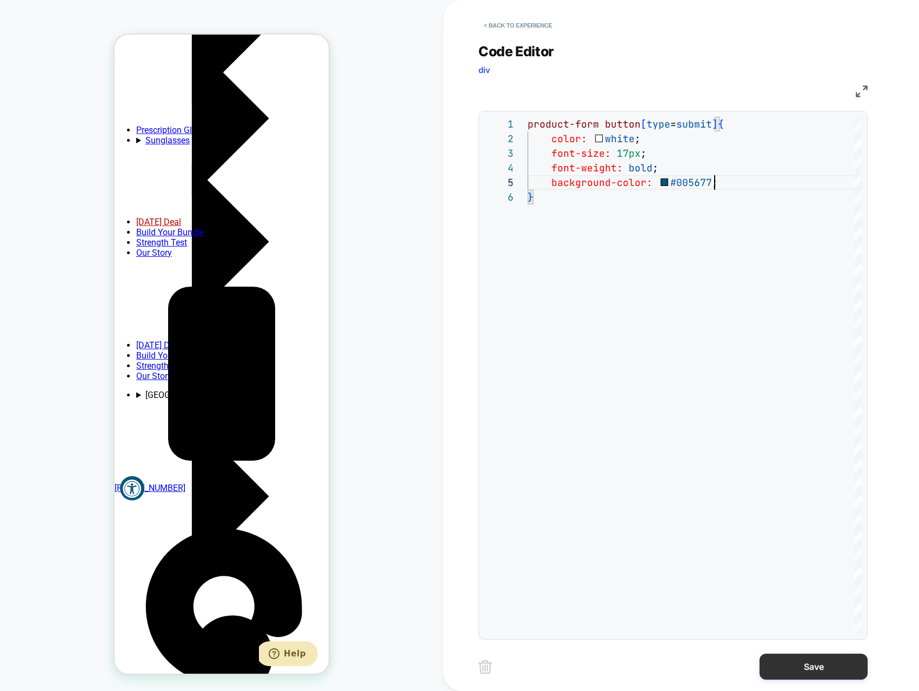
type textarea "**********"
click at [804, 670] on button "Save" at bounding box center [814, 667] width 108 height 26
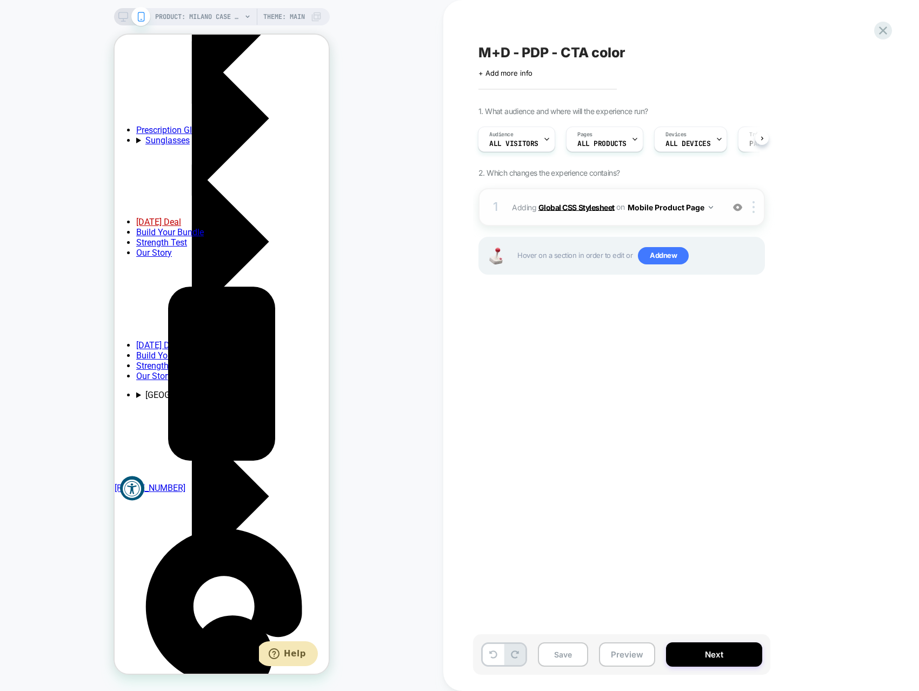
scroll to position [0, 0]
click at [758, 209] on div at bounding box center [756, 207] width 18 height 12
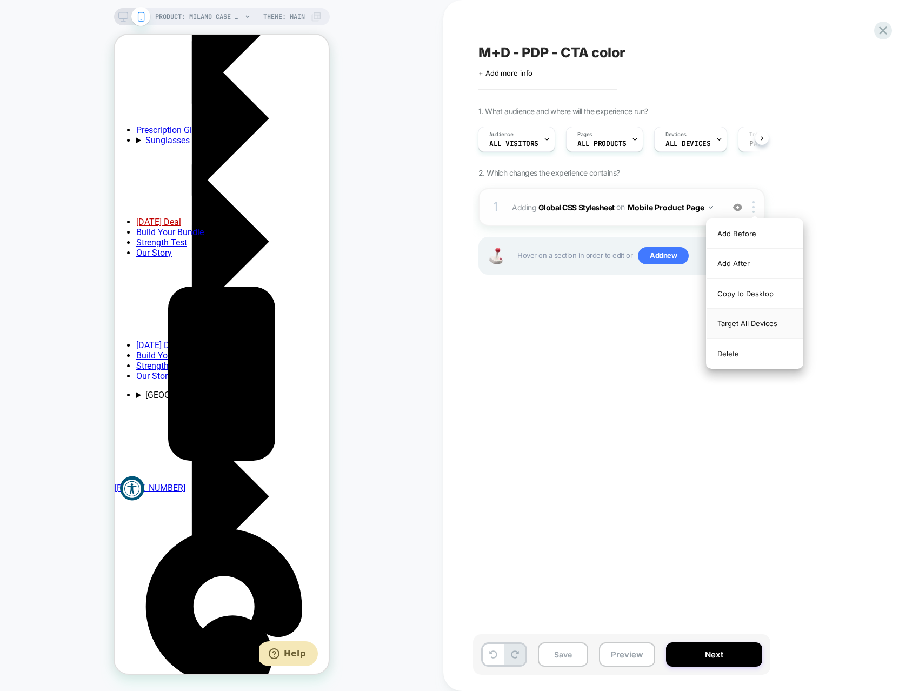
click at [755, 323] on div "Target All Devices" at bounding box center [755, 324] width 96 height 30
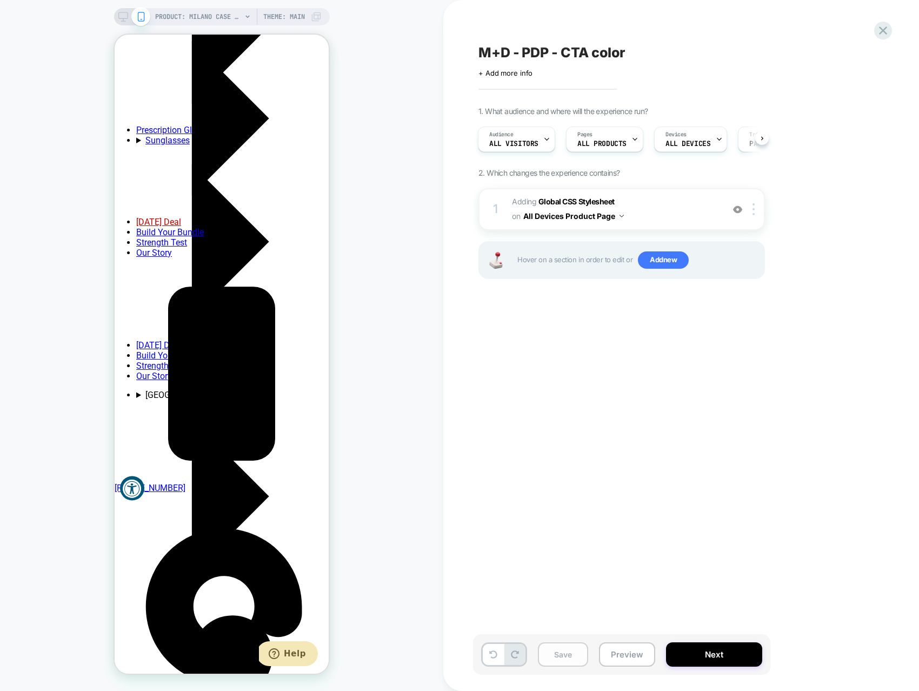
scroll to position [0, 167]
click at [561, 660] on button "Save" at bounding box center [563, 654] width 50 height 24
click at [692, 657] on button "Next" at bounding box center [714, 654] width 96 height 24
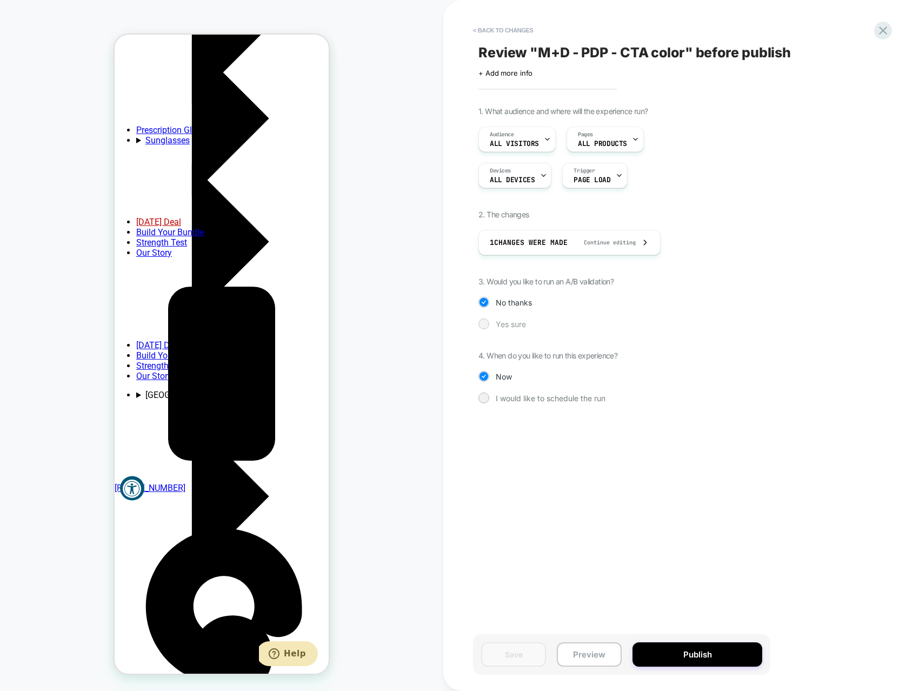
click at [513, 323] on span "Yes sure" at bounding box center [511, 324] width 30 height 9
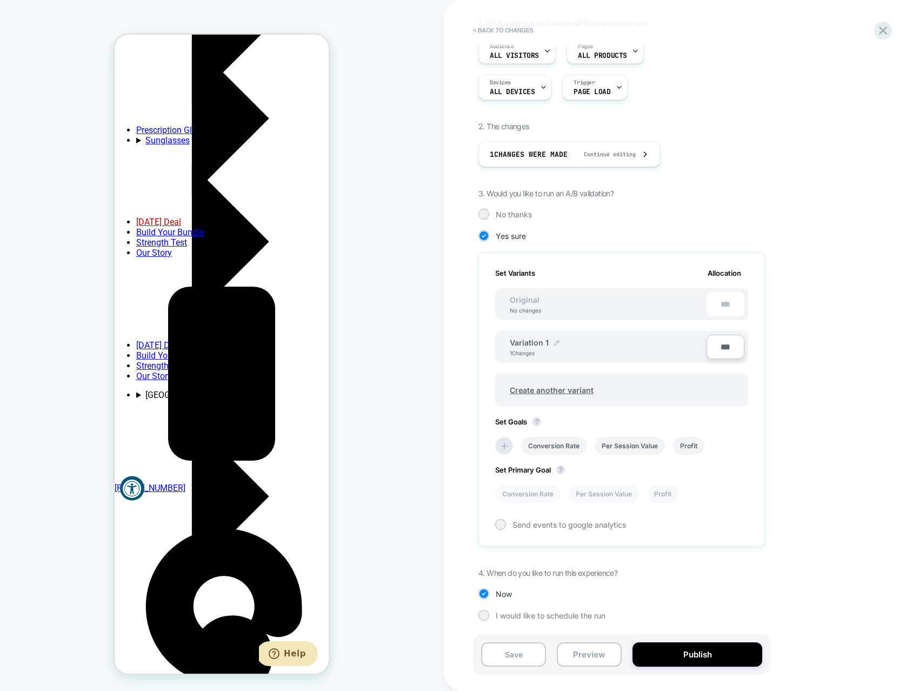
scroll to position [0, 0]
click at [557, 344] on img at bounding box center [556, 342] width 5 height 5
drag, startPoint x: 563, startPoint y: 347, endPoint x: 469, endPoint y: 339, distance: 93.9
click at [472, 341] on div "**********" at bounding box center [681, 345] width 476 height 691
type input "****"
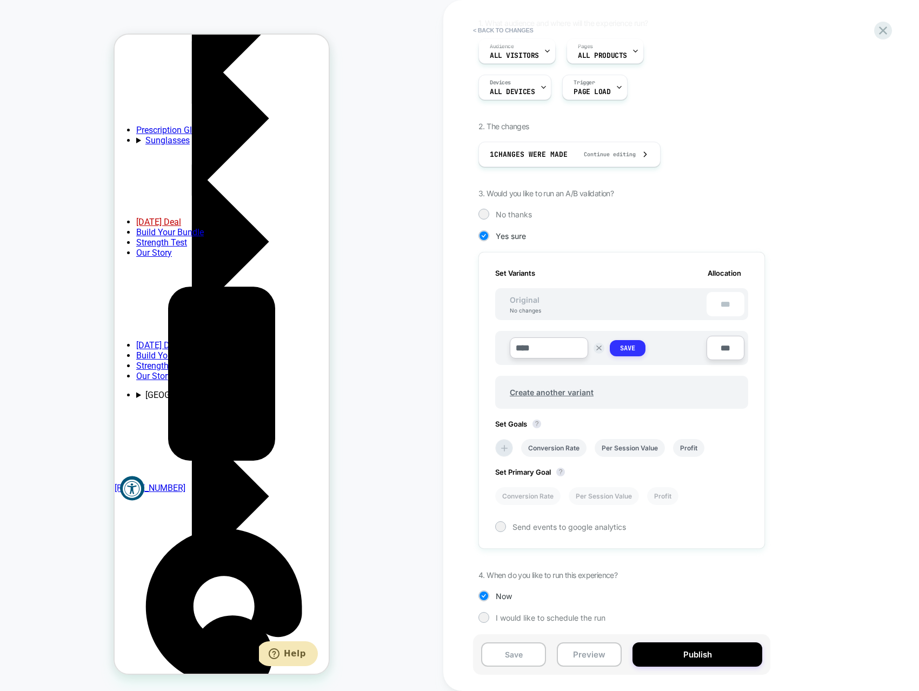
click at [622, 346] on strong "Save" at bounding box center [627, 348] width 15 height 9
click at [568, 391] on span "Create another variant" at bounding box center [551, 389] width 105 height 25
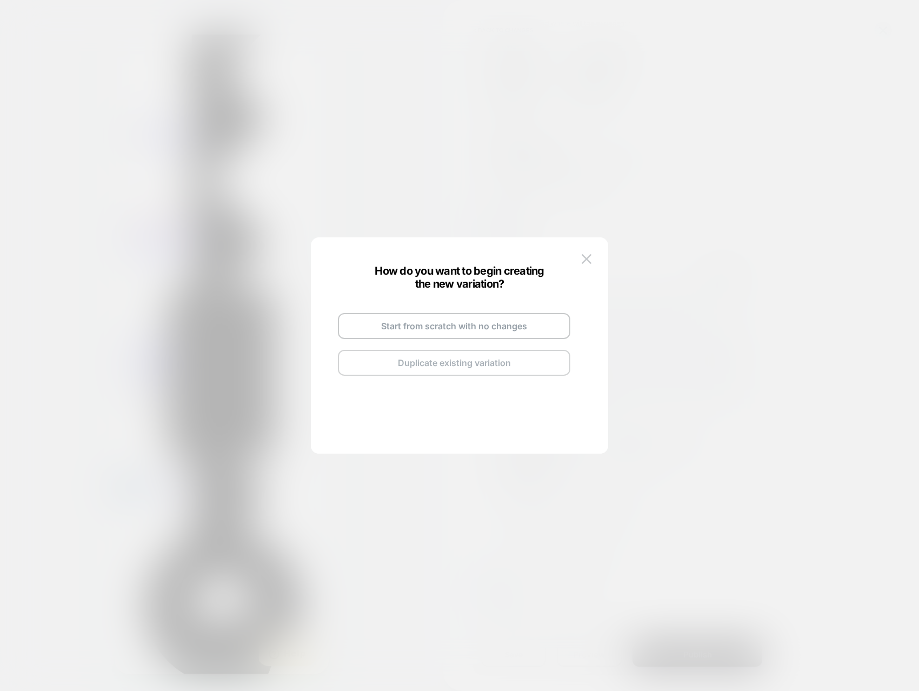
click at [494, 362] on button "Duplicate existing variation" at bounding box center [454, 363] width 233 height 26
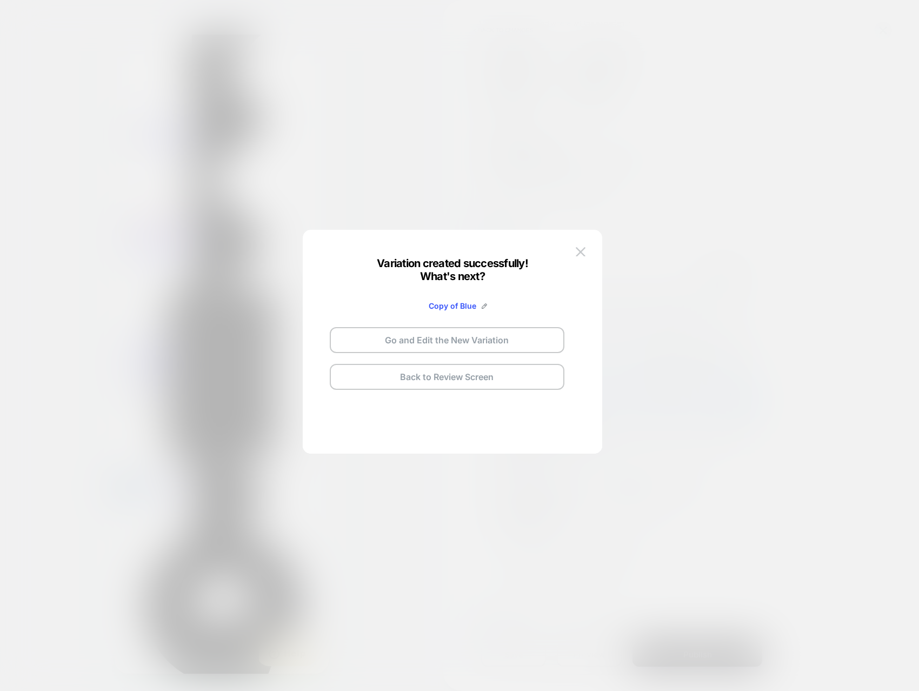
scroll to position [0, 167]
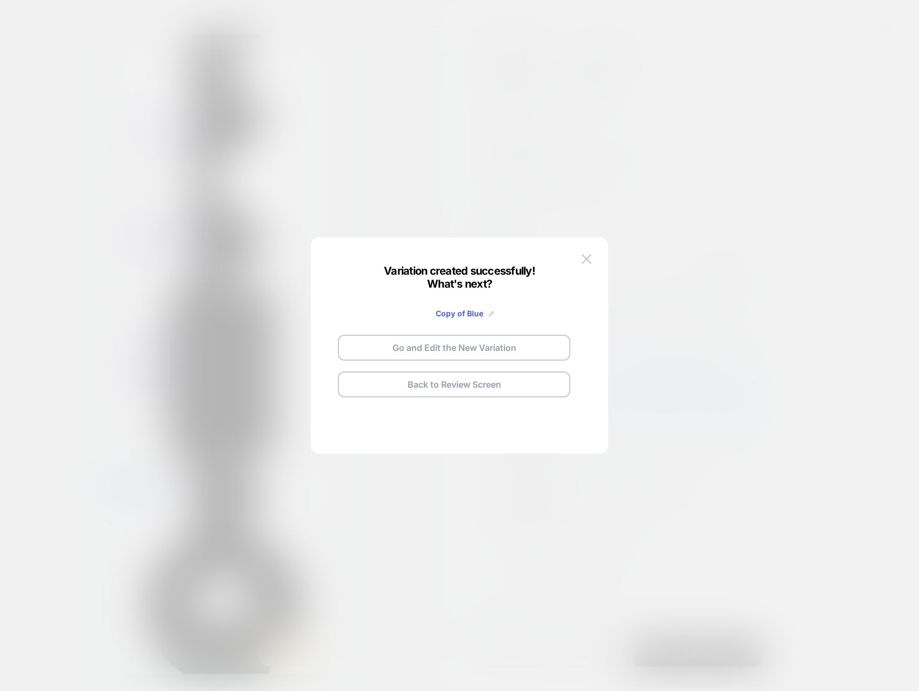
click at [489, 314] on img at bounding box center [491, 313] width 5 height 5
drag, startPoint x: 476, startPoint y: 314, endPoint x: 345, endPoint y: 310, distance: 131.4
click at [345, 310] on div "**********" at bounding box center [454, 345] width 254 height 128
drag, startPoint x: 438, startPoint y: 315, endPoint x: 331, endPoint y: 311, distance: 107.1
click at [332, 311] on div "*** Save Go and Edit the New Variation Back to Review Screen" at bounding box center [454, 345] width 254 height 128
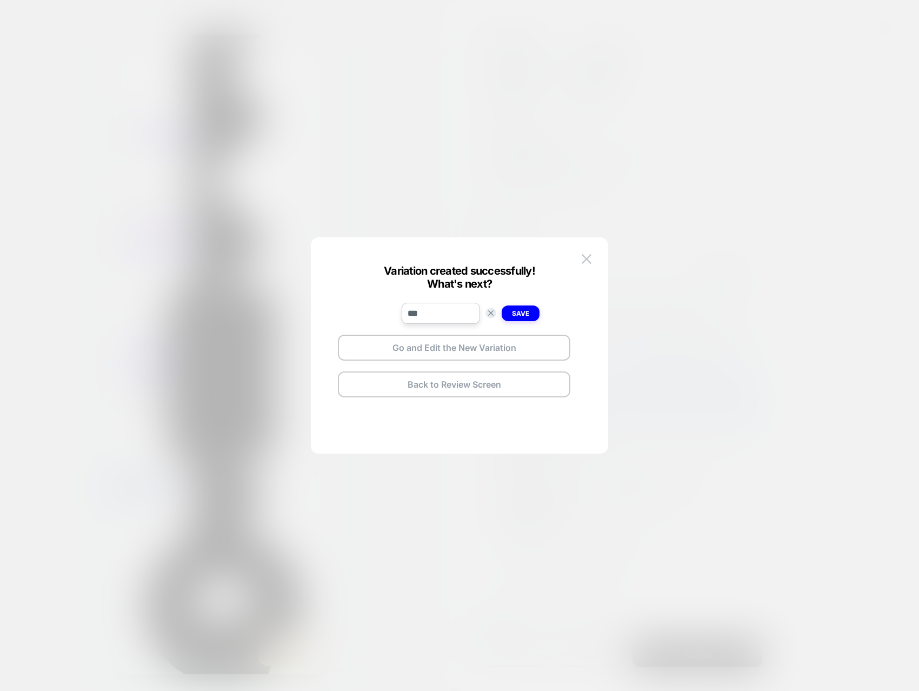
type input "***"
click at [529, 314] on strong "Save" at bounding box center [520, 313] width 17 height 8
click at [462, 348] on button "Go and Edit the New Variation" at bounding box center [454, 348] width 233 height 26
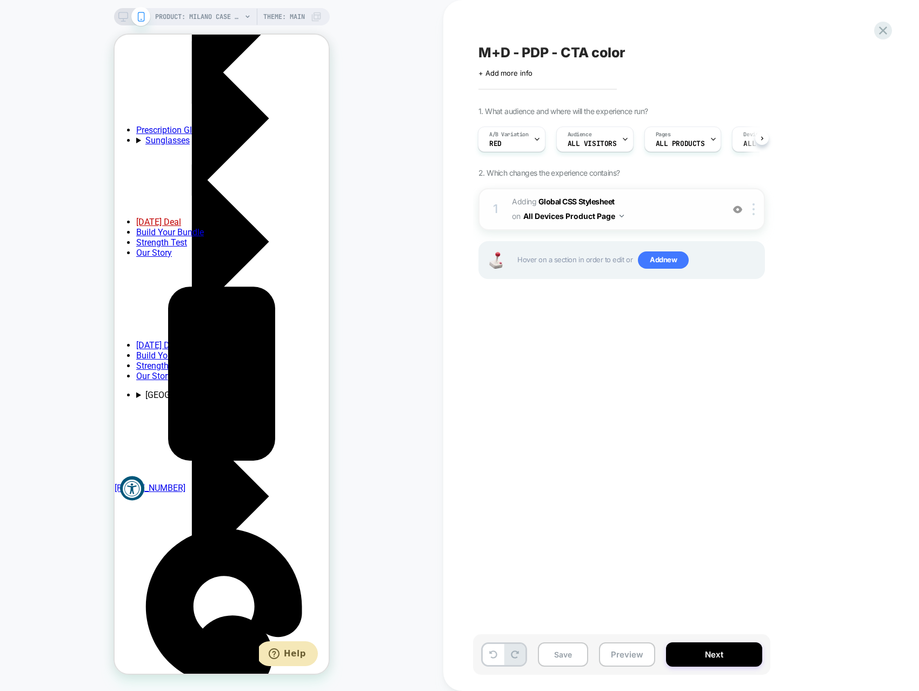
scroll to position [0, 167]
click at [691, 193] on div "1 Adding Global CSS Stylesheet on All Devices Product Page Add Before Add After…" at bounding box center [622, 209] width 287 height 42
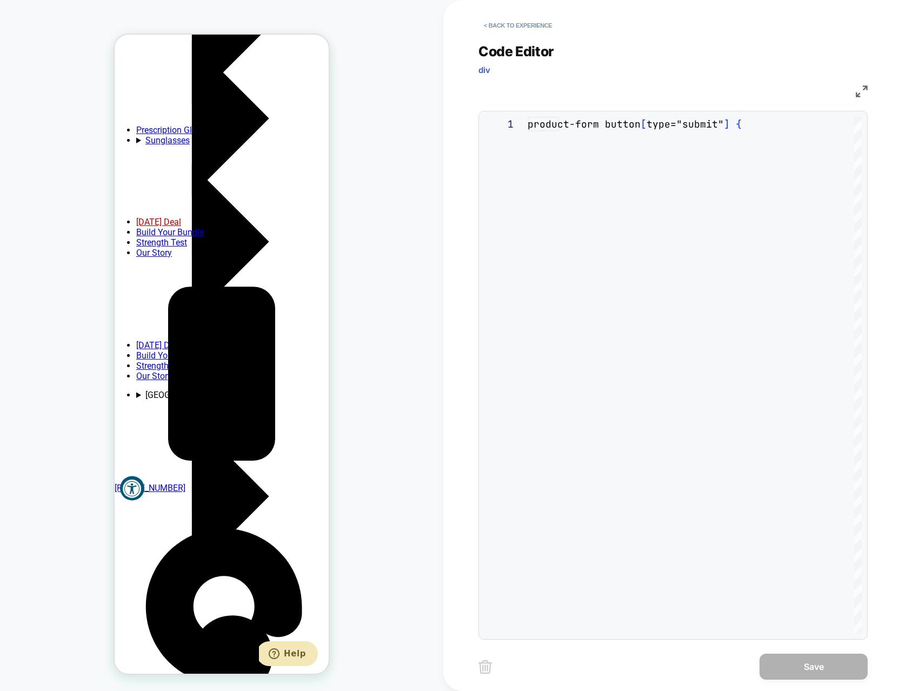
scroll to position [88, 0]
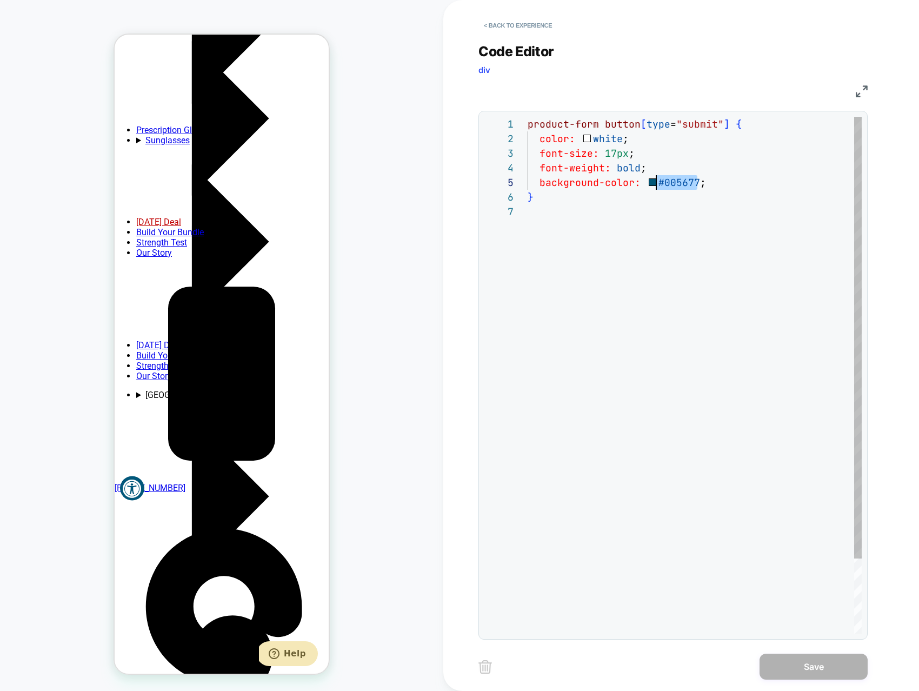
drag, startPoint x: 697, startPoint y: 183, endPoint x: 657, endPoint y: 184, distance: 40.0
click at [657, 184] on div "product-form button [ type = "submit" ] { color: white ; font-size: 17px ; font…" at bounding box center [695, 419] width 334 height 605
type textarea "**********"
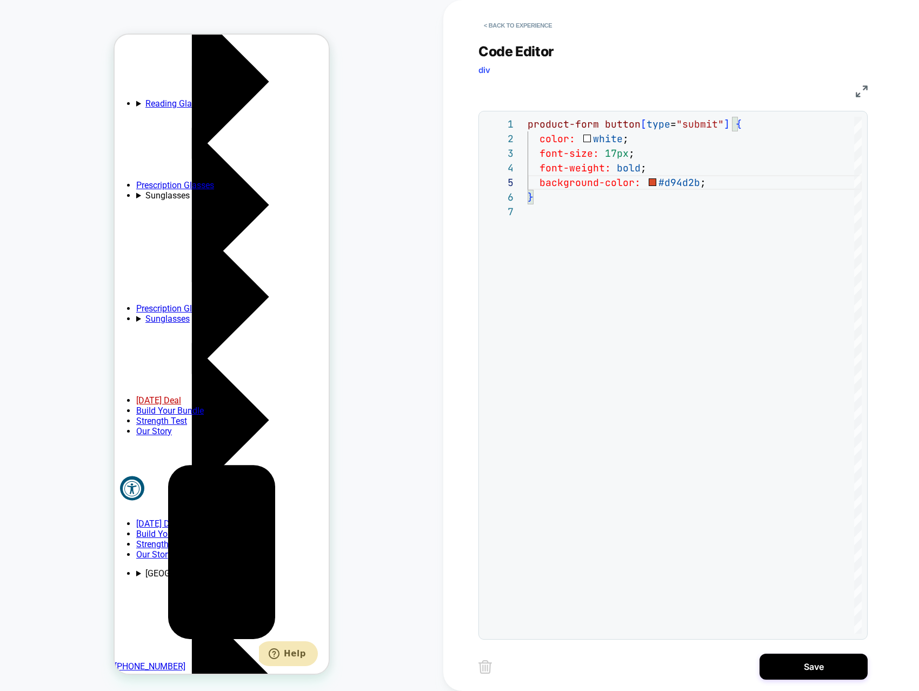
scroll to position [0, 0]
click at [795, 670] on button "Save" at bounding box center [814, 667] width 108 height 26
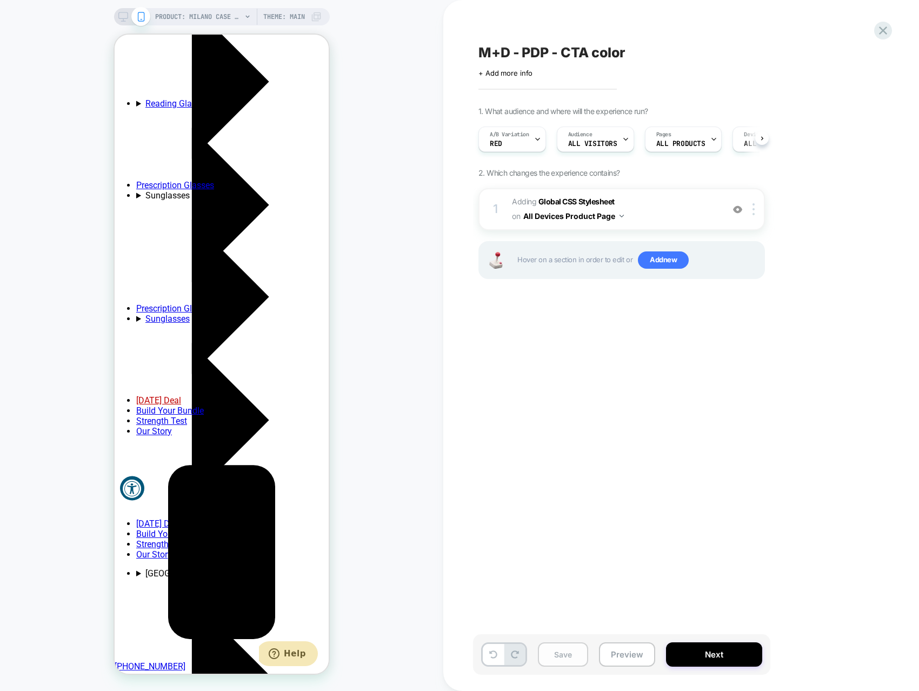
scroll to position [0, 1]
click at [561, 656] on button "Save" at bounding box center [563, 654] width 50 height 24
click at [518, 150] on div "A/B Variation Red" at bounding box center [509, 139] width 61 height 24
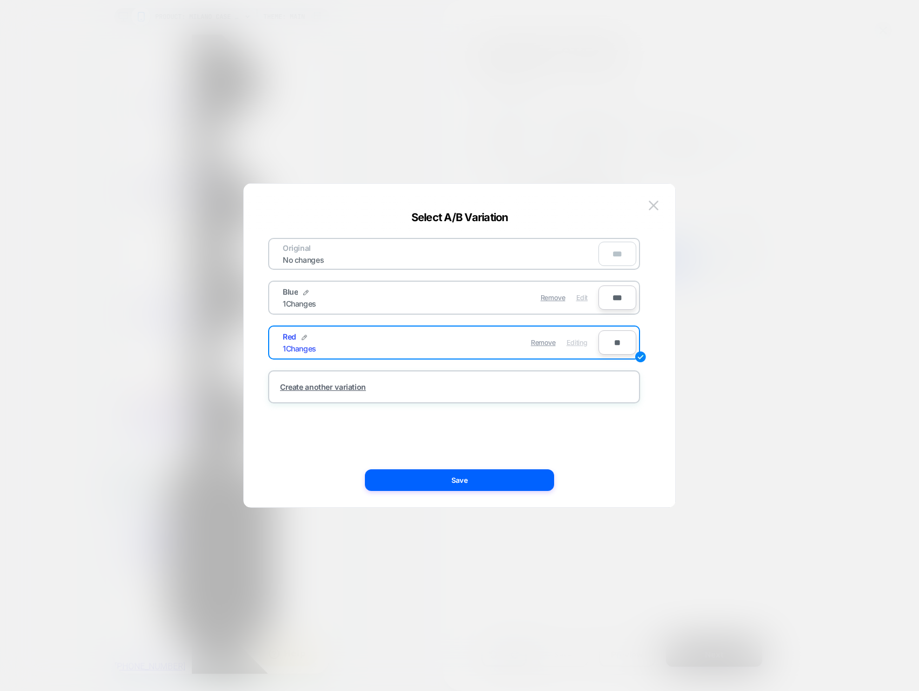
click at [586, 300] on span "Edit" at bounding box center [581, 298] width 11 height 8
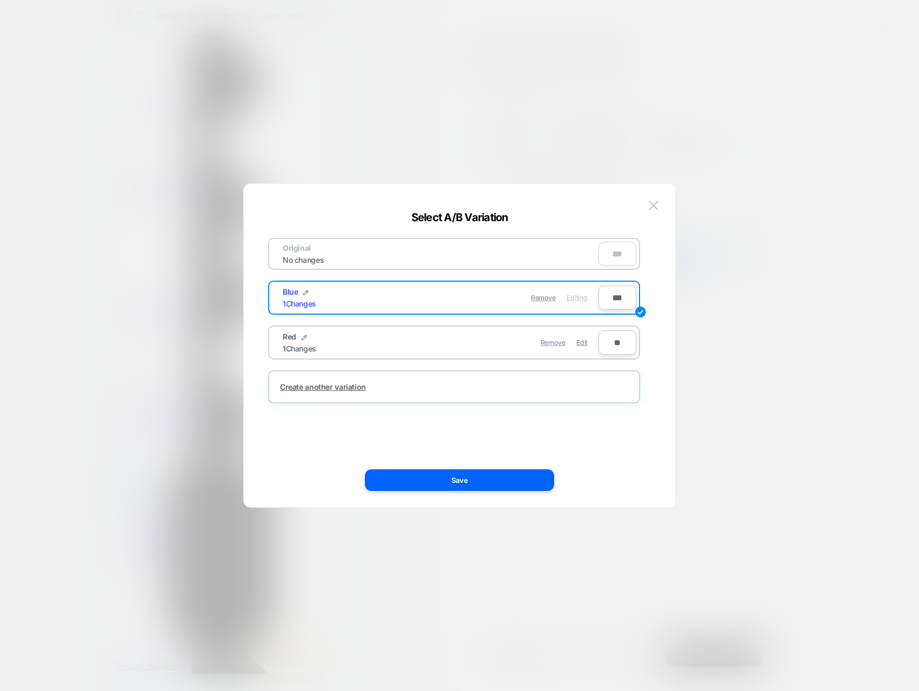
click at [495, 472] on button "Save" at bounding box center [459, 480] width 189 height 22
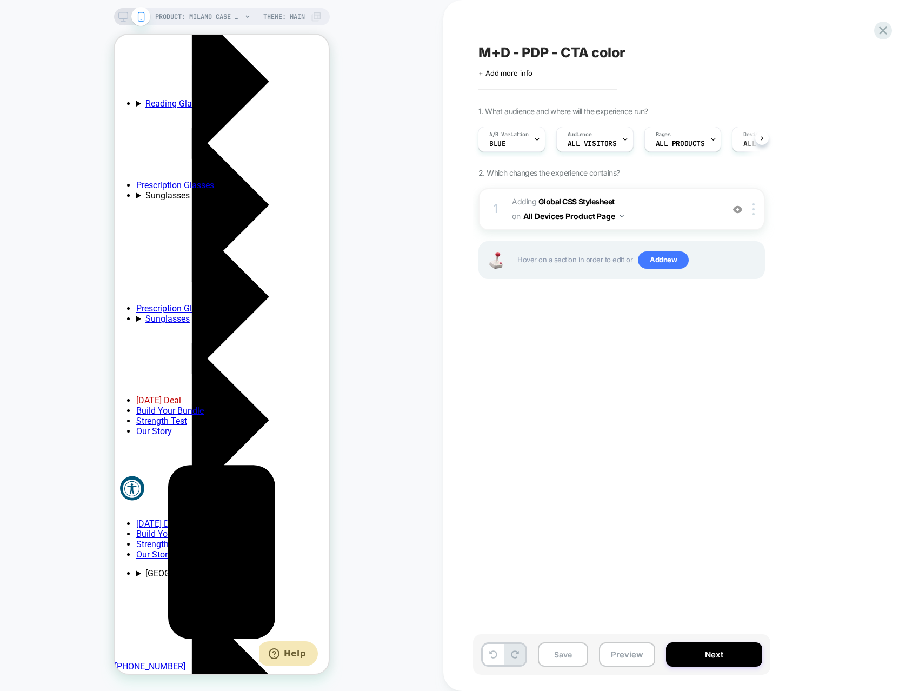
scroll to position [0, 167]
click at [571, 654] on button "Save" at bounding box center [563, 654] width 50 height 24
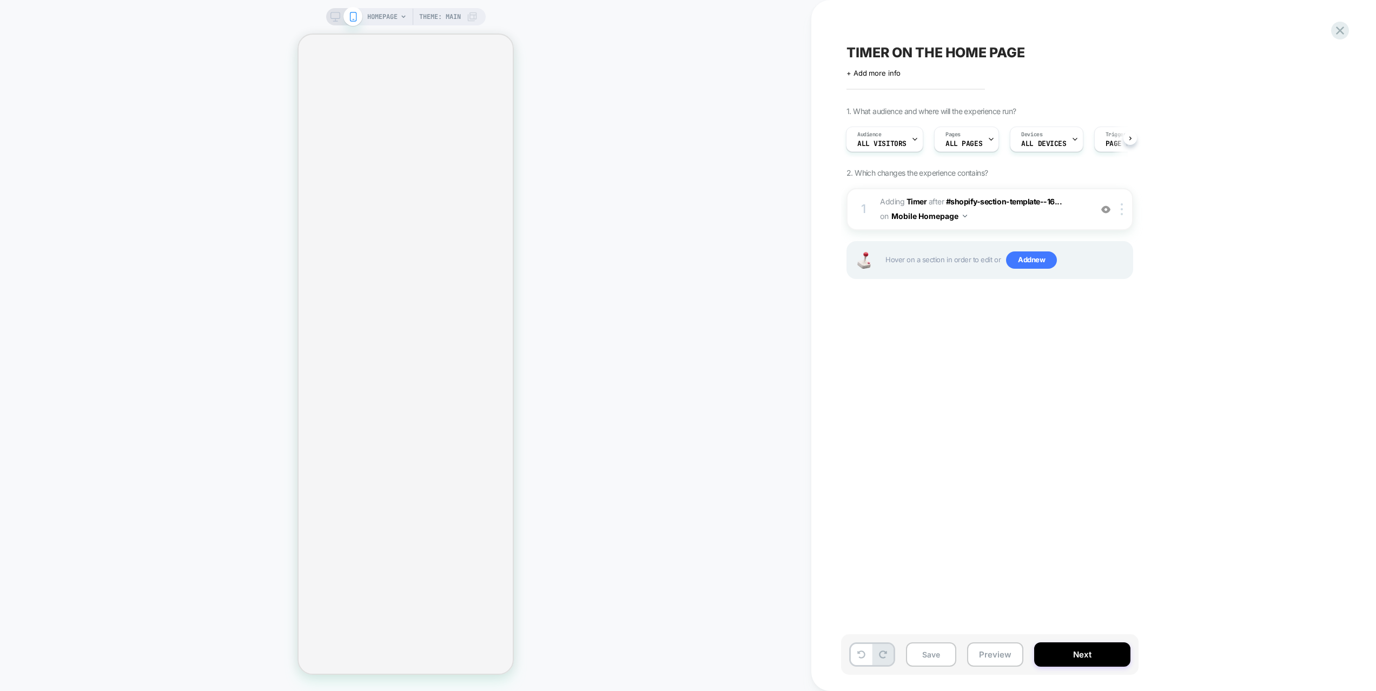
scroll to position [0, 1]
click at [1099, 207] on div at bounding box center [1106, 209] width 18 height 12
click at [1104, 209] on img at bounding box center [1105, 209] width 9 height 9
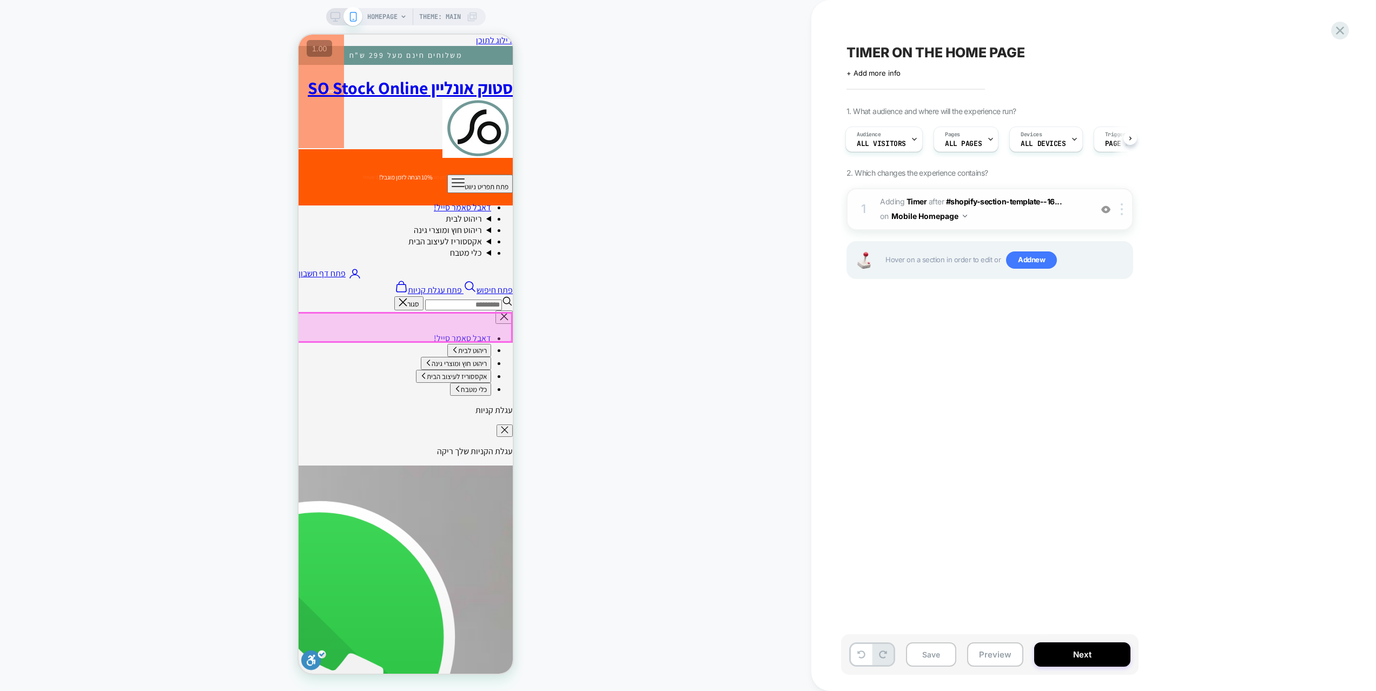
scroll to position [0, 0]
click at [1026, 217] on span "#_loomi_addon_1754574660147 Adding Timer AFTER #shopify-section-template--16...…" at bounding box center [983, 209] width 206 height 29
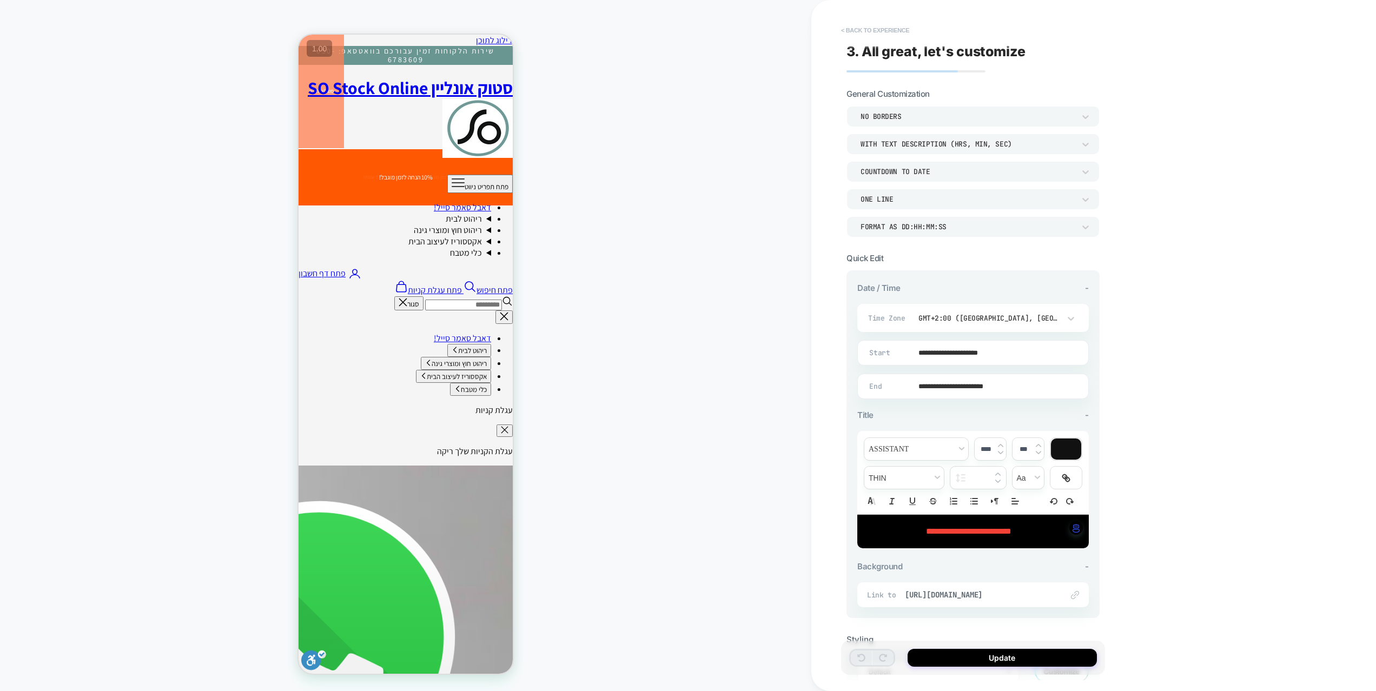
click at [877, 30] on button "< Back to experience" at bounding box center [874, 30] width 79 height 17
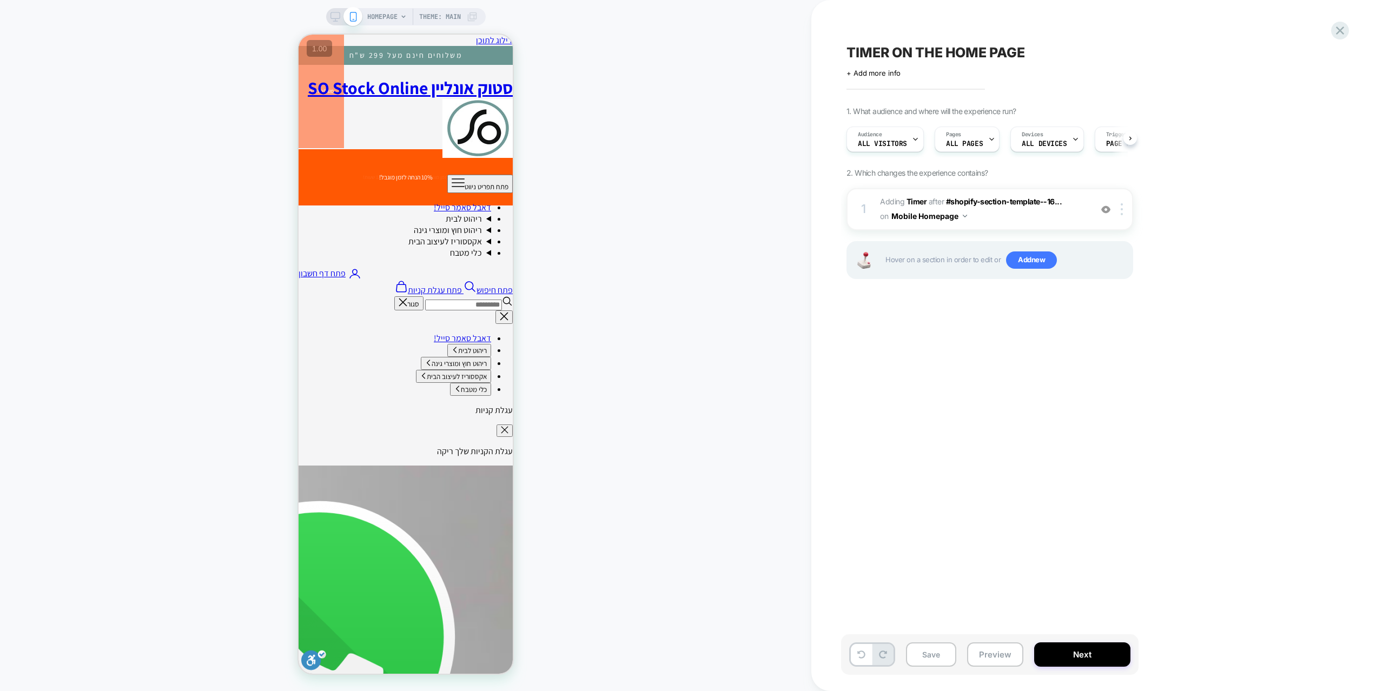
scroll to position [0, 1]
click at [1007, 652] on button "Preview" at bounding box center [995, 654] width 56 height 24
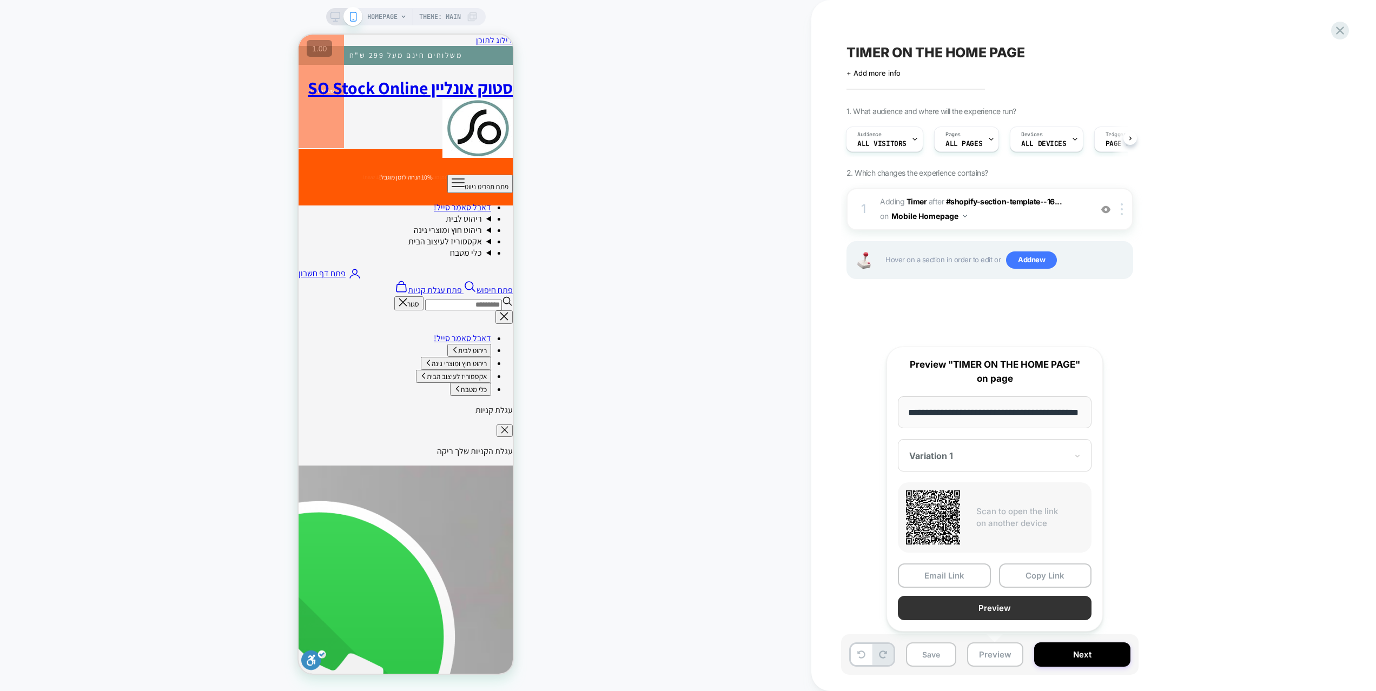
scroll to position [0, 0]
click at [985, 611] on button "Preview" at bounding box center [995, 608] width 194 height 24
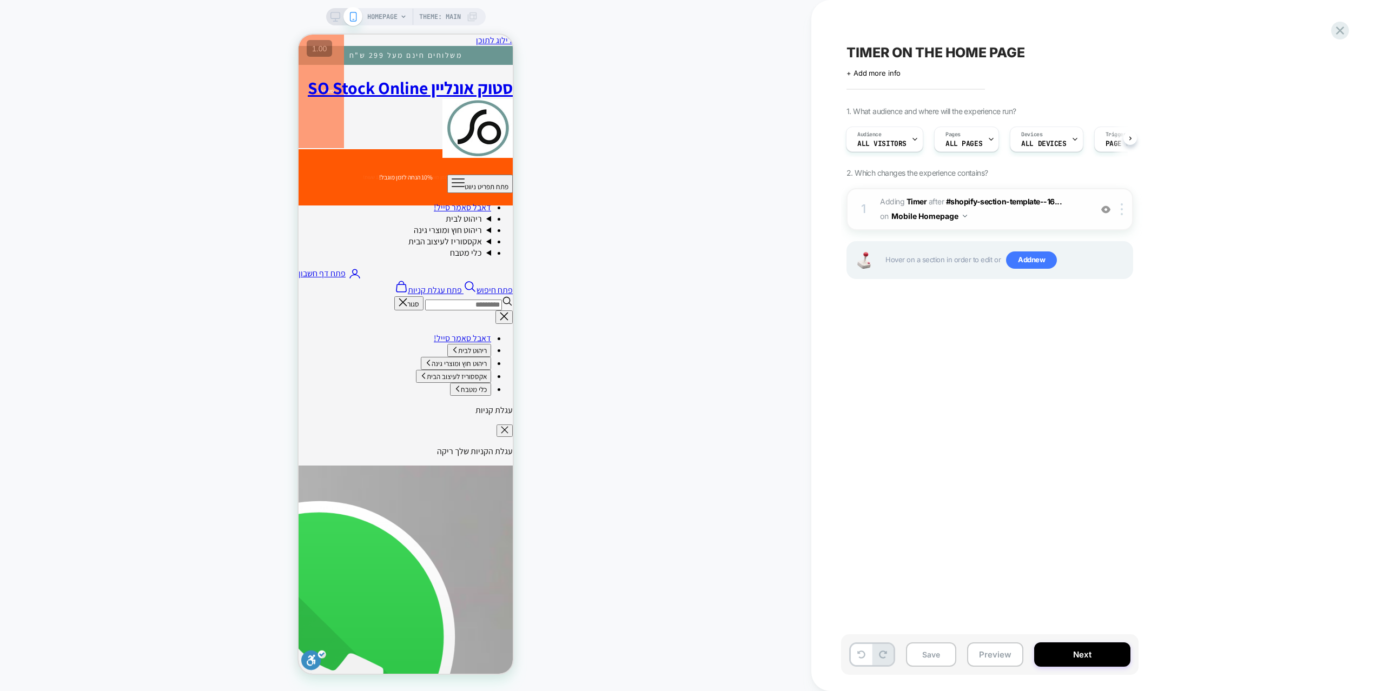
click at [988, 217] on span "#_loomi_addon_1754574660147 Adding Timer AFTER #shopify-section-template--16...…" at bounding box center [983, 209] width 206 height 29
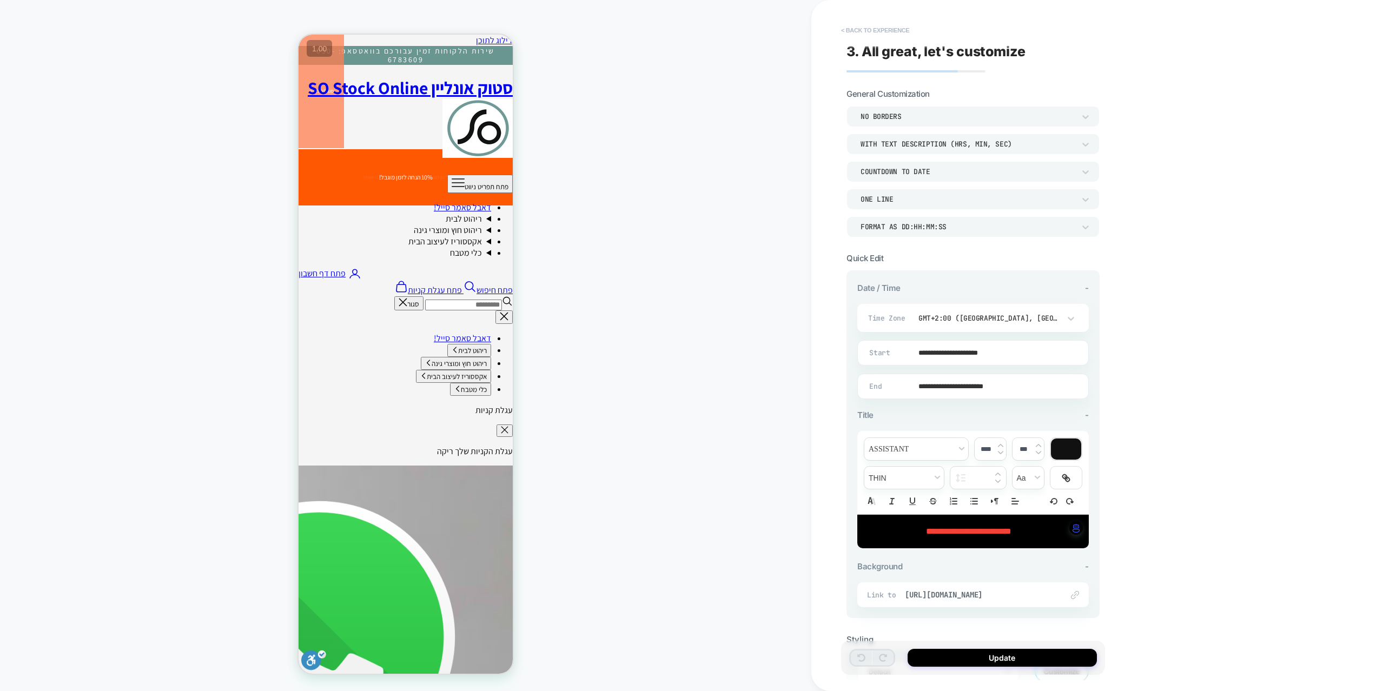
click at [869, 32] on button "< Back to experience" at bounding box center [874, 30] width 79 height 17
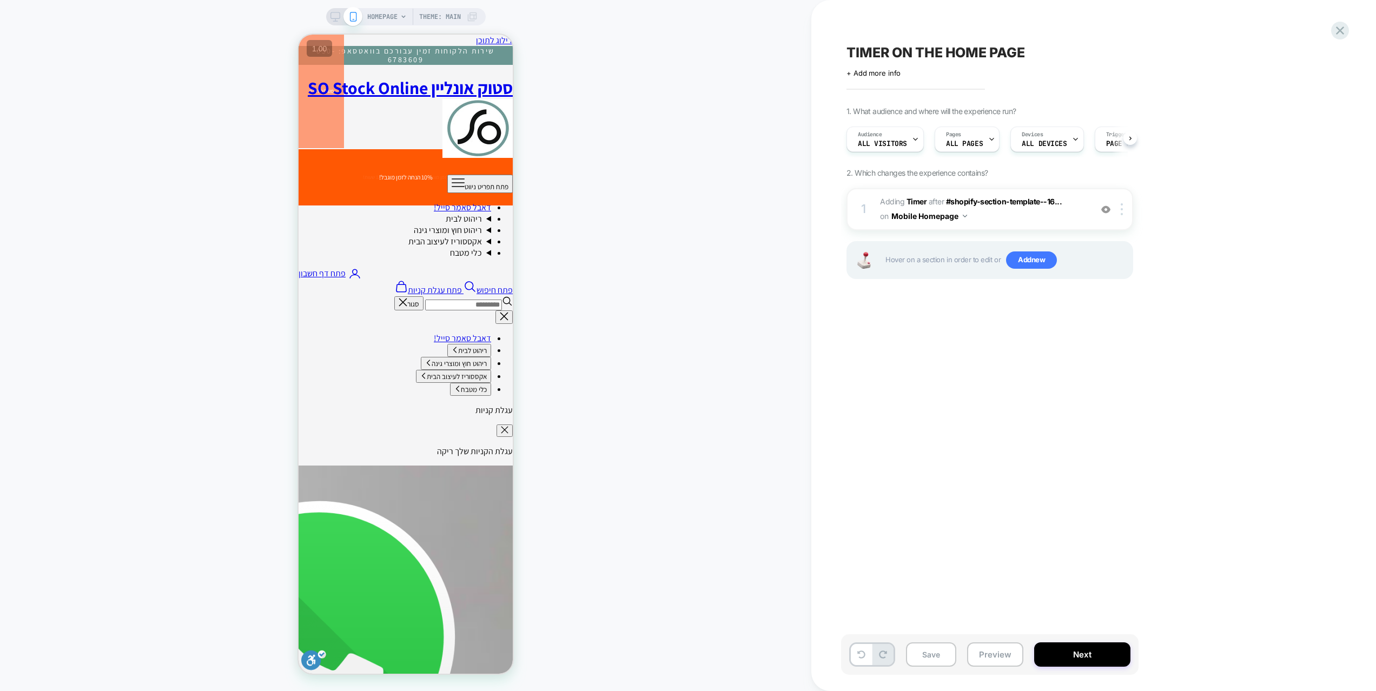
scroll to position [0, 1]
click at [1054, 215] on span "#_loomi_addon_1754574660147 Adding Timer AFTER #shopify-section-template--16...…" at bounding box center [983, 209] width 206 height 29
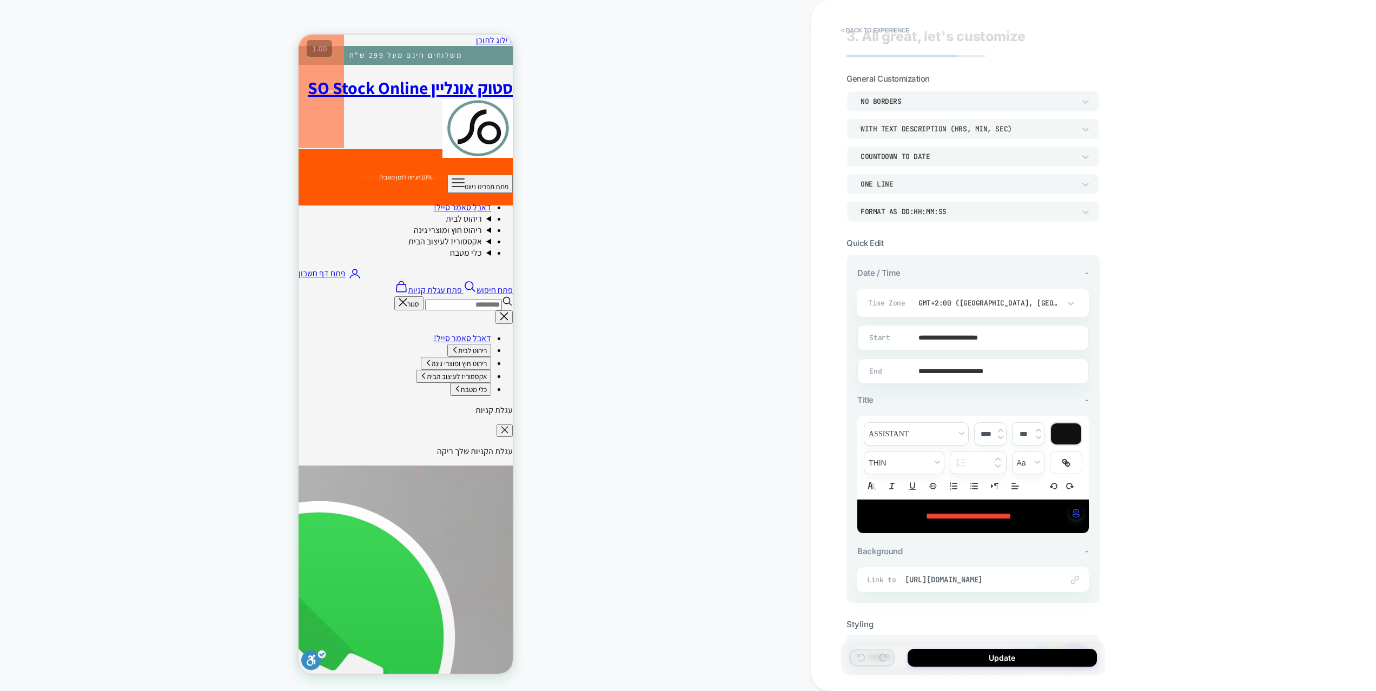
scroll to position [72, 0]
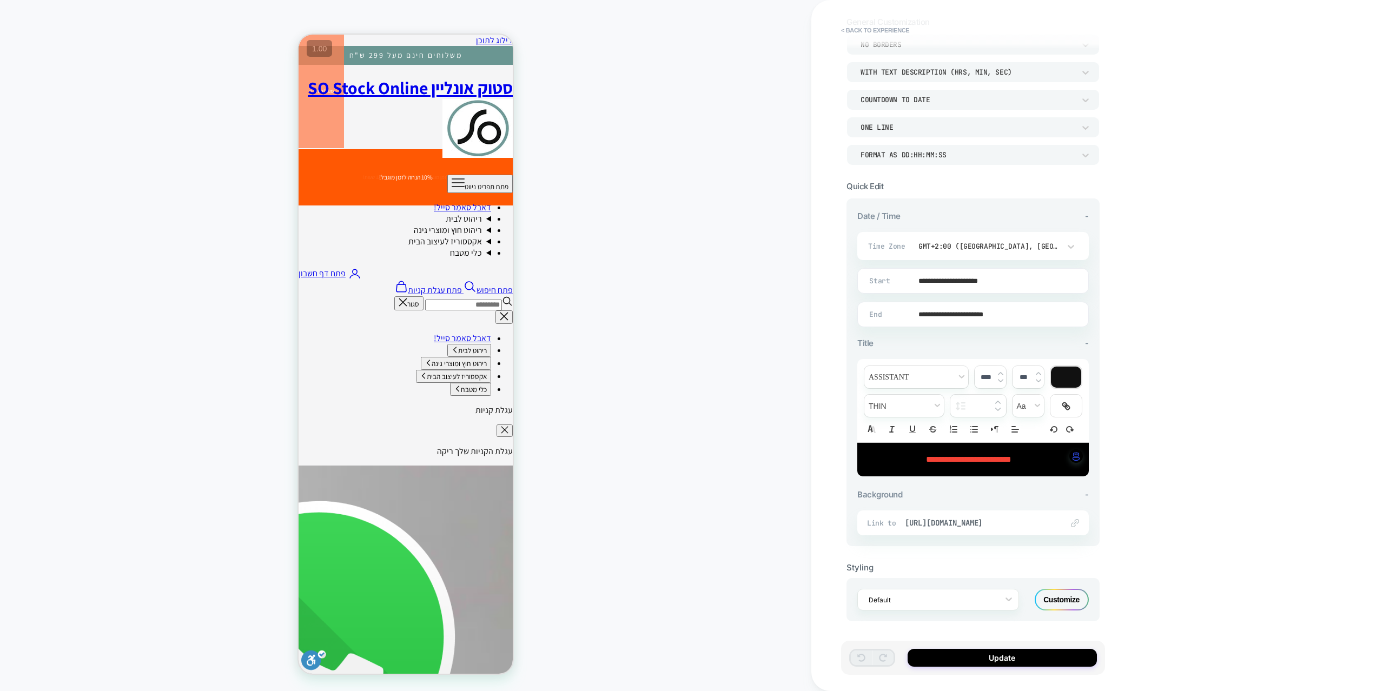
click at [1058, 595] on div "Customize" at bounding box center [1061, 600] width 54 height 22
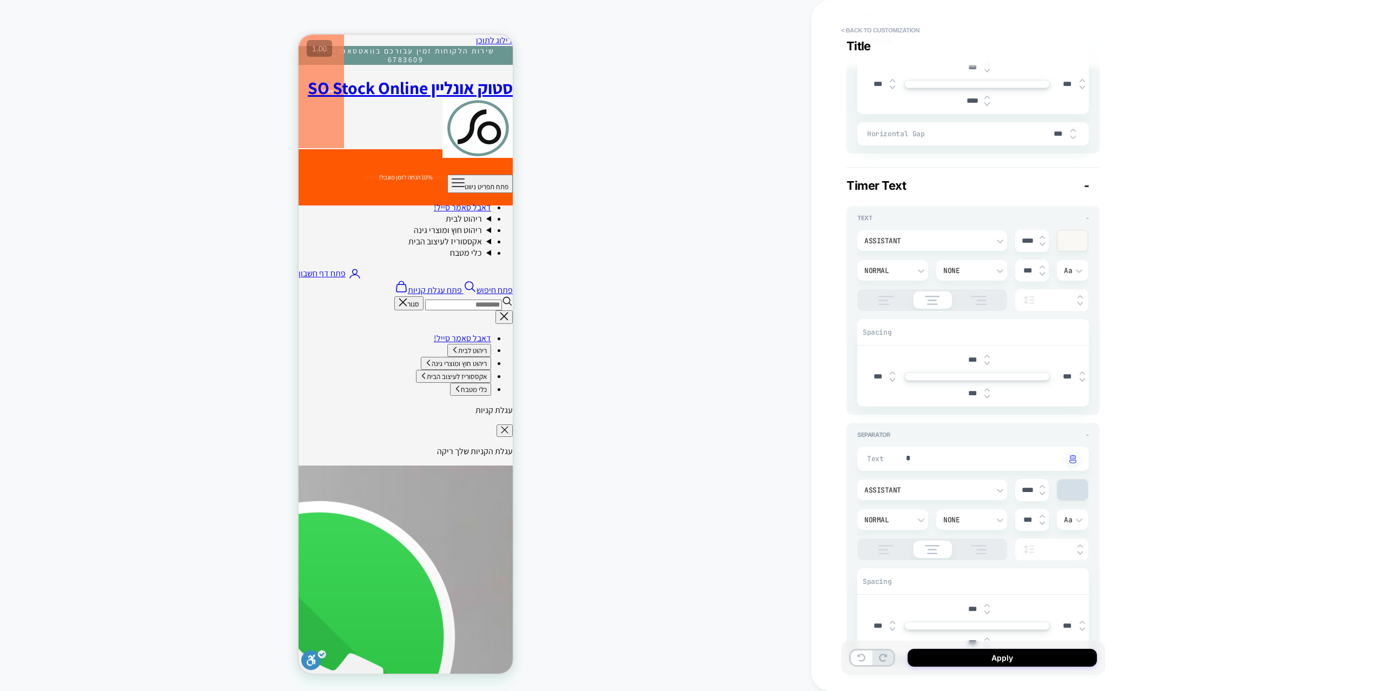
scroll to position [0, 0]
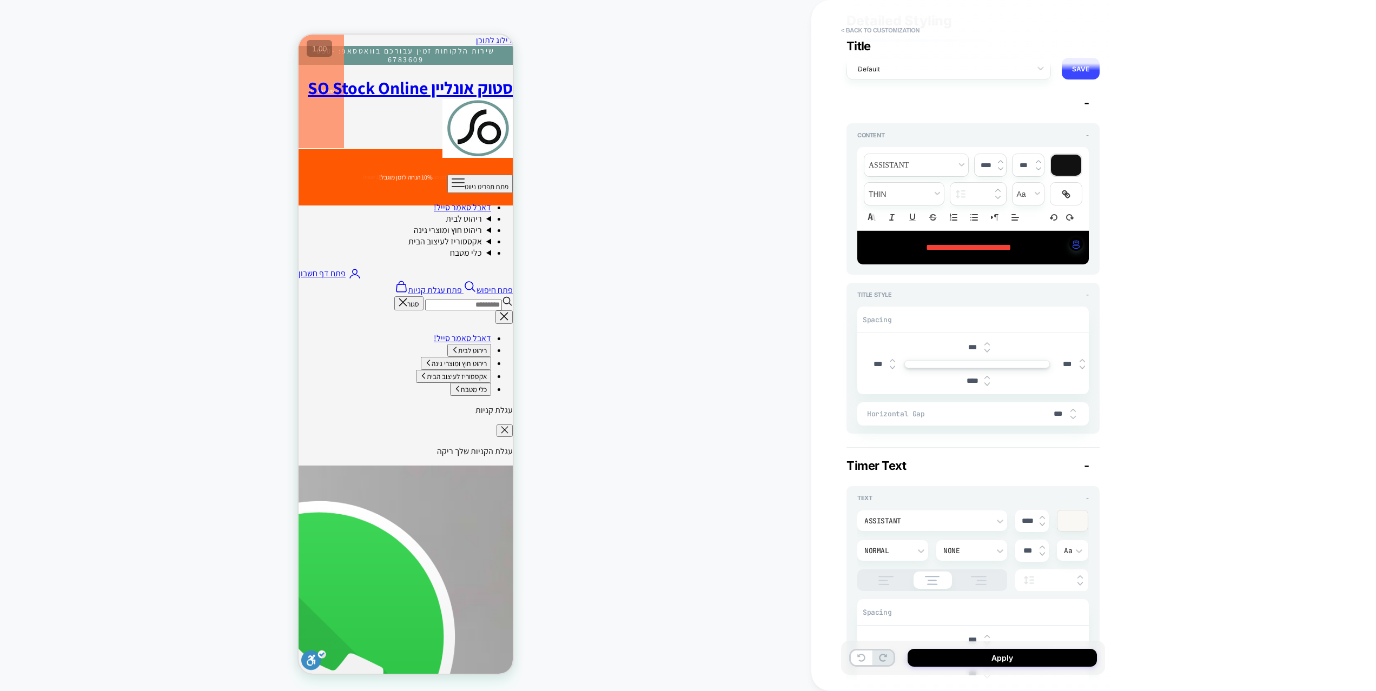
type textarea "*"
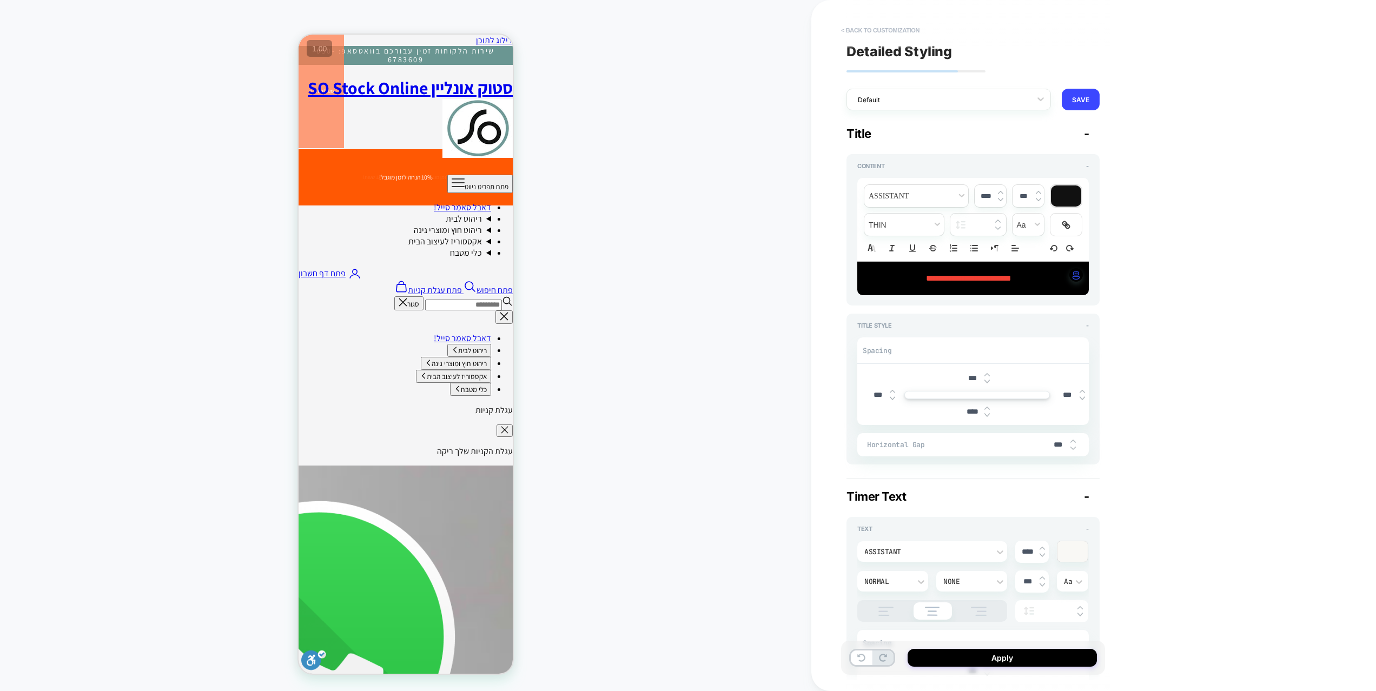
click at [903, 30] on button "< Back to customization" at bounding box center [879, 30] width 89 height 17
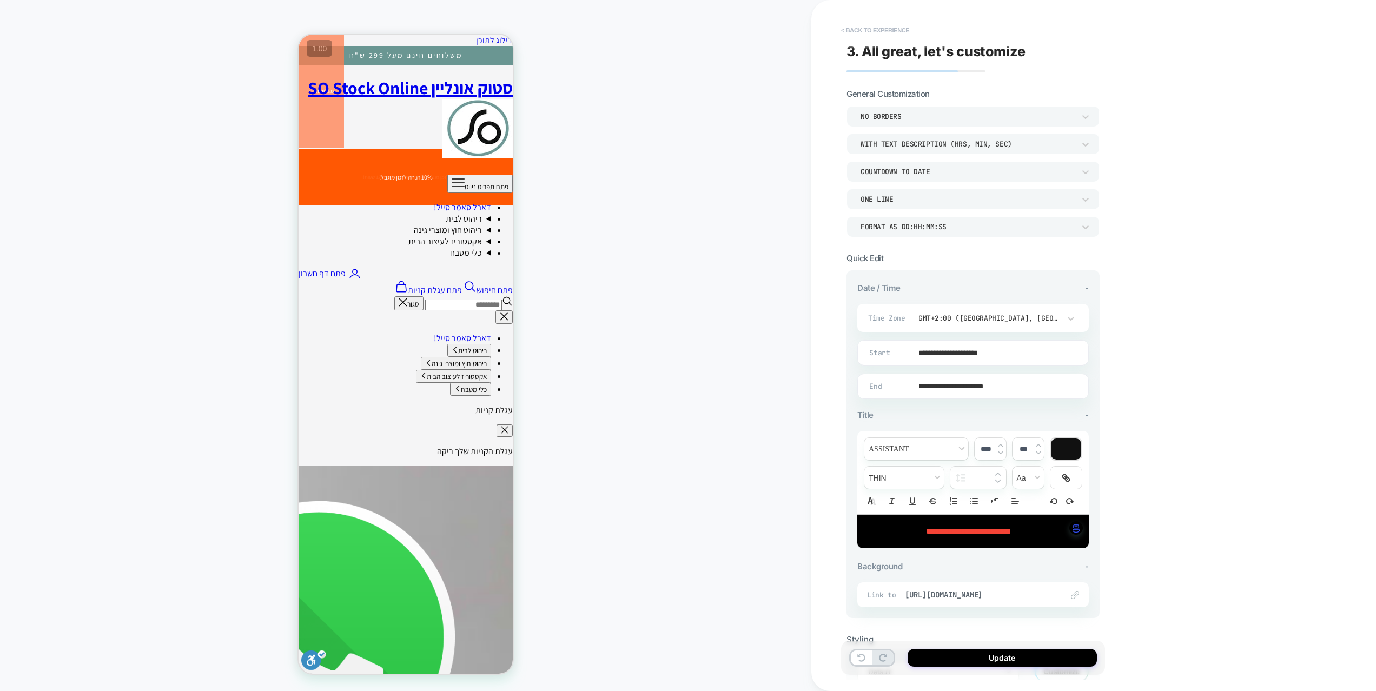
click at [899, 36] on button "< Back to experience" at bounding box center [874, 30] width 79 height 17
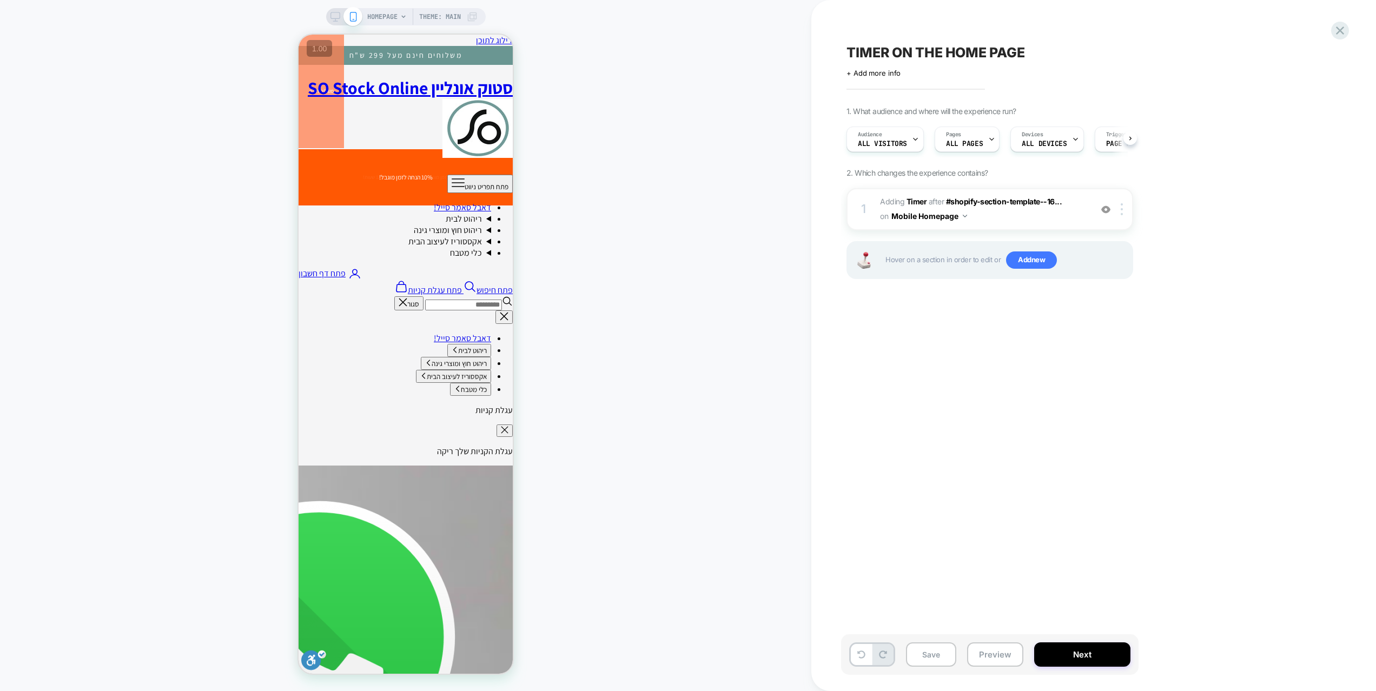
scroll to position [0, 1]
click at [1022, 265] on span "Add new" at bounding box center [1031, 259] width 51 height 17
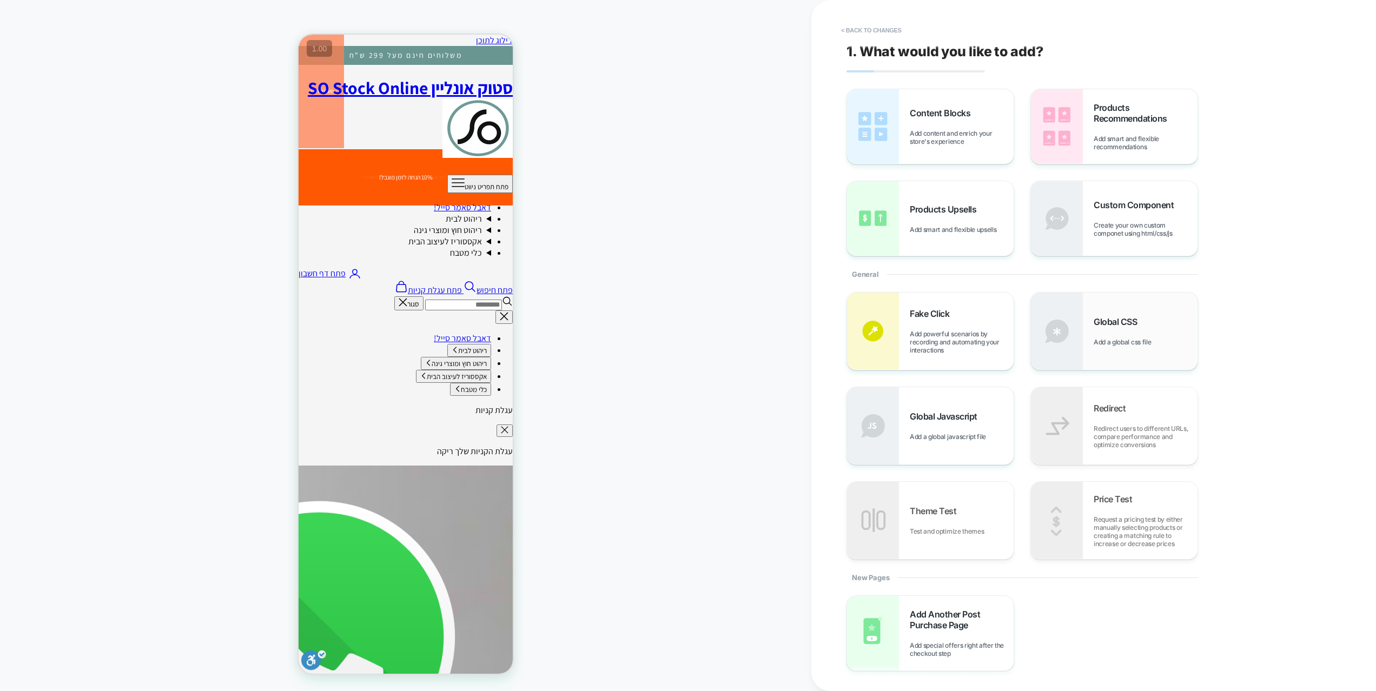
click at [1118, 323] on span "Global CSS" at bounding box center [1117, 321] width 49 height 11
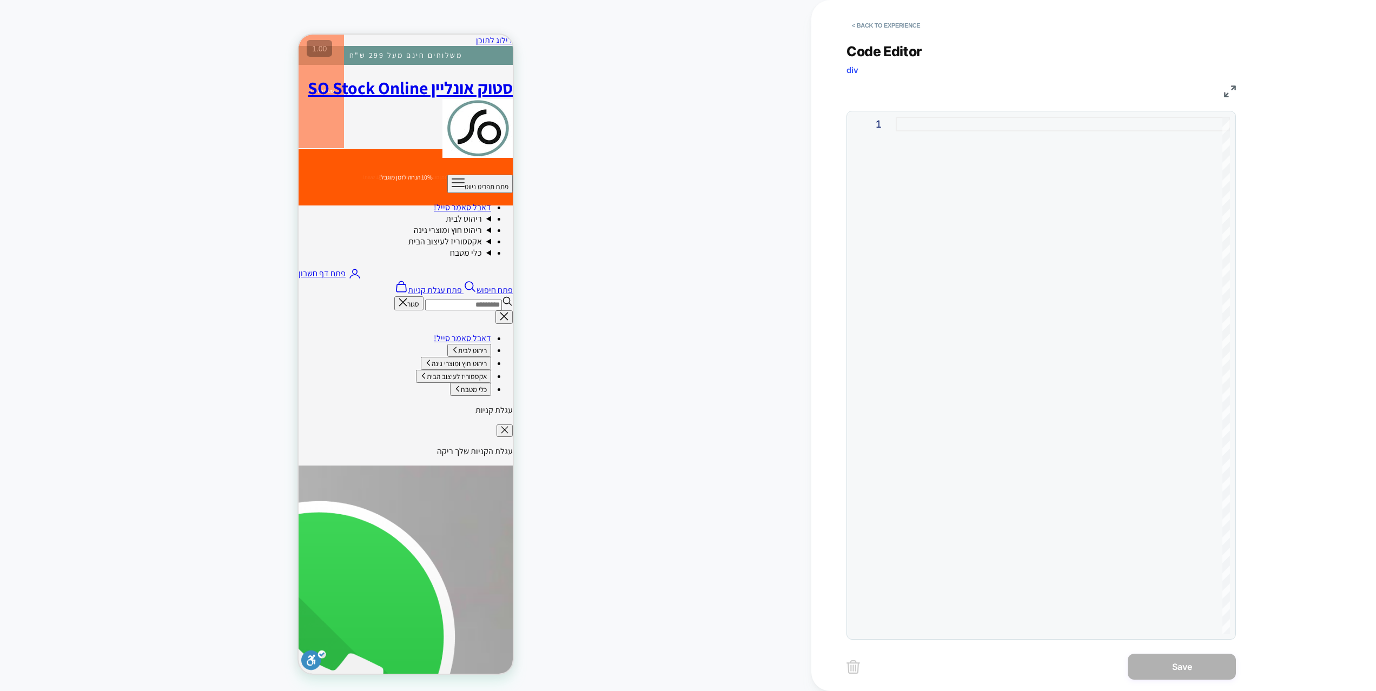
click at [1038, 268] on div at bounding box center [1062, 375] width 334 height 517
type textarea "**********"
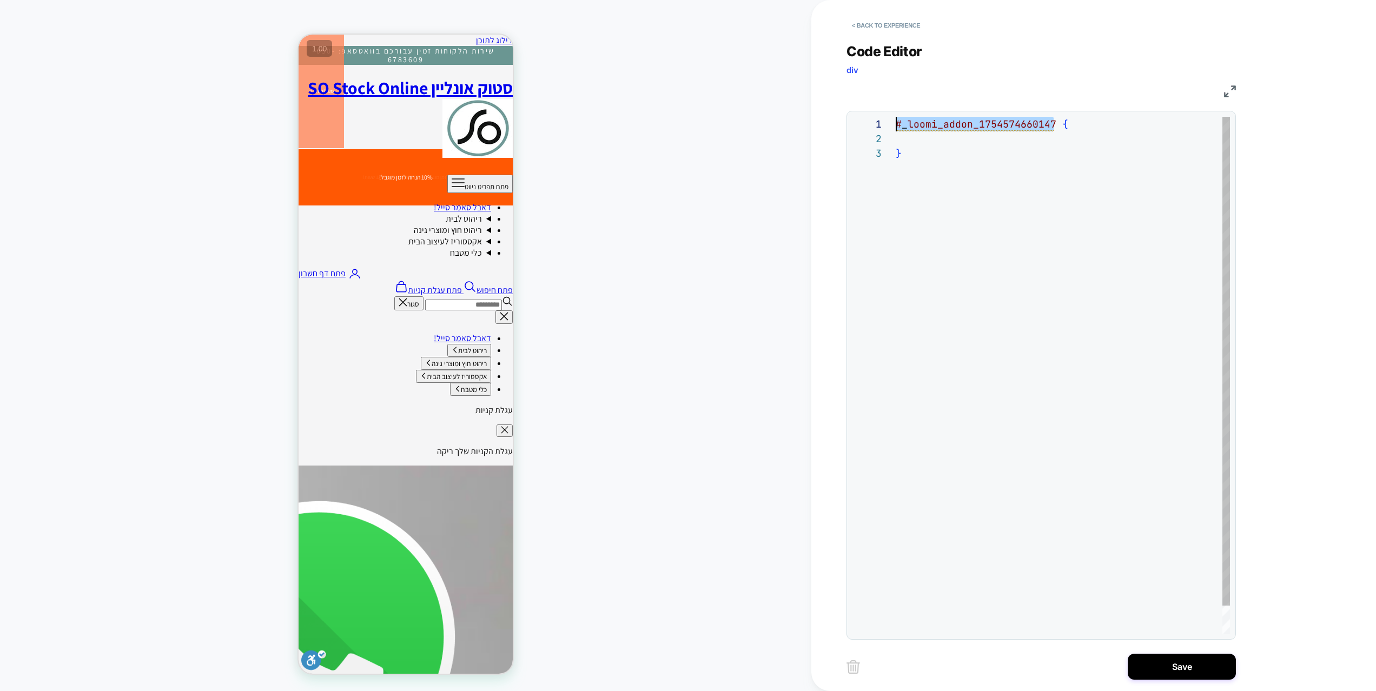
scroll to position [0, 0]
drag, startPoint x: 1016, startPoint y: 116, endPoint x: 864, endPoint y: 120, distance: 151.4
click at [895, 120] on div "# _ loomi_addon_1754574660147 { }" at bounding box center [1062, 390] width 334 height 546
click at [1059, 127] on div "# _ loomi_addon_1754574660147 { }" at bounding box center [1062, 390] width 334 height 546
drag, startPoint x: 1042, startPoint y: 123, endPoint x: 836, endPoint y: 127, distance: 206.1
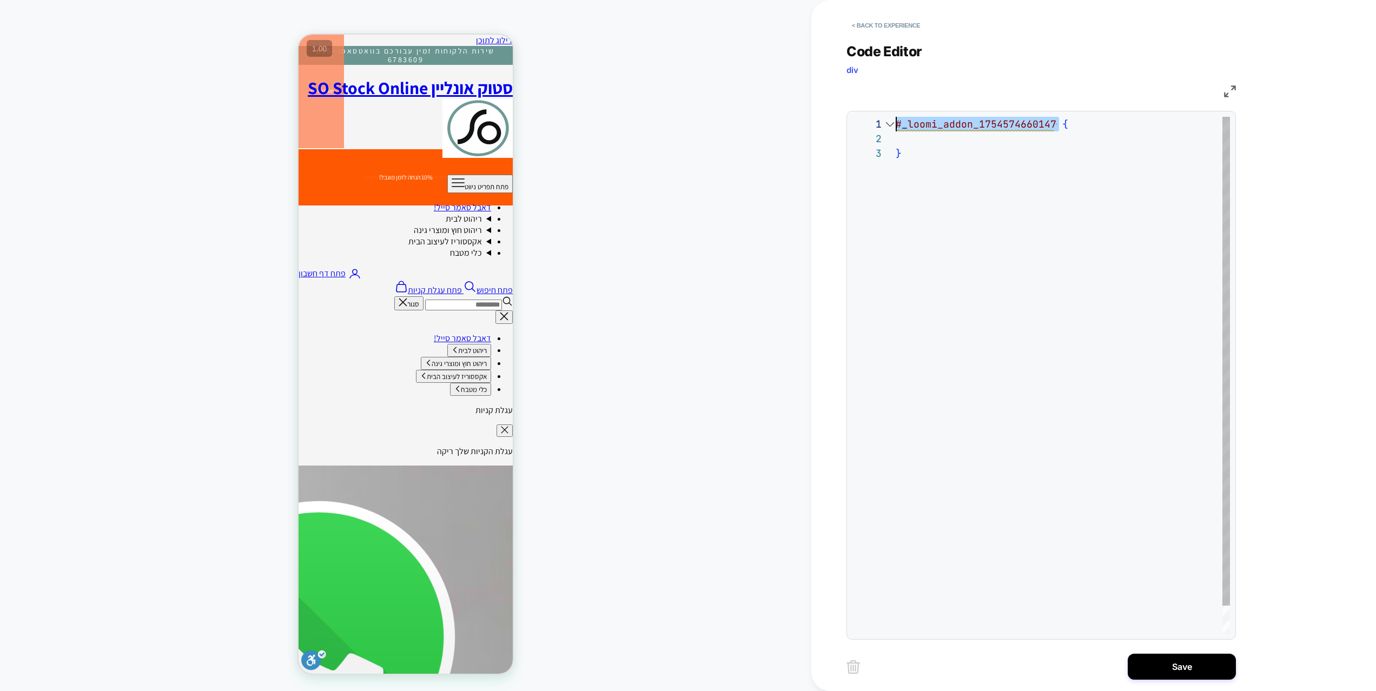
click at [895, 123] on div "# _ loomi_addon_1754574660147 { }" at bounding box center [1062, 390] width 334 height 546
click at [1085, 136] on div "# _ loomi_addon_1754574660147 [ maxwidth ] { }" at bounding box center [1062, 390] width 334 height 546
click at [1119, 123] on div "# _ loomi_addon_1754574660147 [ maxwidth ] { direction: ltr !important ; }" at bounding box center [1062, 390] width 334 height 546
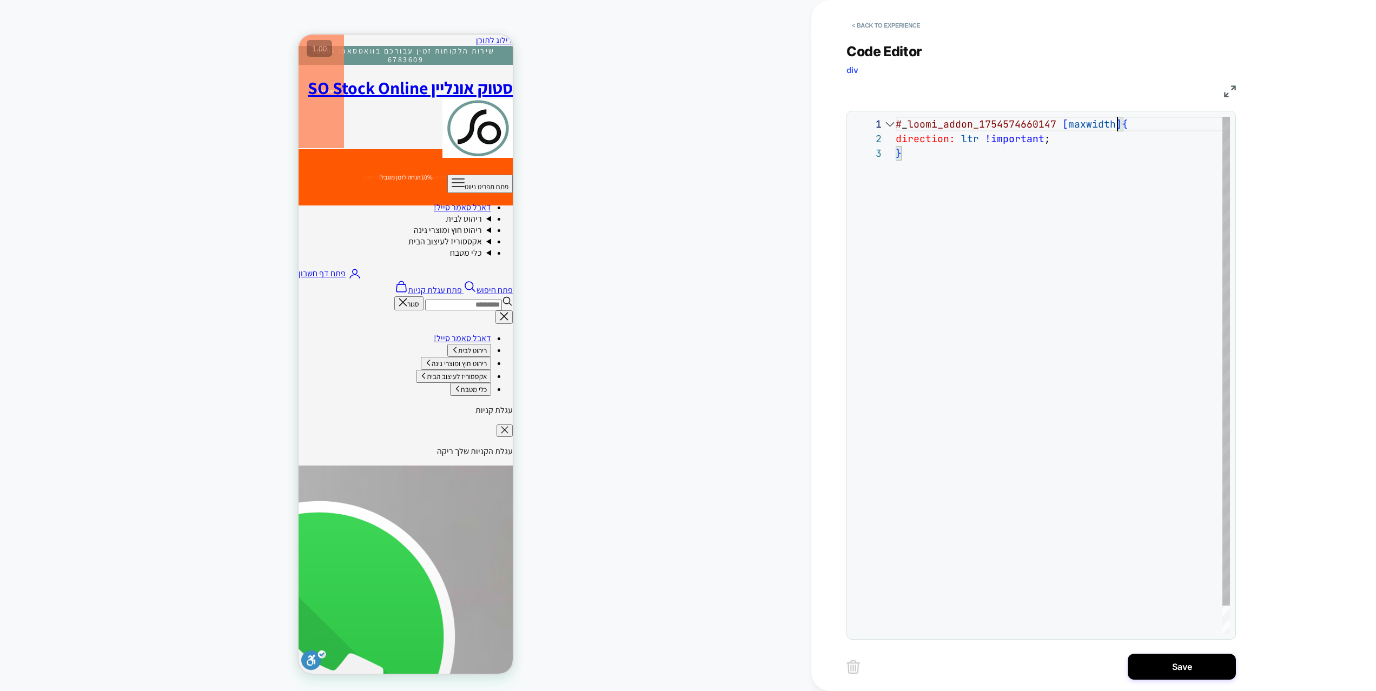
scroll to position [0, 228]
drag, startPoint x: 1053, startPoint y: 139, endPoint x: 958, endPoint y: 137, distance: 95.7
click at [958, 137] on div "# _ loomi_addon_1754574660147 [ maxwidth ] { direction: ltr !important ; }" at bounding box center [1062, 390] width 334 height 546
click at [1156, 124] on div "# _ loomi_addon_1754574660147 [ maxwidth ] { direction: ltr !important ; }" at bounding box center [1062, 390] width 334 height 546
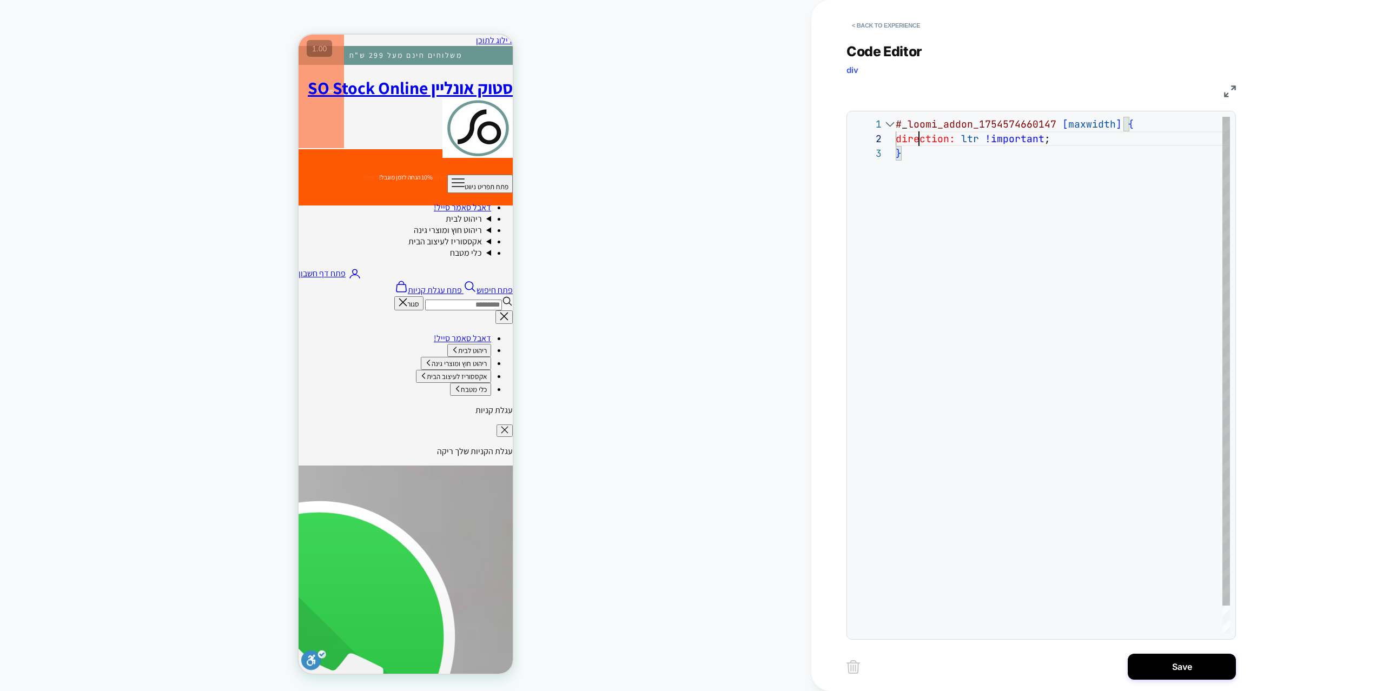
scroll to position [15, 23]
click at [931, 167] on div "# _ loomi_addon_1754574660147 [ maxwidth ] { direction: ltr !important ; }" at bounding box center [1062, 390] width 334 height 546
type textarea "**********"
click at [1167, 668] on button "Save" at bounding box center [1181, 667] width 108 height 26
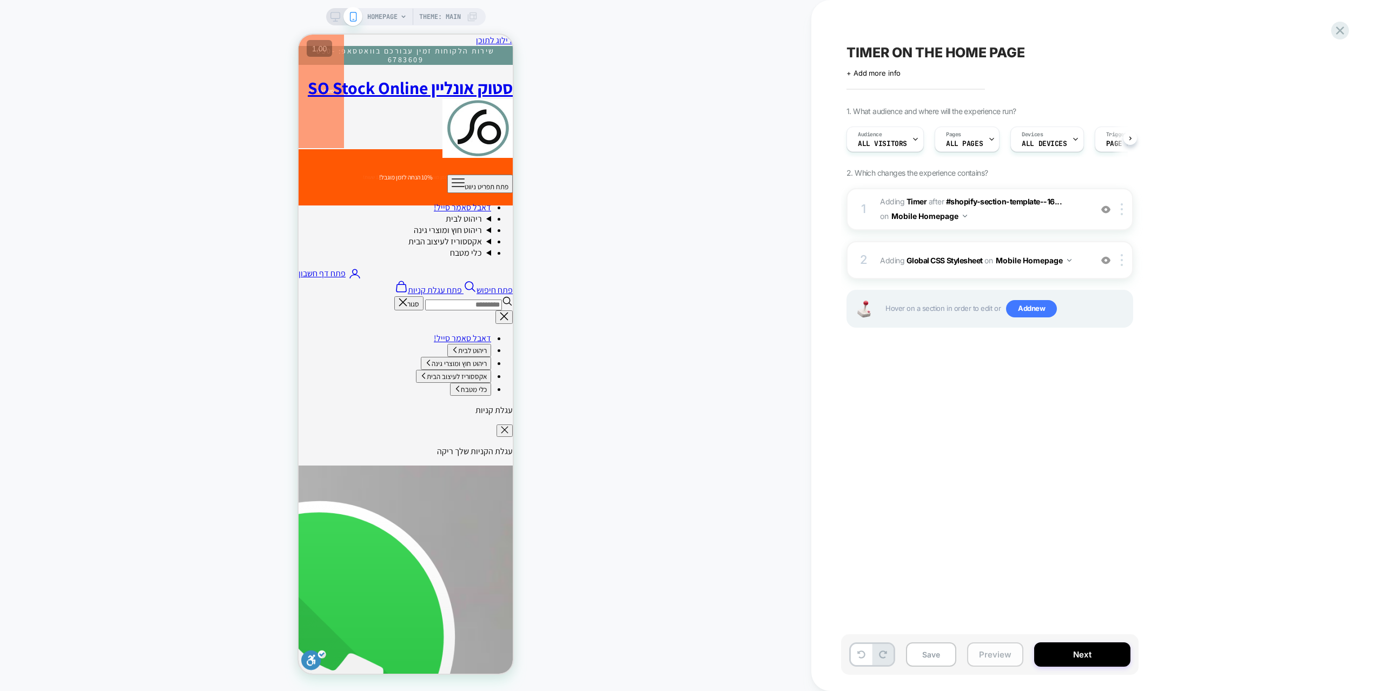
click at [993, 648] on button "Preview" at bounding box center [995, 654] width 56 height 24
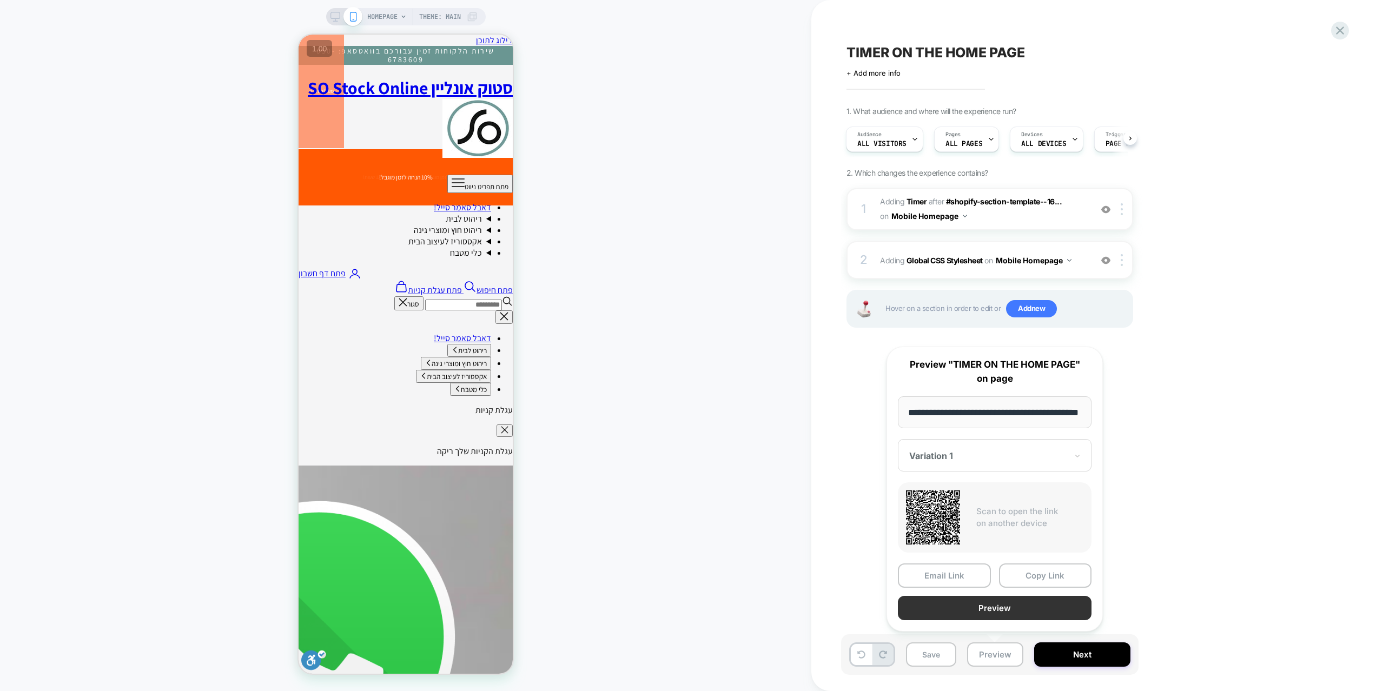
scroll to position [0, 0]
click at [995, 606] on button "Preview" at bounding box center [995, 608] width 194 height 24
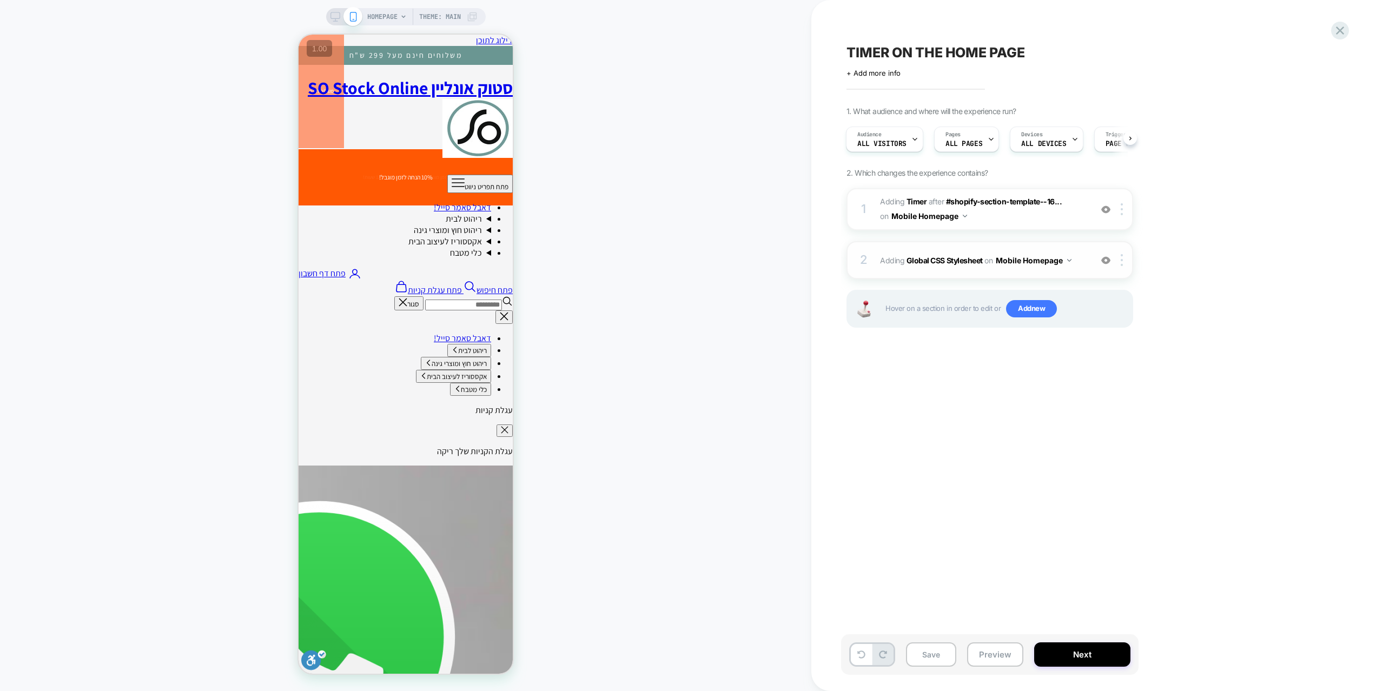
click at [1067, 273] on div "2 Adding Global CSS Stylesheet on Mobile Homepage Add Before Add After Copy to …" at bounding box center [989, 260] width 287 height 38
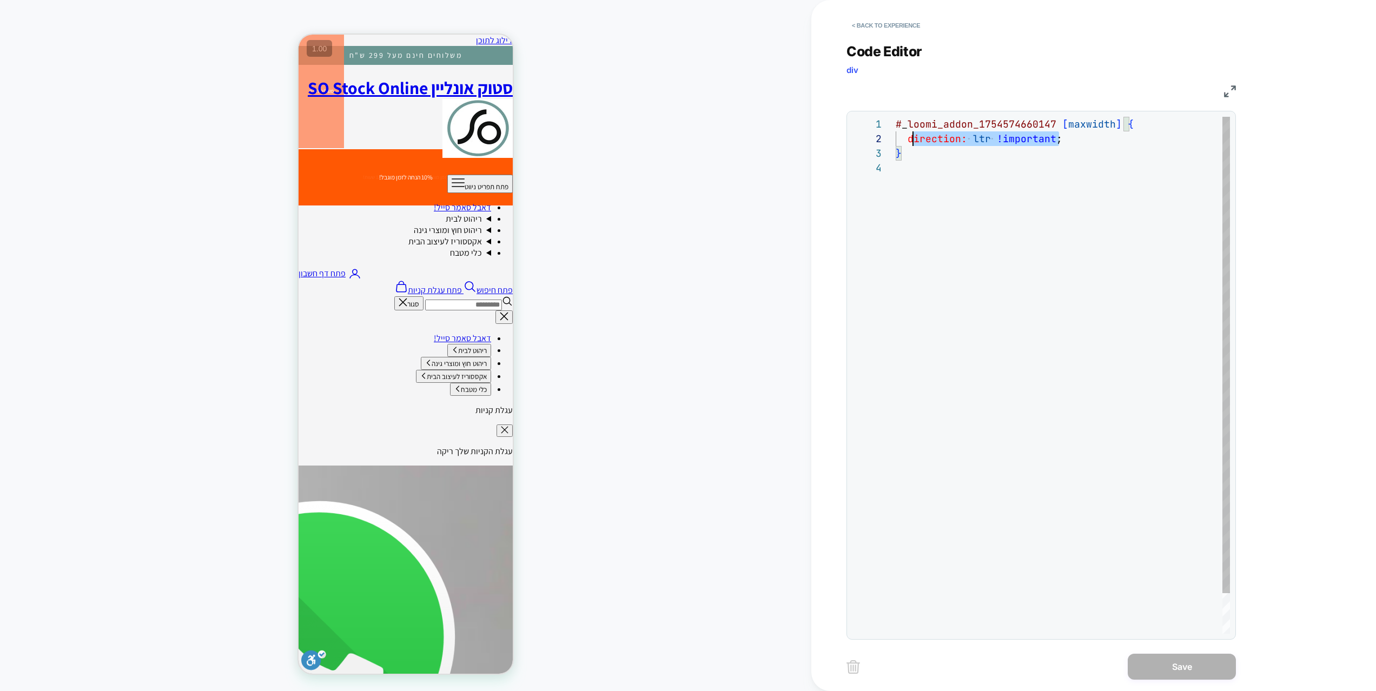
scroll to position [15, 0]
drag, startPoint x: 1073, startPoint y: 145, endPoint x: 907, endPoint y: 144, distance: 166.0
click at [907, 144] on div "# _ loomi_addon_1754574660147 [ maxwidth ] { direction: ltr !important ; }" at bounding box center [1062, 397] width 334 height 561
type textarea "**********"
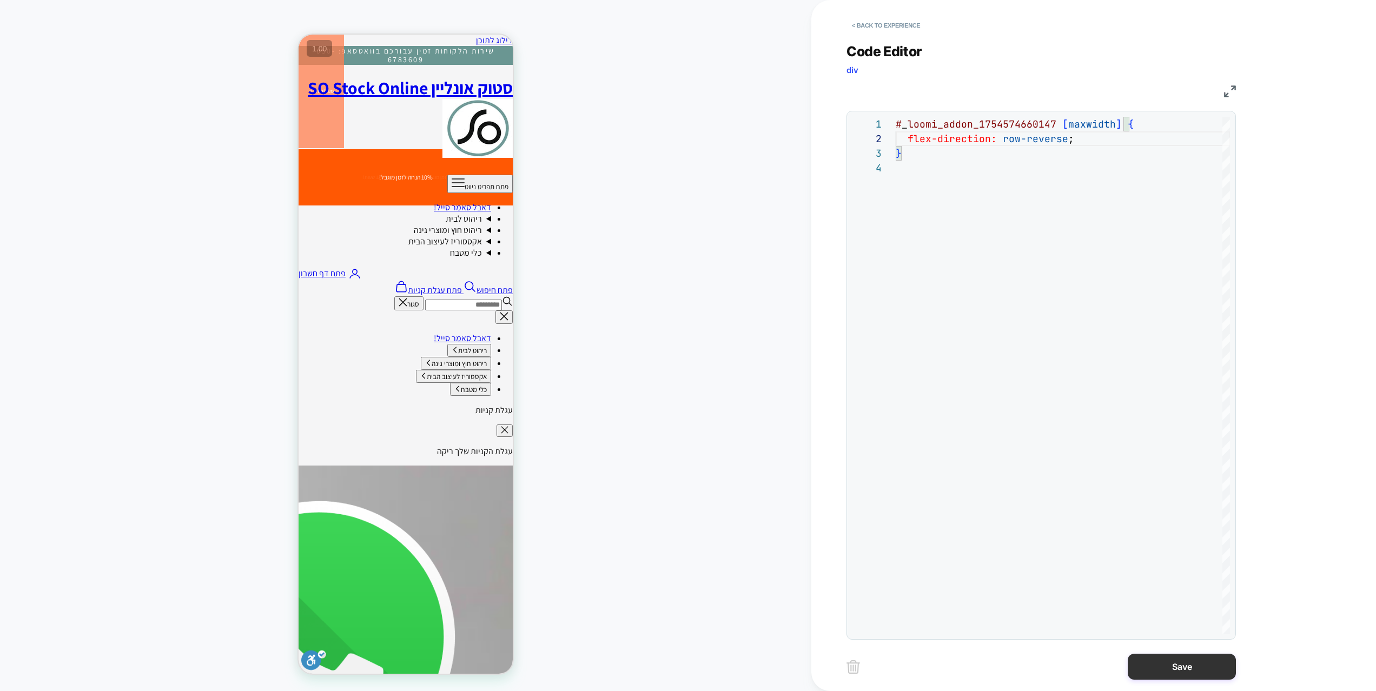
click at [1164, 664] on button "Save" at bounding box center [1181, 667] width 108 height 26
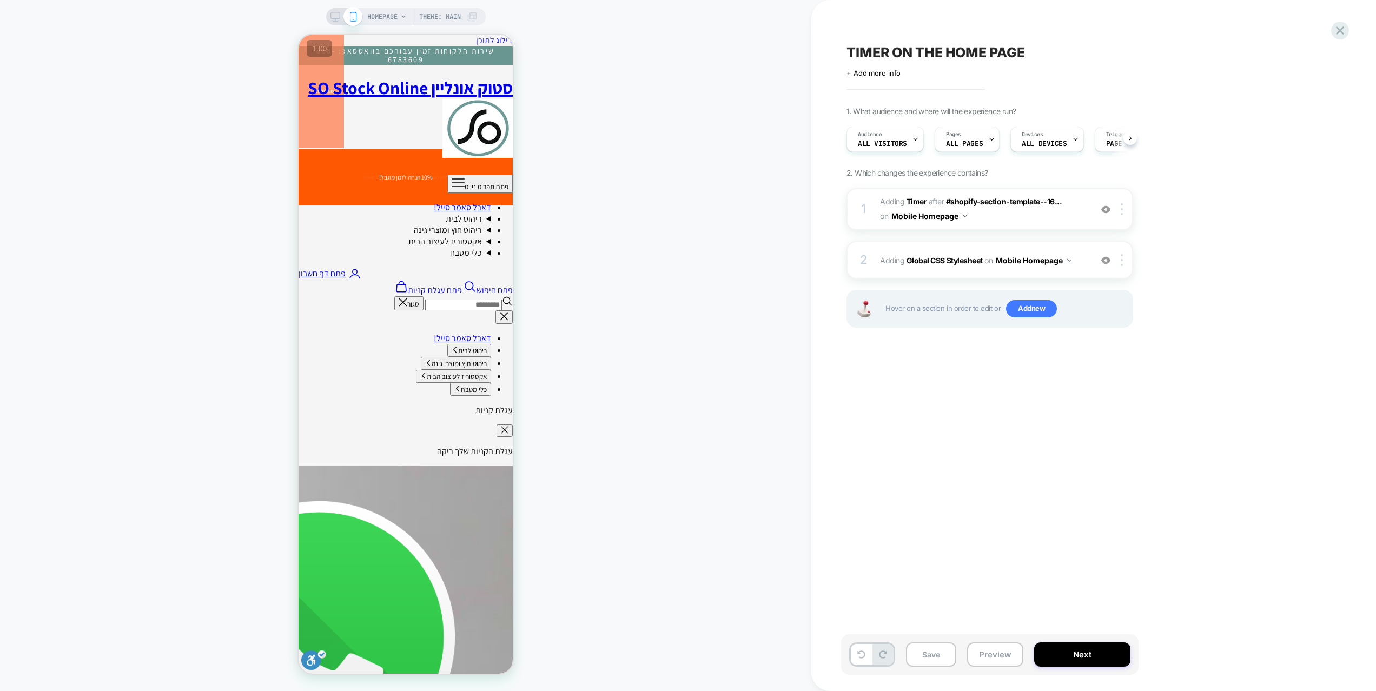
scroll to position [0, 1]
click at [996, 652] on button "Preview" at bounding box center [995, 654] width 56 height 24
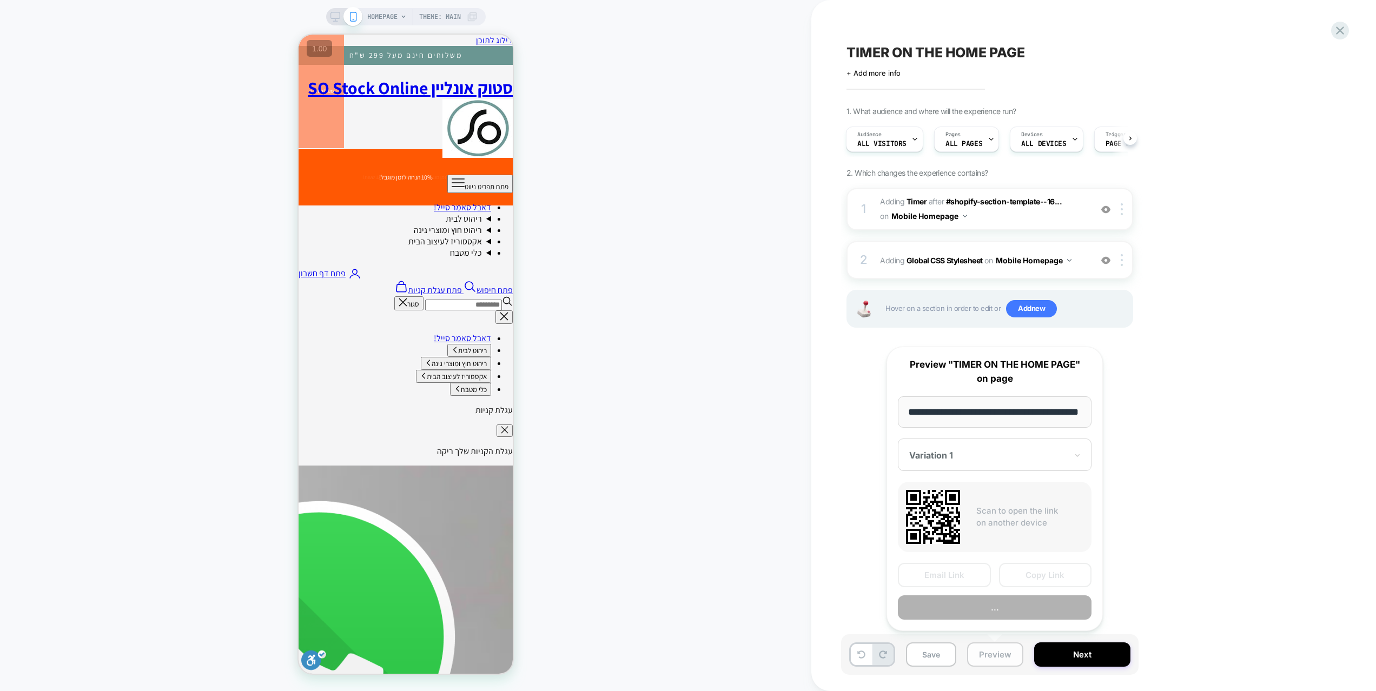
scroll to position [0, 21]
click at [997, 612] on button "Preview" at bounding box center [995, 608] width 194 height 24
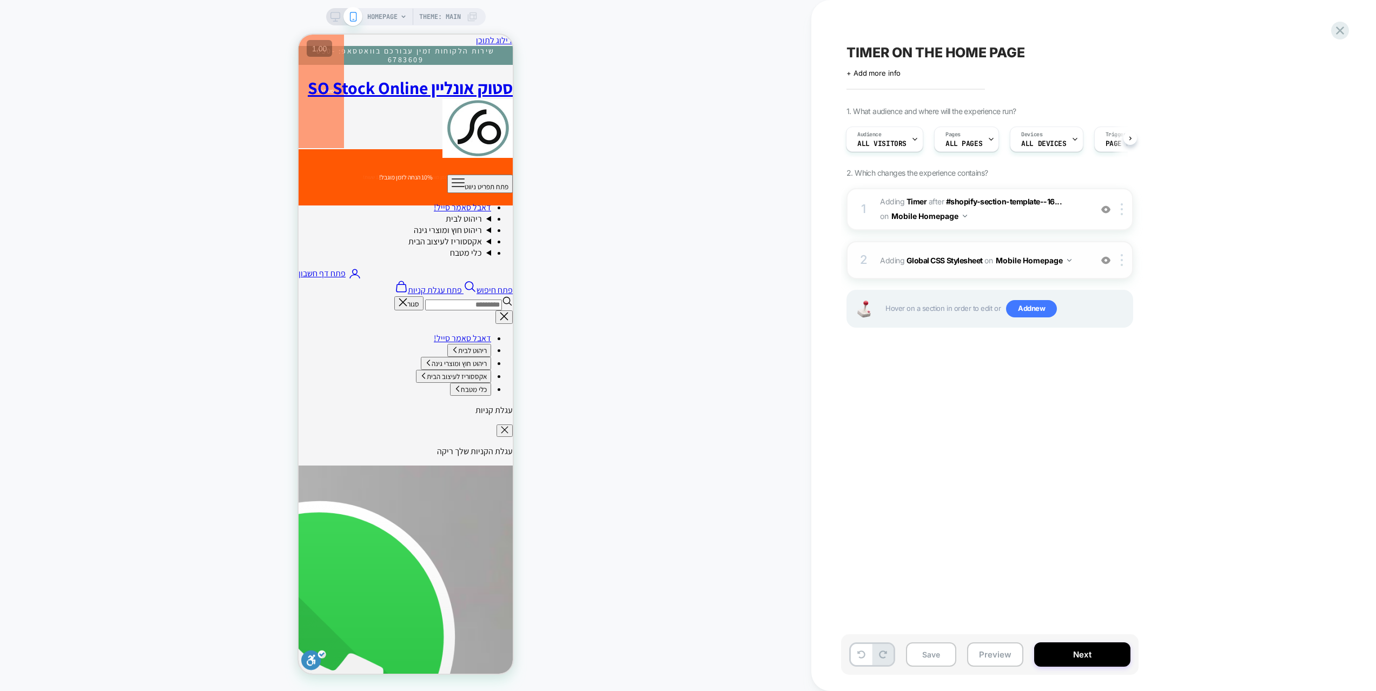
click at [1046, 271] on div "2 Adding Global CSS Stylesheet on Mobile Homepage Add Before Add After Copy to …" at bounding box center [989, 260] width 287 height 38
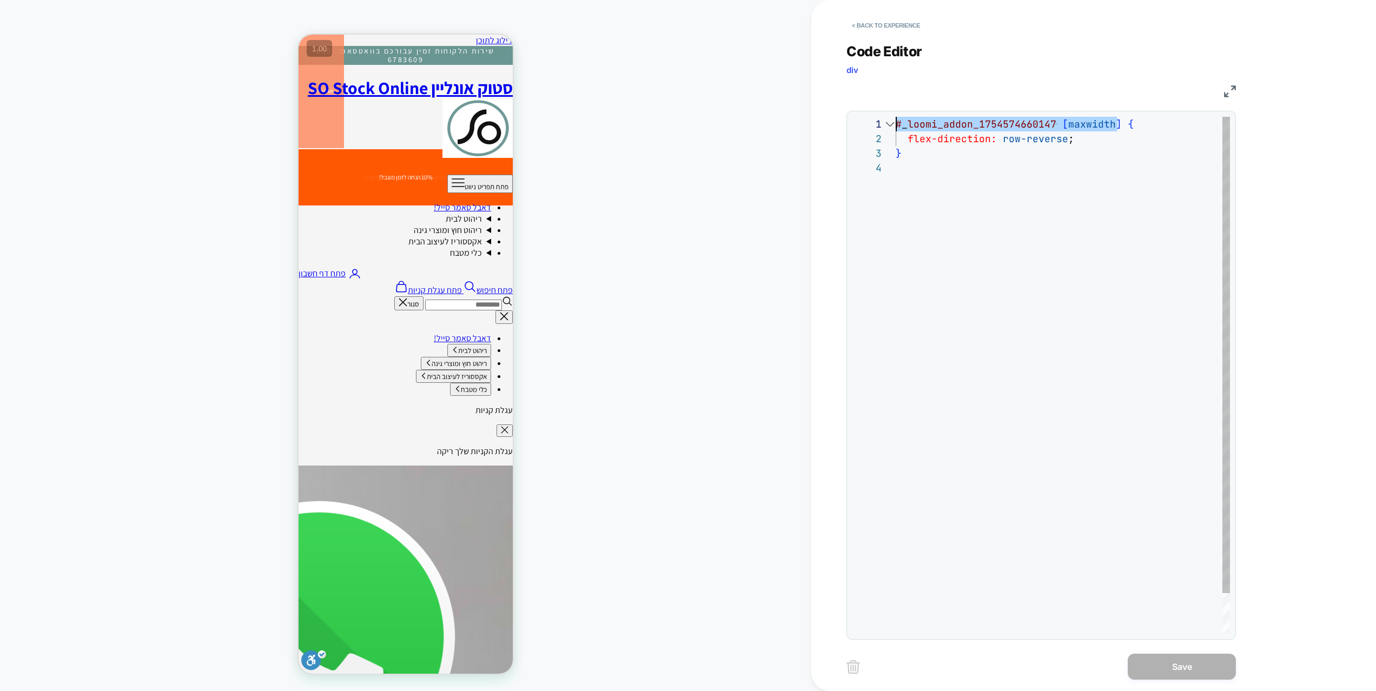
drag, startPoint x: 1118, startPoint y: 124, endPoint x: 886, endPoint y: 120, distance: 232.0
click at [895, 121] on div "# _ loomi_addon_1754574660147 [ maxwidth ] { flex-direction: row-reverse ; }" at bounding box center [1062, 397] width 334 height 561
click at [1092, 135] on div "# _ loomi_addon_1754574660147 [ maxwidth ] { flex-direction: row-reverse ; }" at bounding box center [1062, 397] width 334 height 561
click at [1119, 122] on div "# _ loomi_addon_1754574660147 [ maxwidth ] { flex-direction: row-reverse ; }" at bounding box center [1062, 397] width 334 height 561
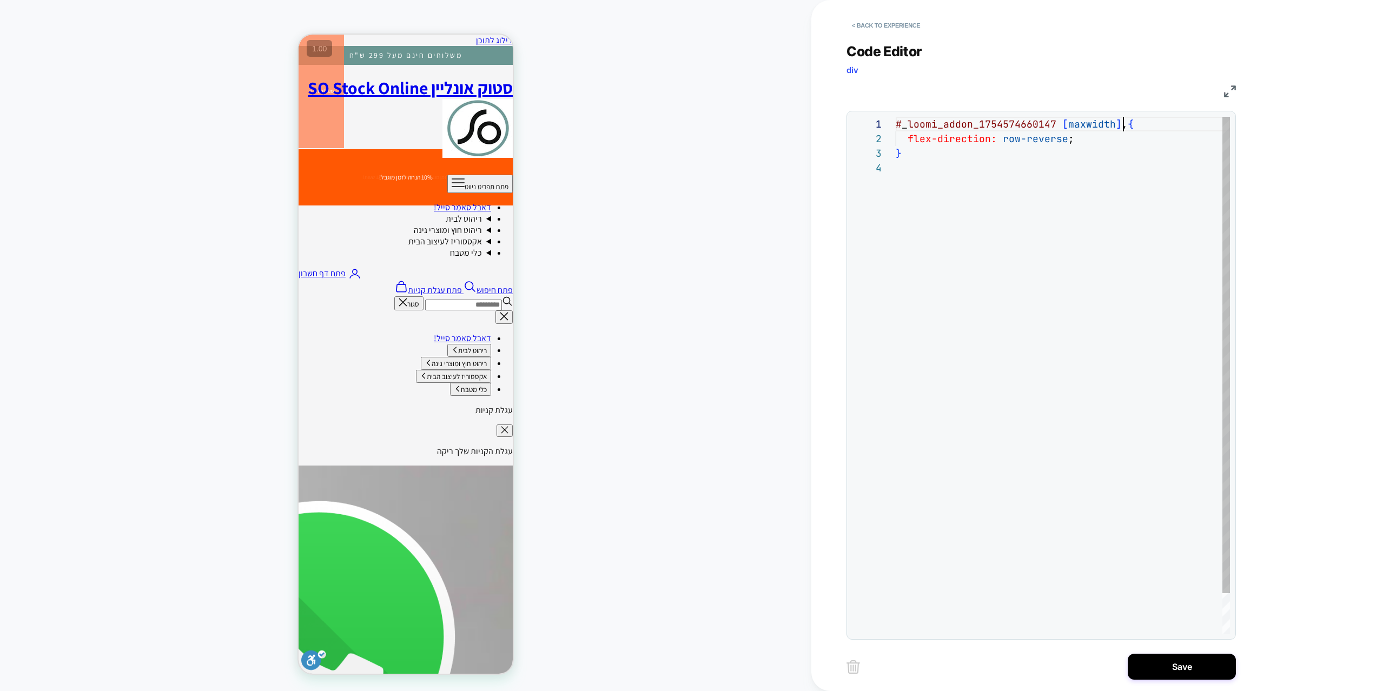
scroll to position [0, 561]
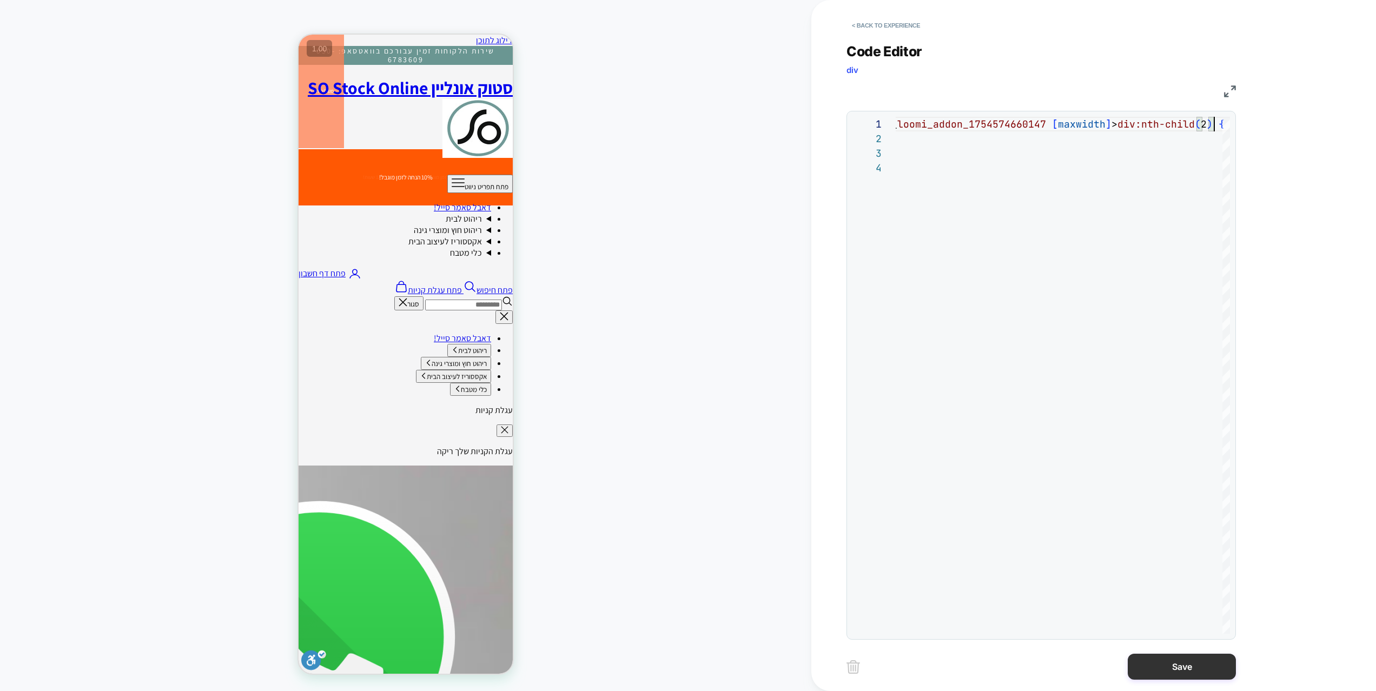
type textarea "**********"
click at [1154, 665] on button "Save" at bounding box center [1181, 667] width 108 height 26
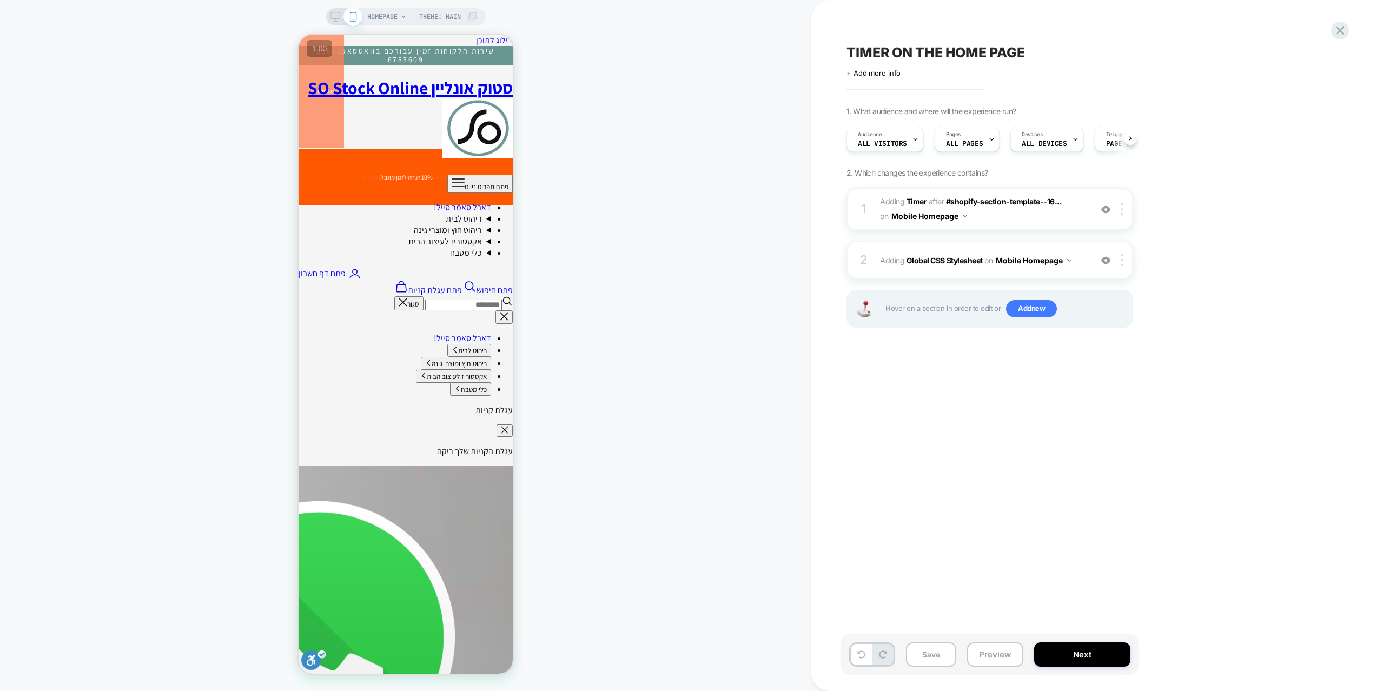
scroll to position [0, 1]
click at [945, 655] on button "Save" at bounding box center [931, 654] width 50 height 24
click at [997, 657] on button "Preview" at bounding box center [995, 654] width 56 height 24
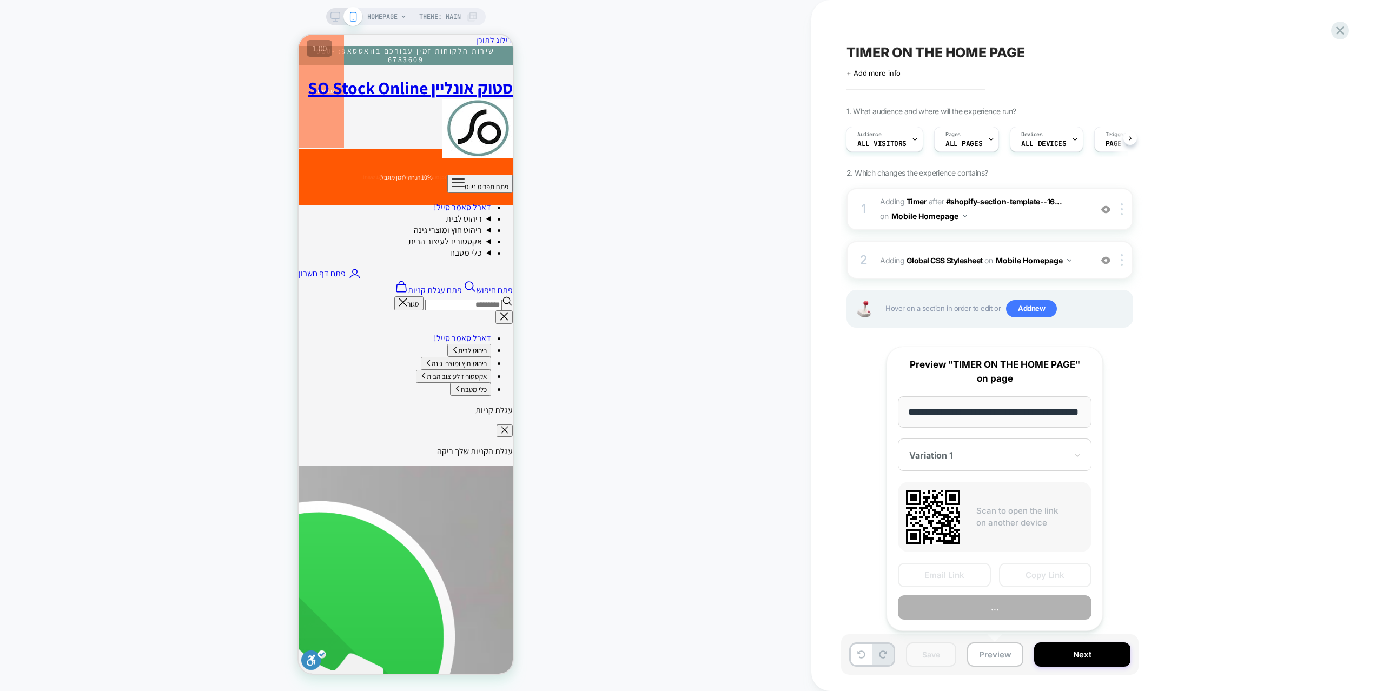
scroll to position [0, 21]
click at [988, 611] on button "Preview" at bounding box center [995, 608] width 194 height 24
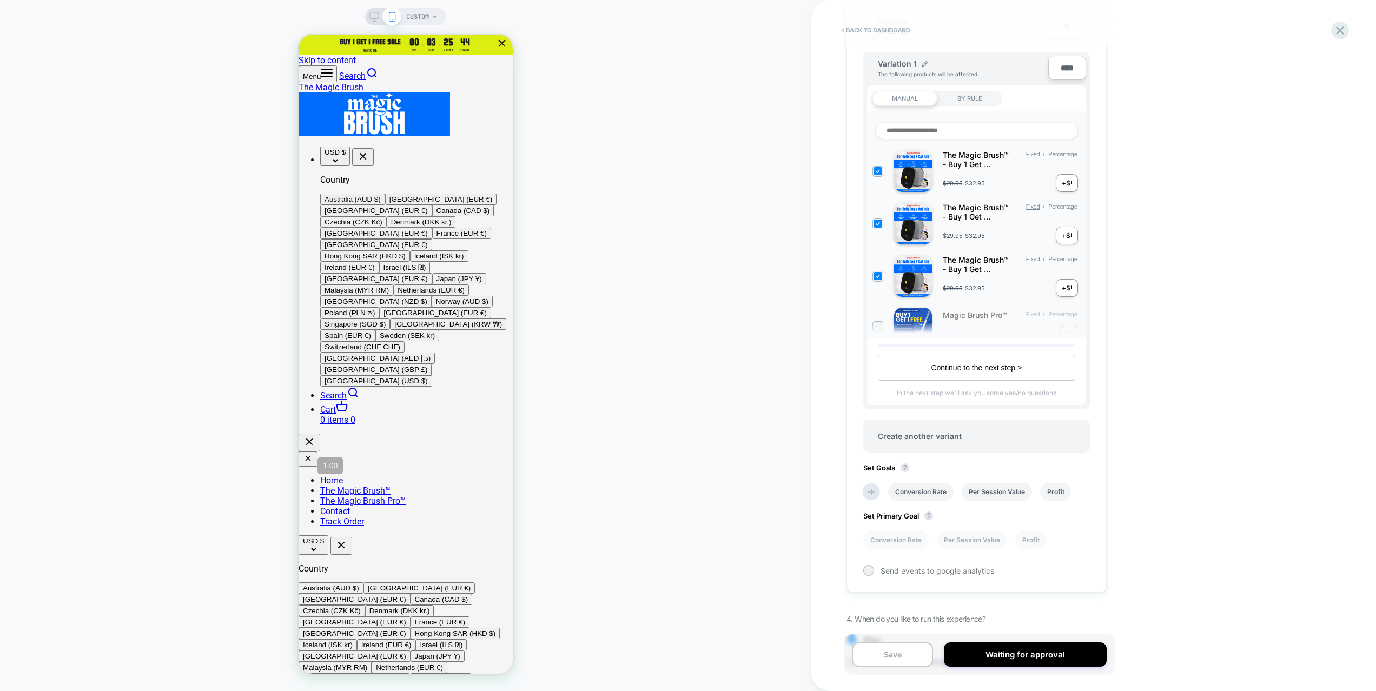
scroll to position [416, 0]
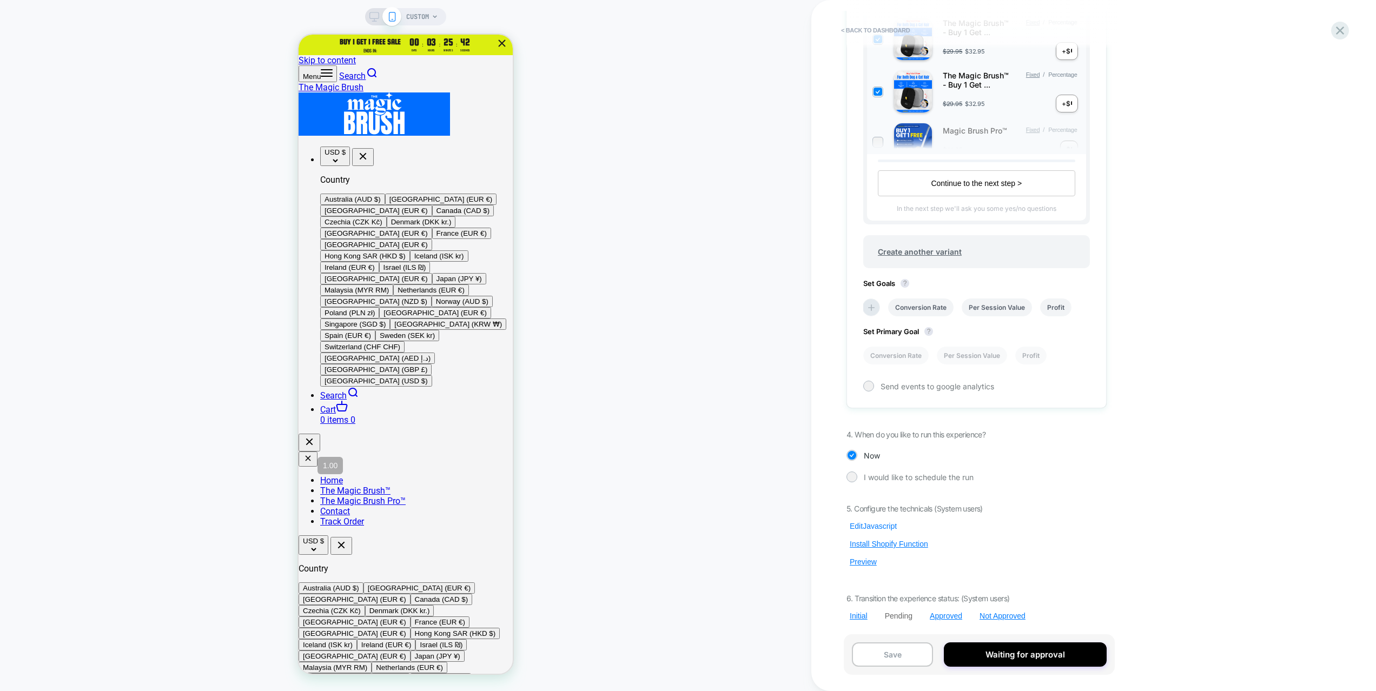
click at [890, 527] on button "Edit Javascript" at bounding box center [873, 526] width 54 height 10
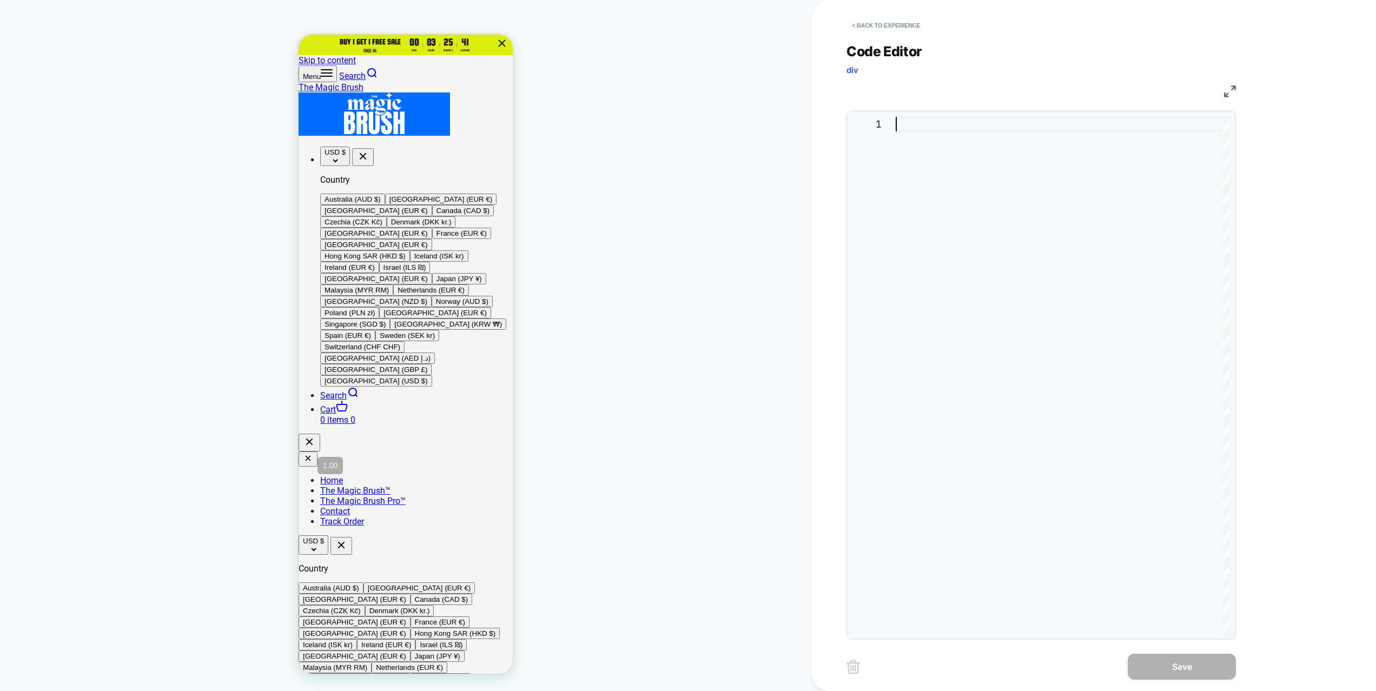
click at [1021, 282] on div at bounding box center [1062, 375] width 334 height 517
click at [1054, 187] on div at bounding box center [1062, 375] width 334 height 517
click at [997, 142] on div at bounding box center [1062, 375] width 334 height 517
type textarea "*****"
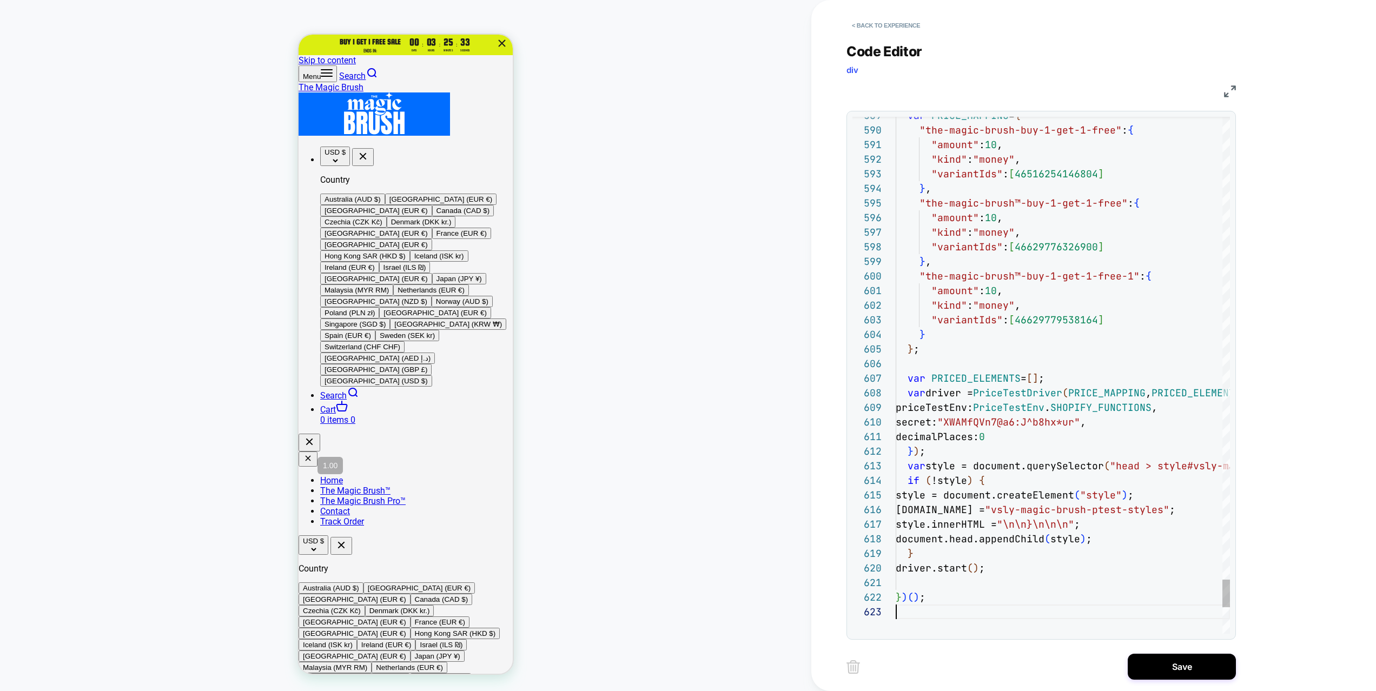
scroll to position [29, 0]
click at [1171, 673] on button "Save" at bounding box center [1181, 667] width 108 height 26
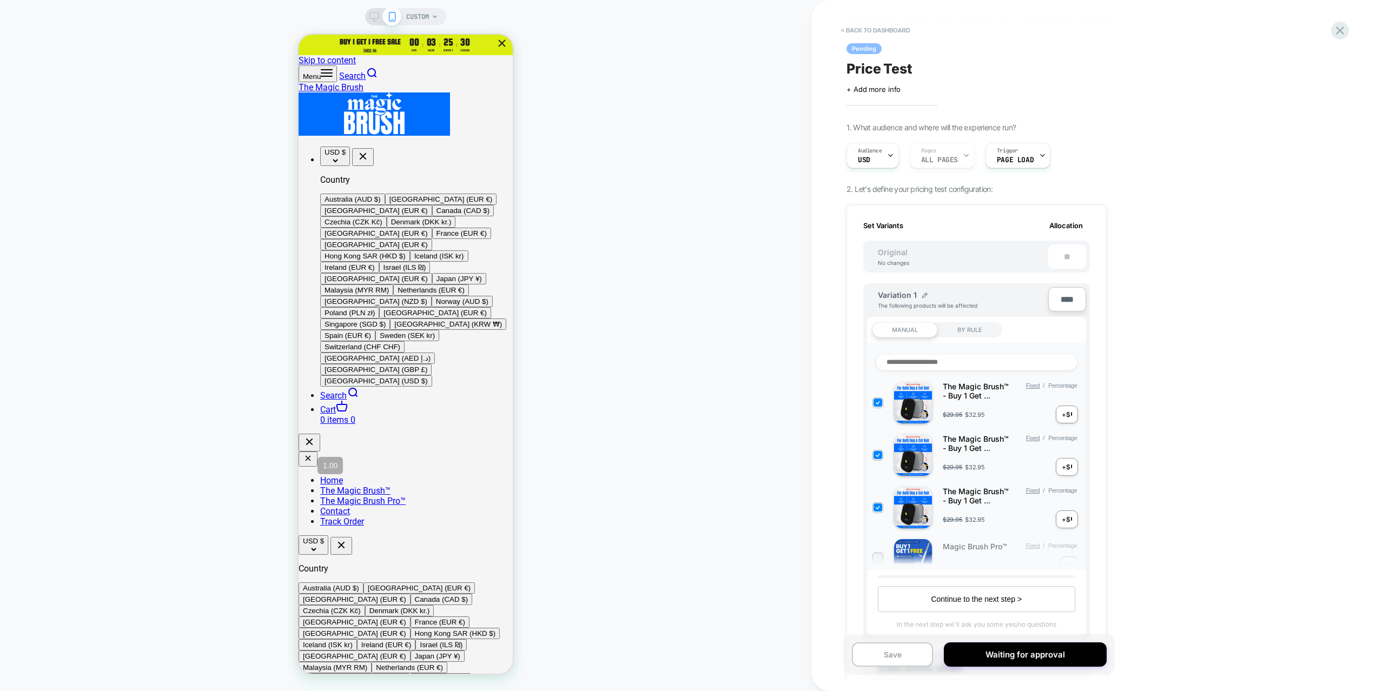
scroll to position [416, 0]
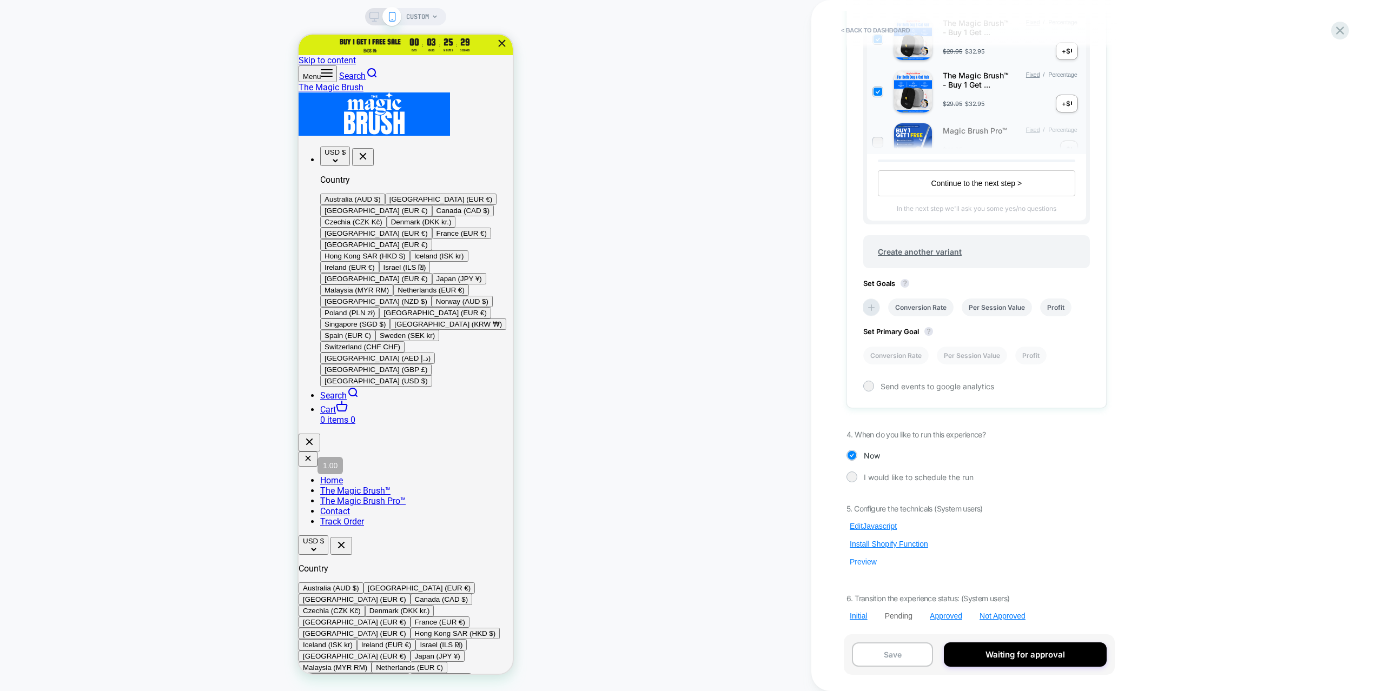
click at [862, 562] on button "Preview" at bounding box center [863, 562] width 34 height 10
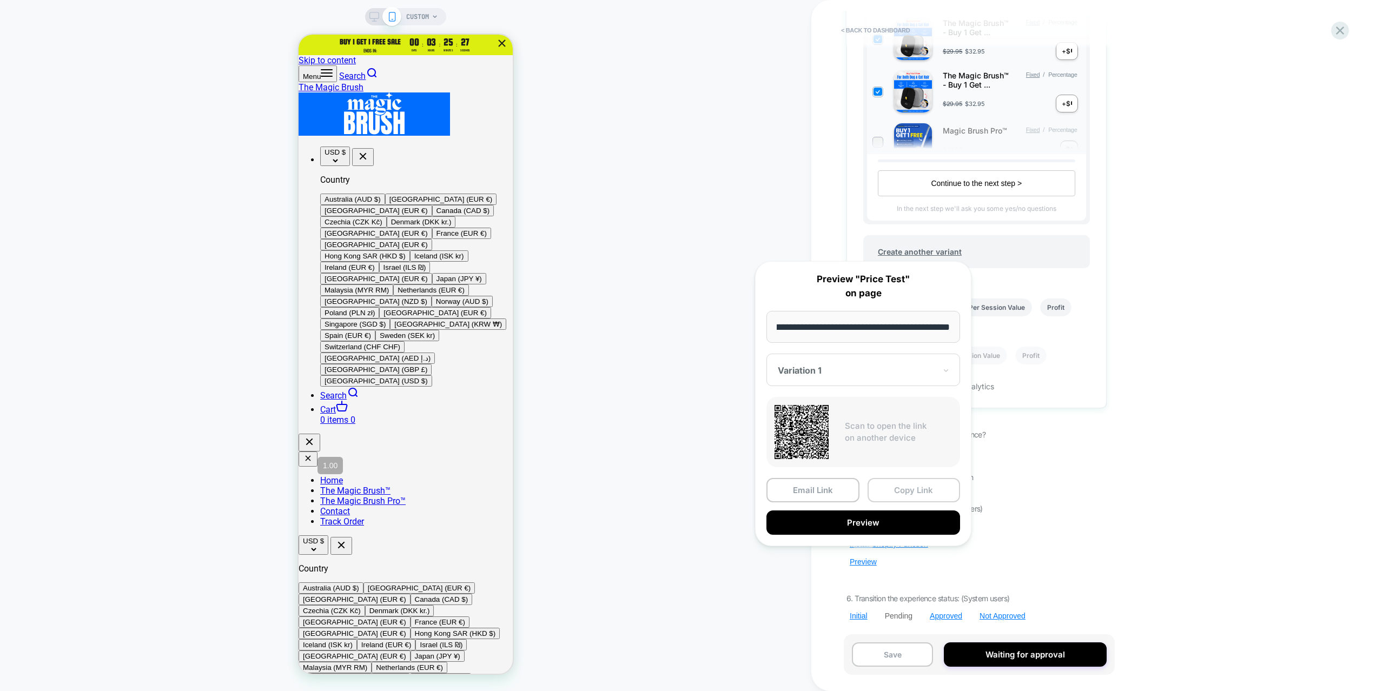
scroll to position [0, 0]
click at [916, 494] on button "Copy Link" at bounding box center [913, 490] width 93 height 24
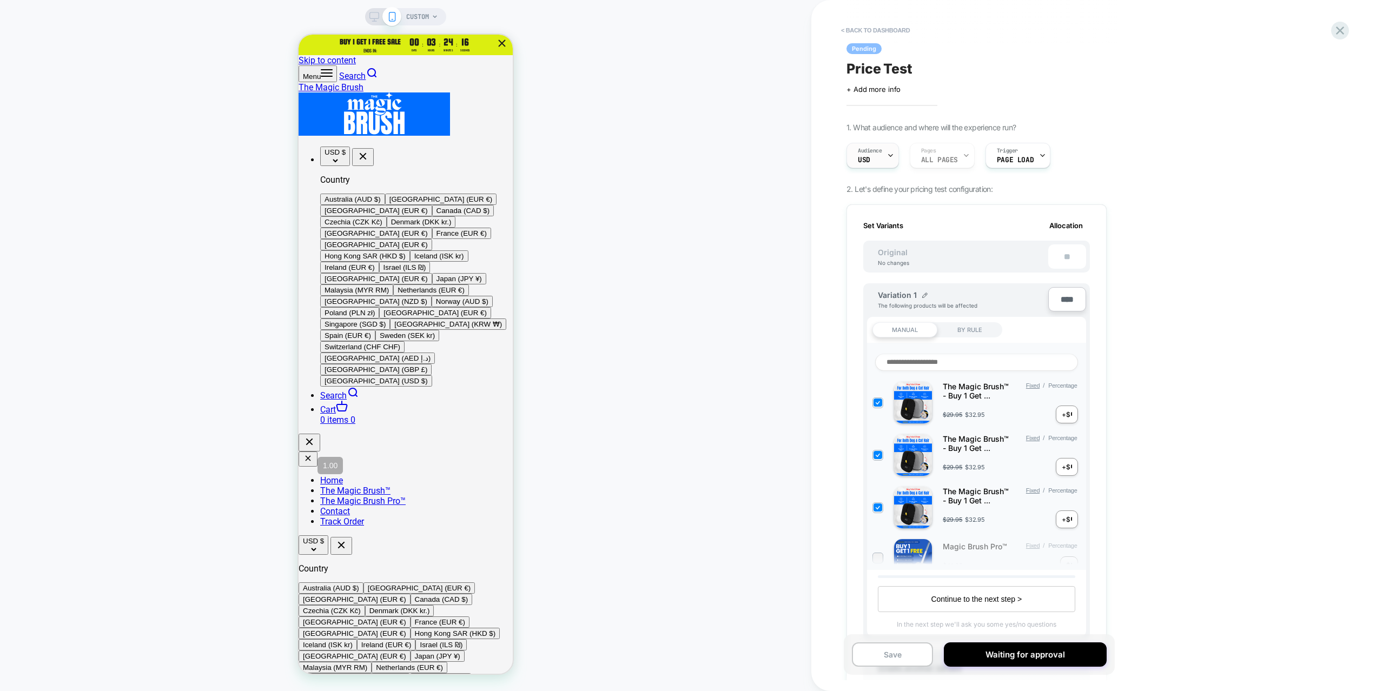
click at [875, 161] on div "Audience USD" at bounding box center [870, 155] width 46 height 24
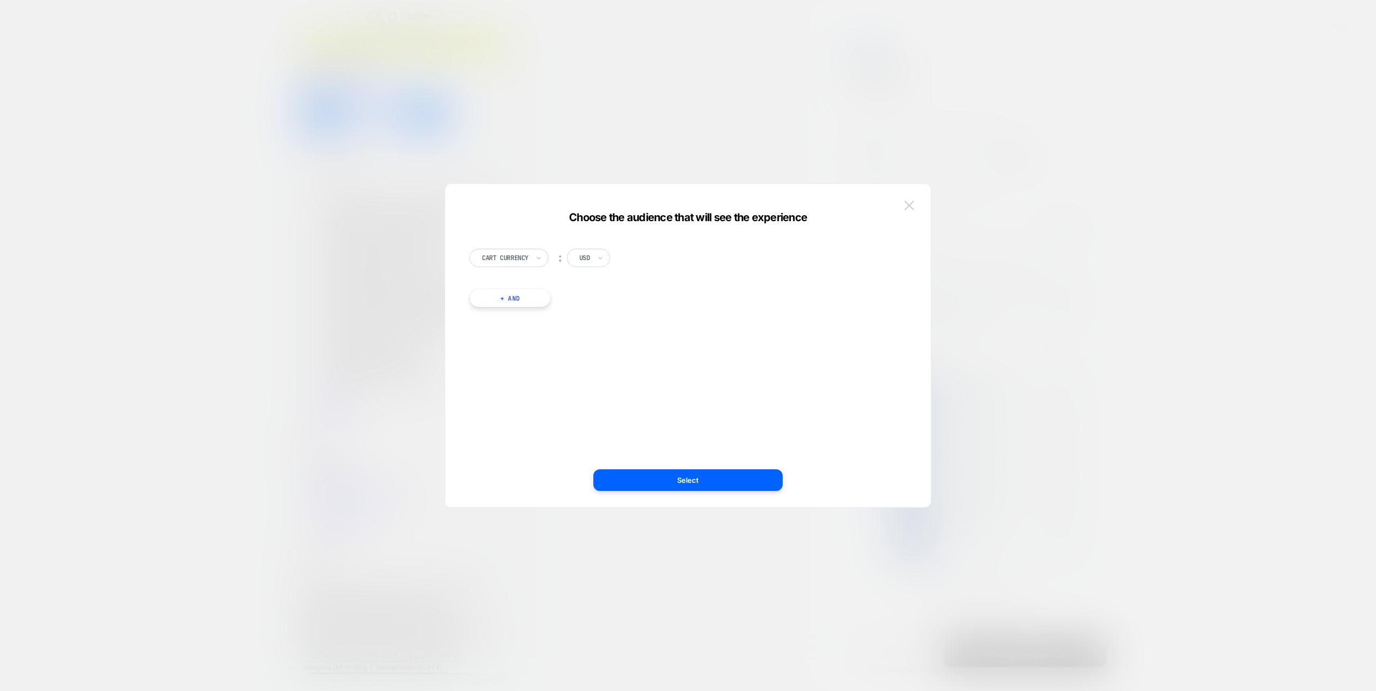
click at [911, 202] on img at bounding box center [909, 205] width 10 height 9
